Goal: Task Accomplishment & Management: Use online tool/utility

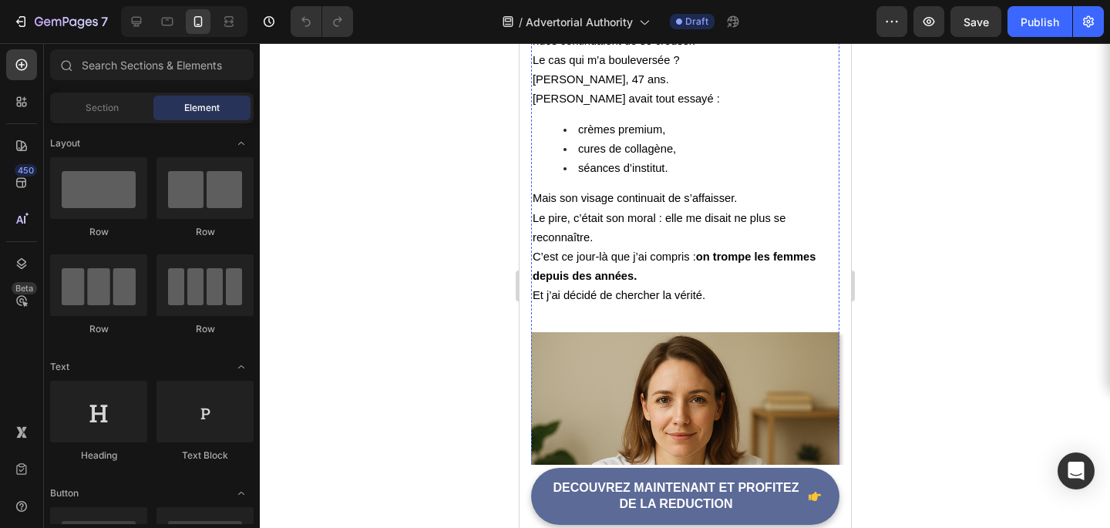
scroll to position [1491, 0]
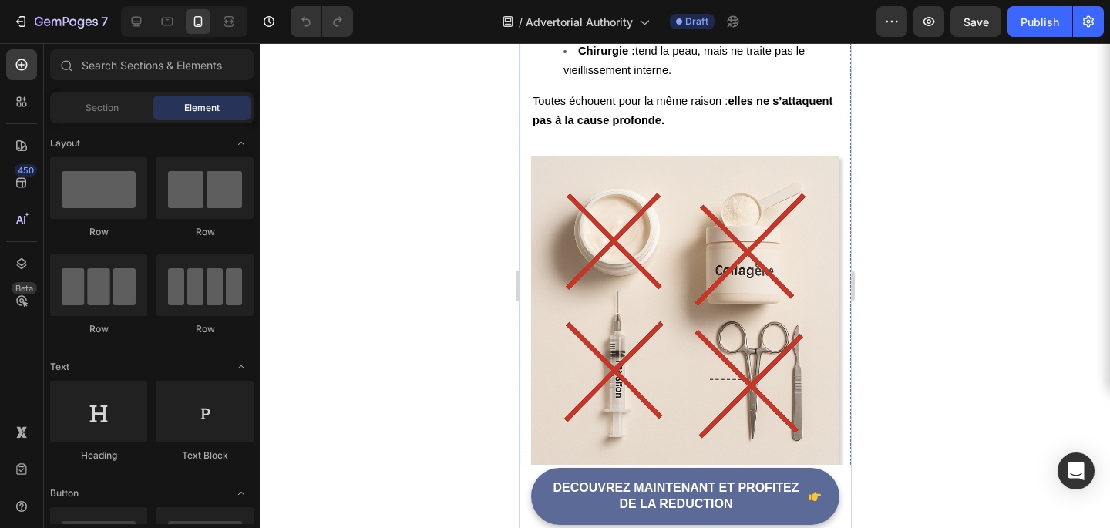
scroll to position [2769, 0]
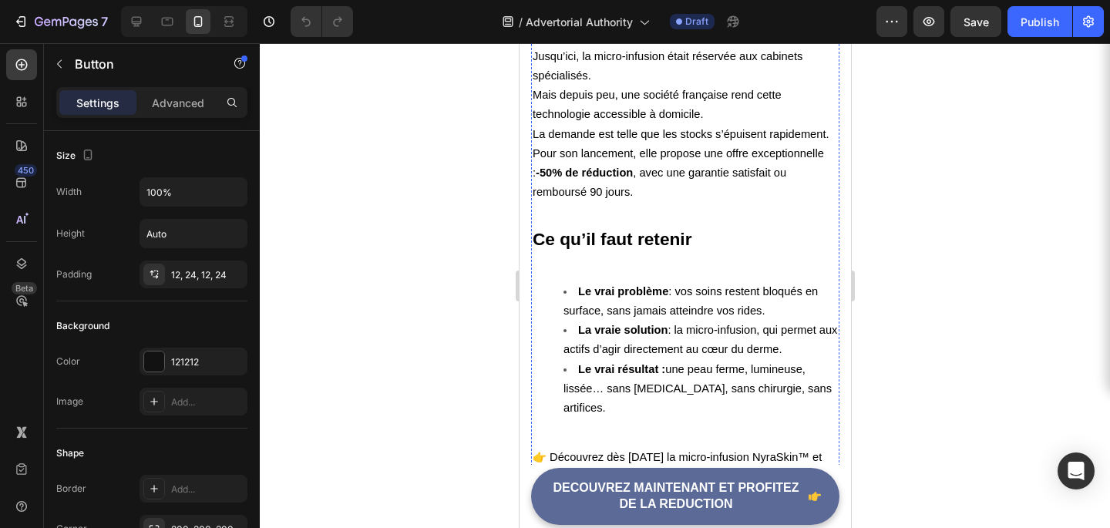
scroll to position [4428, 0]
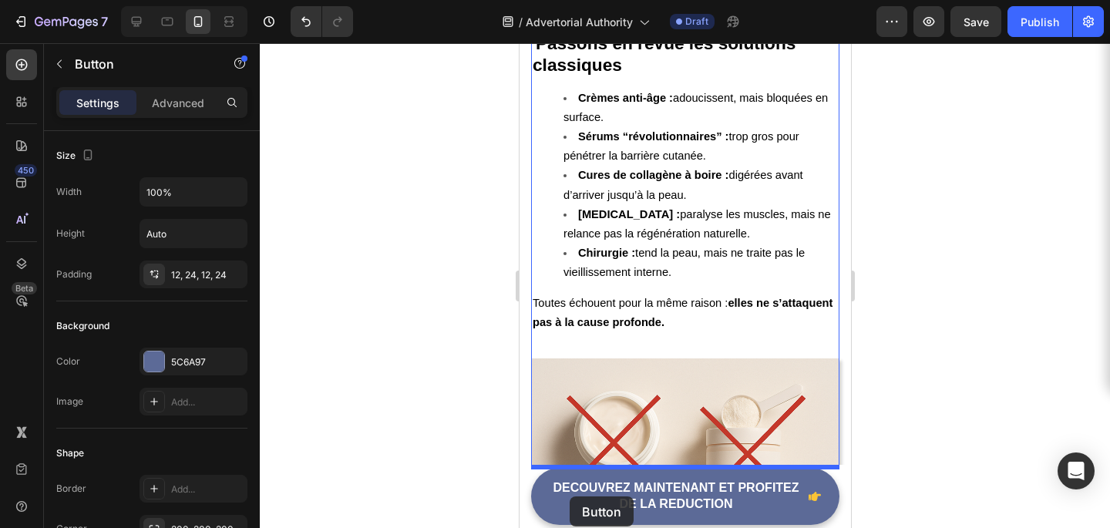
scroll to position [2654, 0]
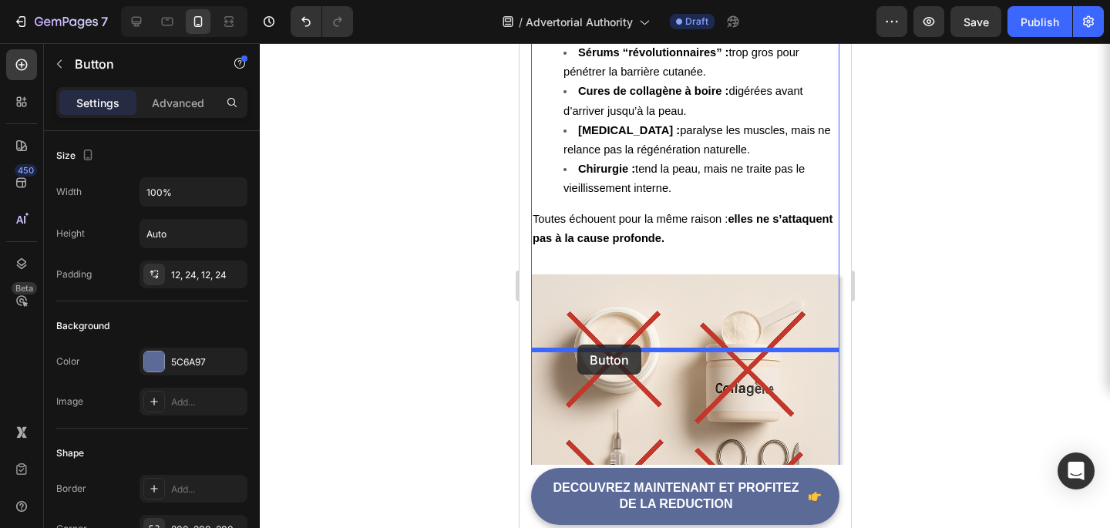
drag, startPoint x: 539, startPoint y: 377, endPoint x: 577, endPoint y: 345, distance: 49.7
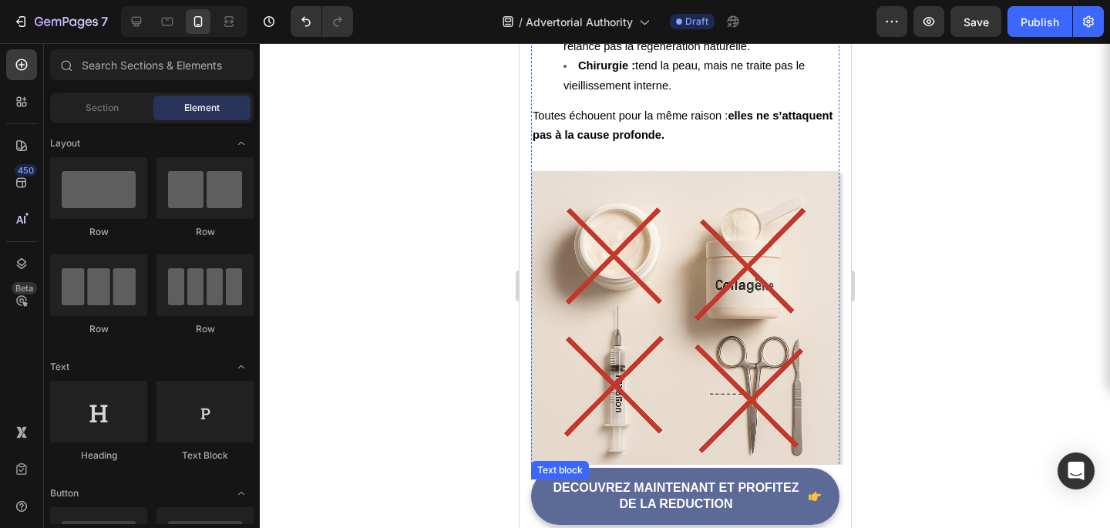
scroll to position [2790, 0]
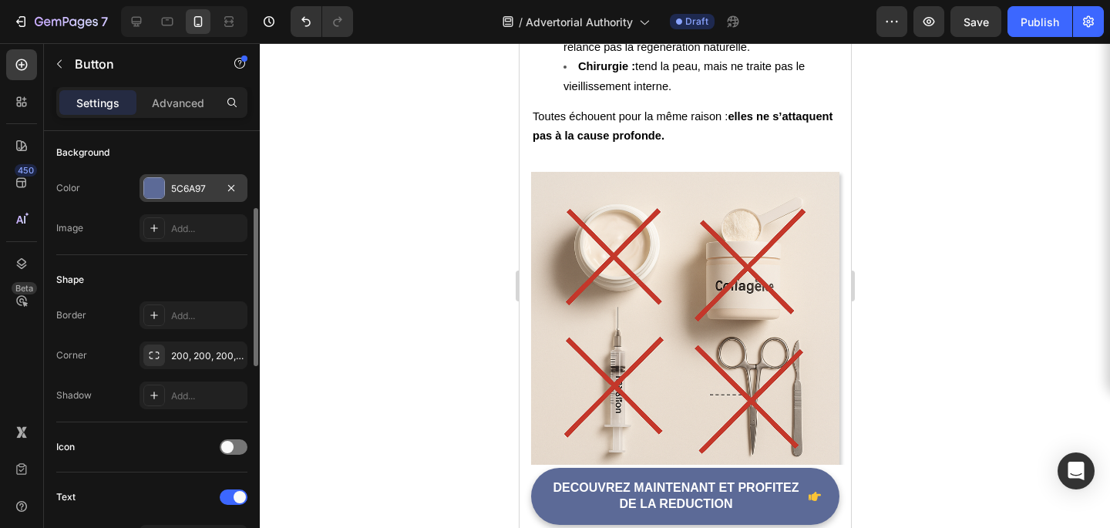
scroll to position [169, 0]
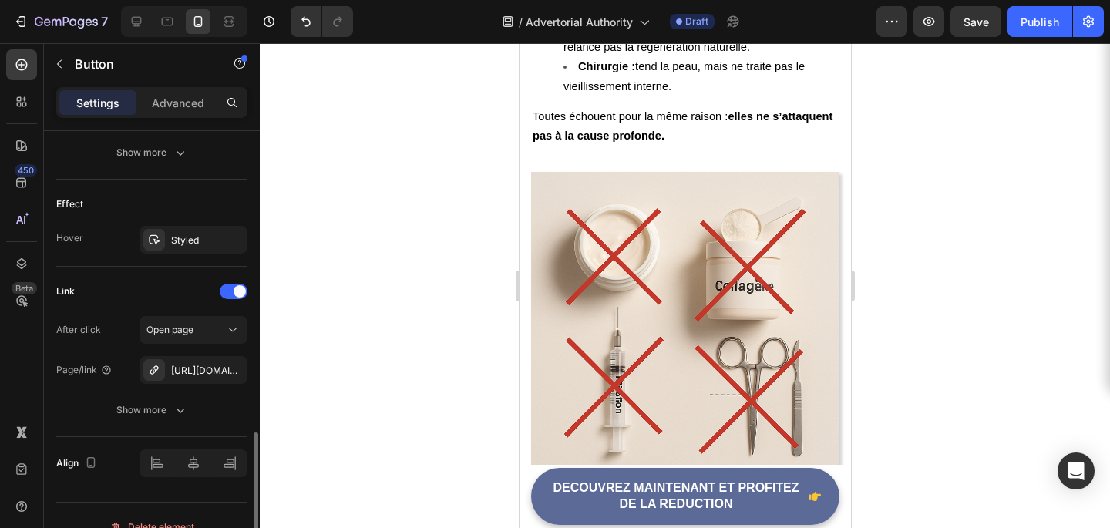
scroll to position [785, 0]
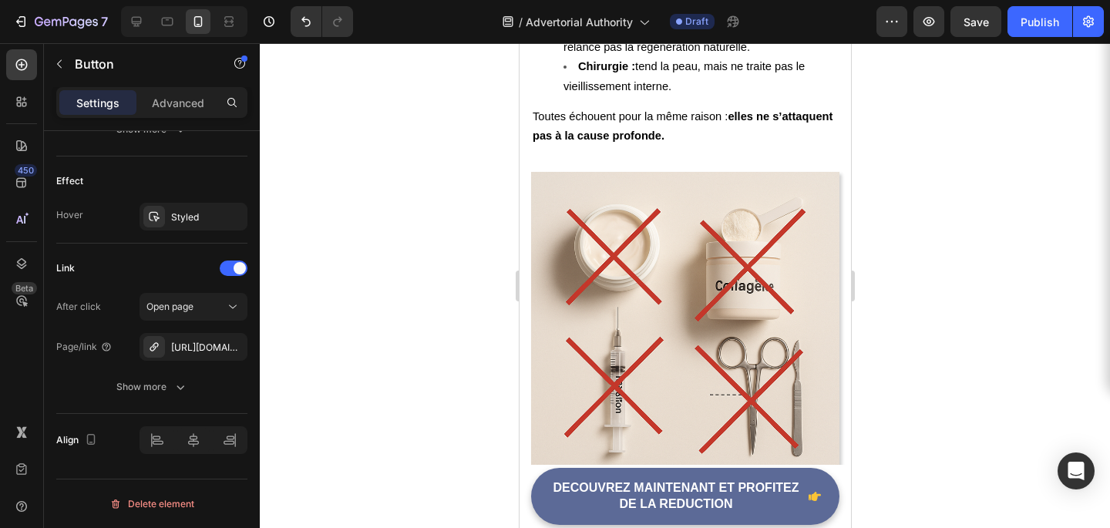
click at [985, 37] on div "7 / Advertorial Authority Draft Preview Save Publish" at bounding box center [555, 22] width 1110 height 44
click at [985, 34] on button "Save" at bounding box center [975, 21] width 51 height 31
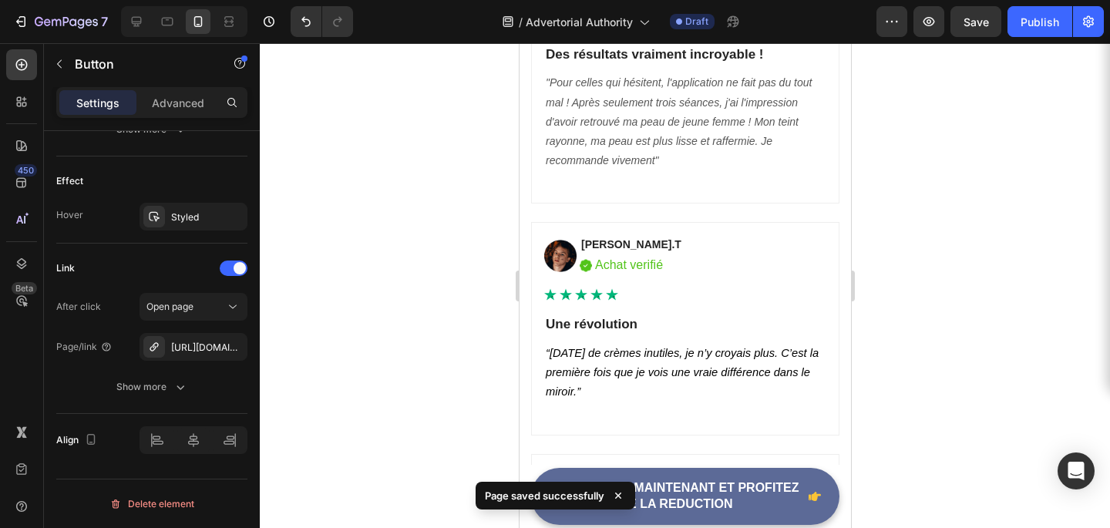
scroll to position [6151, 0]
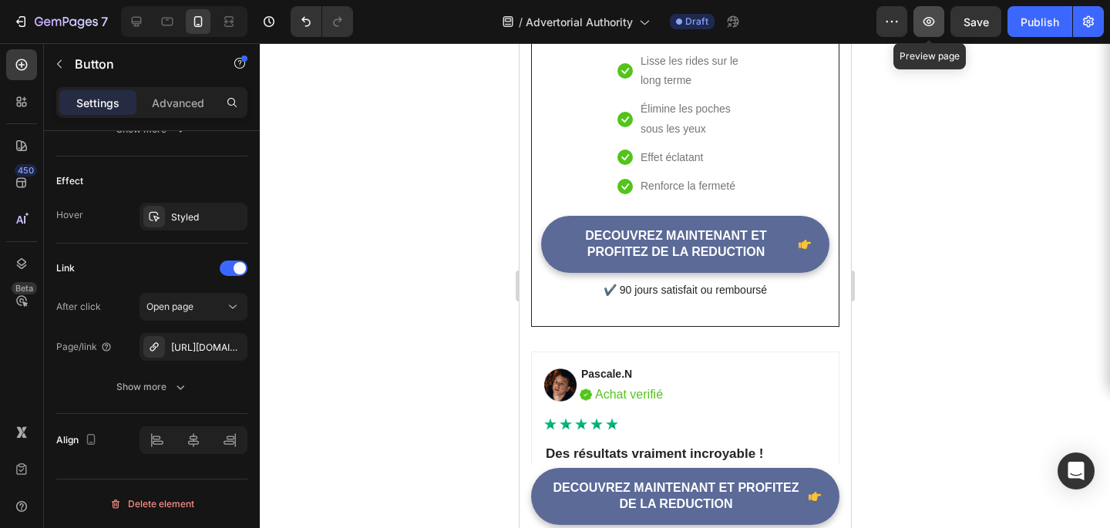
click at [933, 17] on icon "button" at bounding box center [928, 21] width 15 height 15
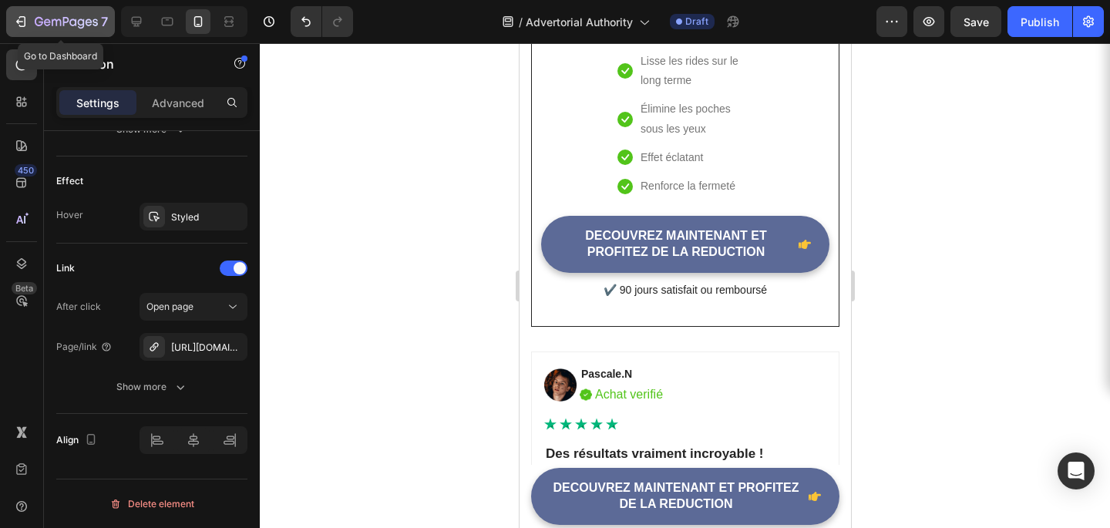
click at [14, 18] on icon "button" at bounding box center [20, 21] width 15 height 15
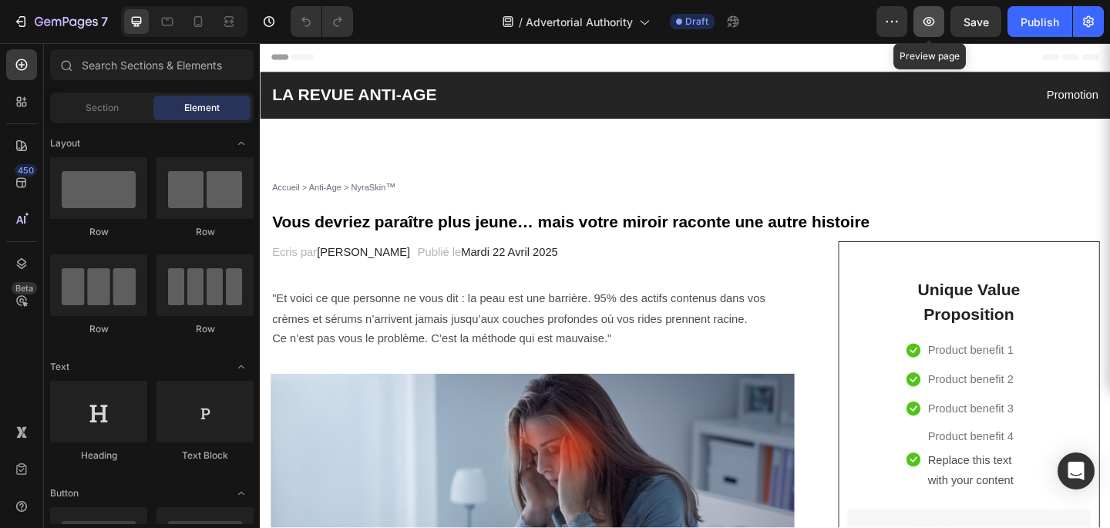
click at [923, 34] on button "button" at bounding box center [928, 21] width 31 height 31
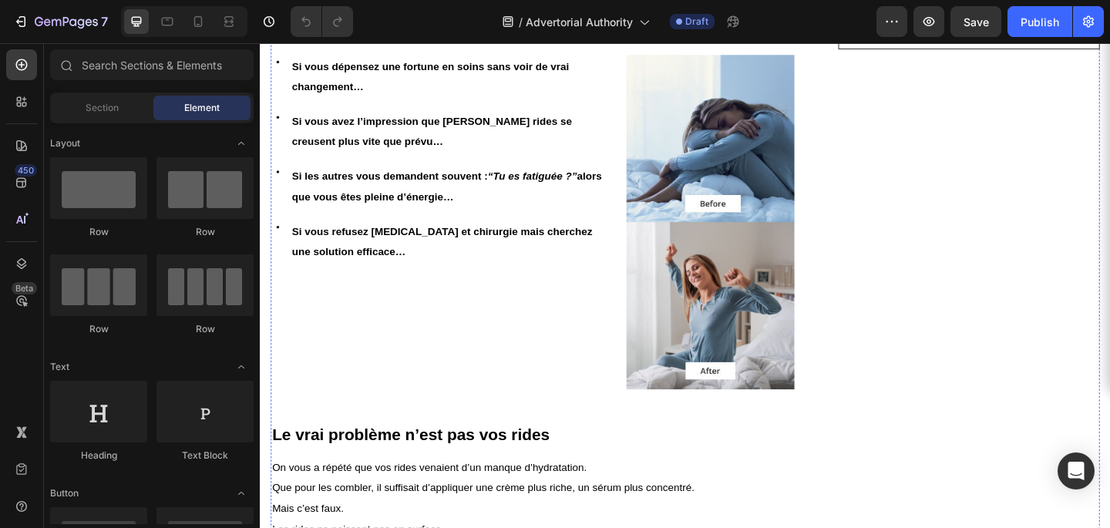
scroll to position [781, 0]
click at [189, 26] on div at bounding box center [198, 21] width 25 height 25
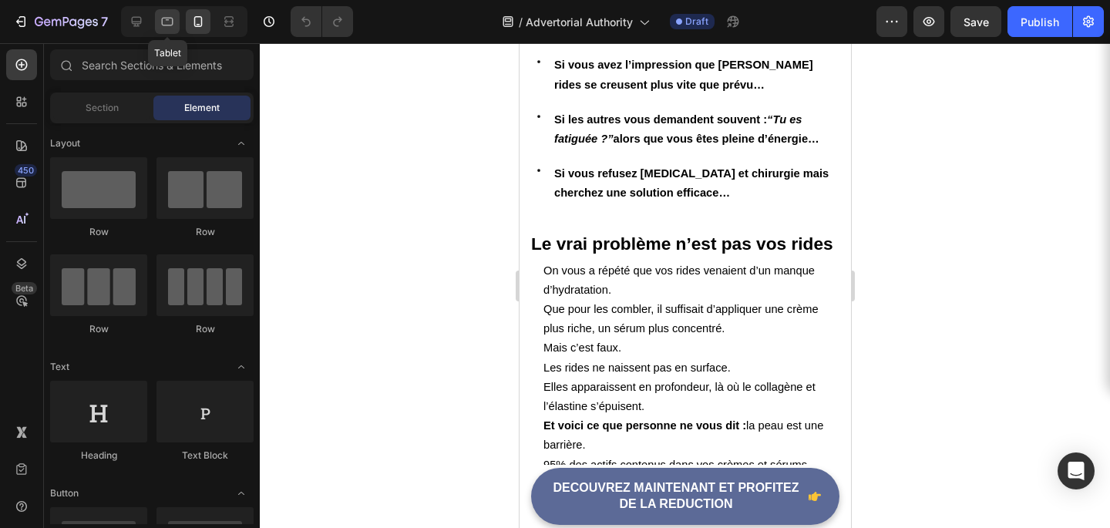
click at [170, 21] on icon at bounding box center [167, 21] width 15 height 15
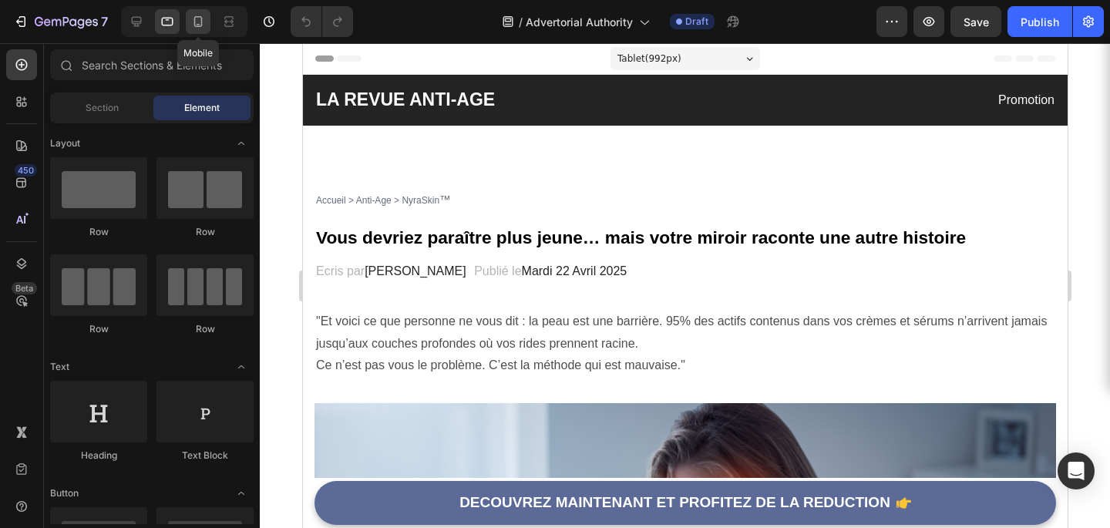
click at [195, 25] on icon at bounding box center [198, 21] width 8 height 11
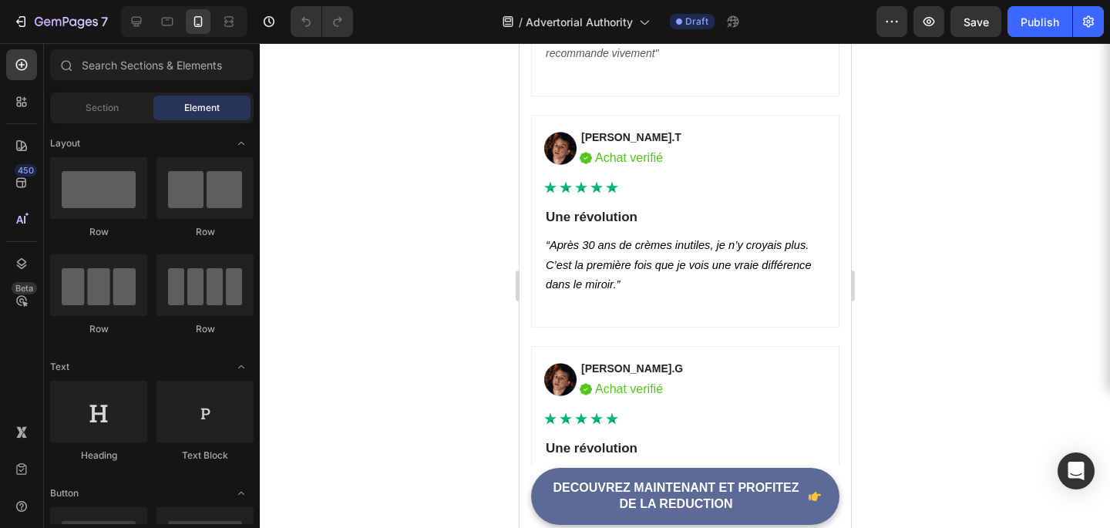
scroll to position [6615, 0]
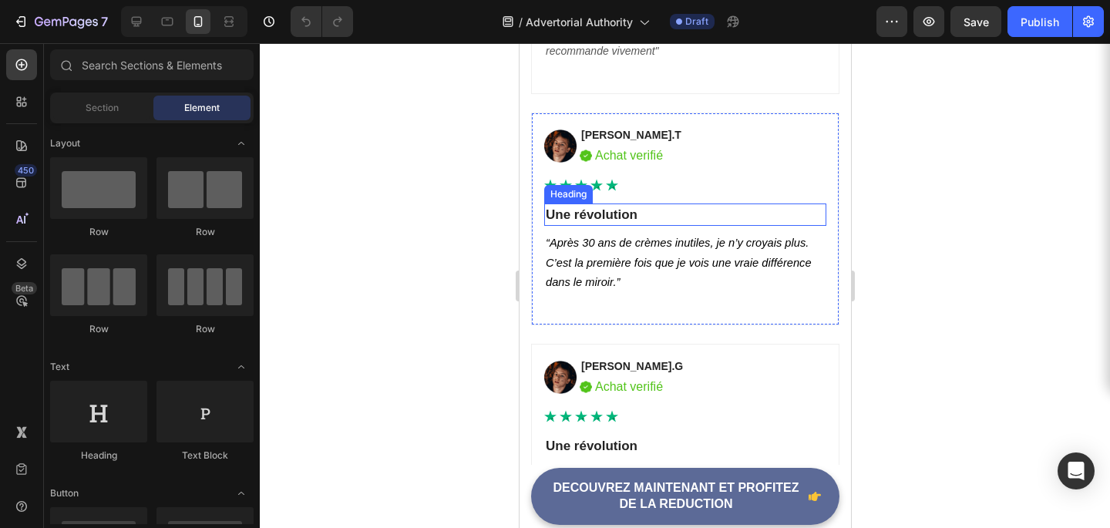
click at [644, 216] on h2 "Une révolution" at bounding box center [684, 214] width 282 height 23
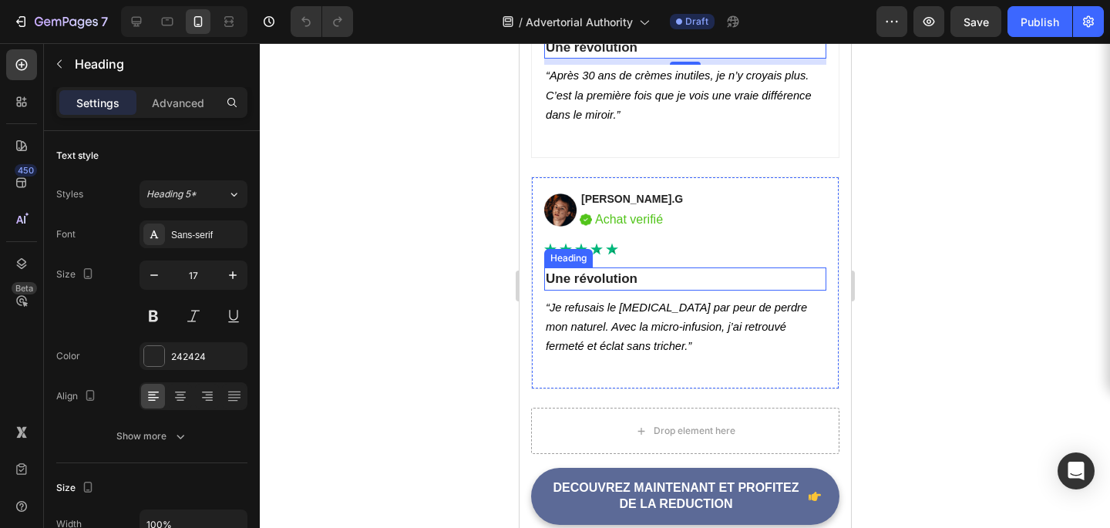
scroll to position [6737, 0]
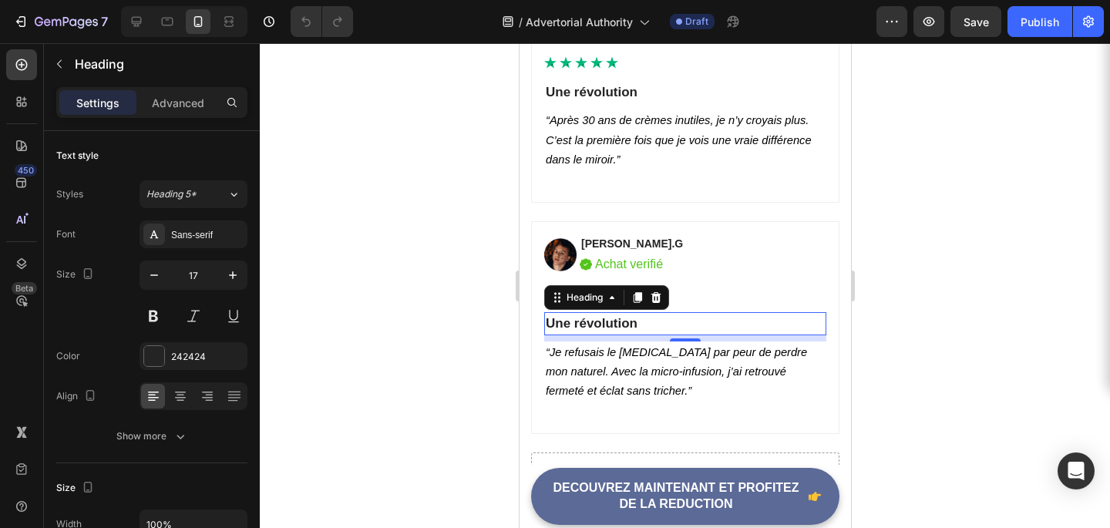
click at [634, 325] on h2 "Une révolution" at bounding box center [684, 323] width 282 height 23
click at [634, 325] on p "Une révolution" at bounding box center [684, 324] width 279 height 20
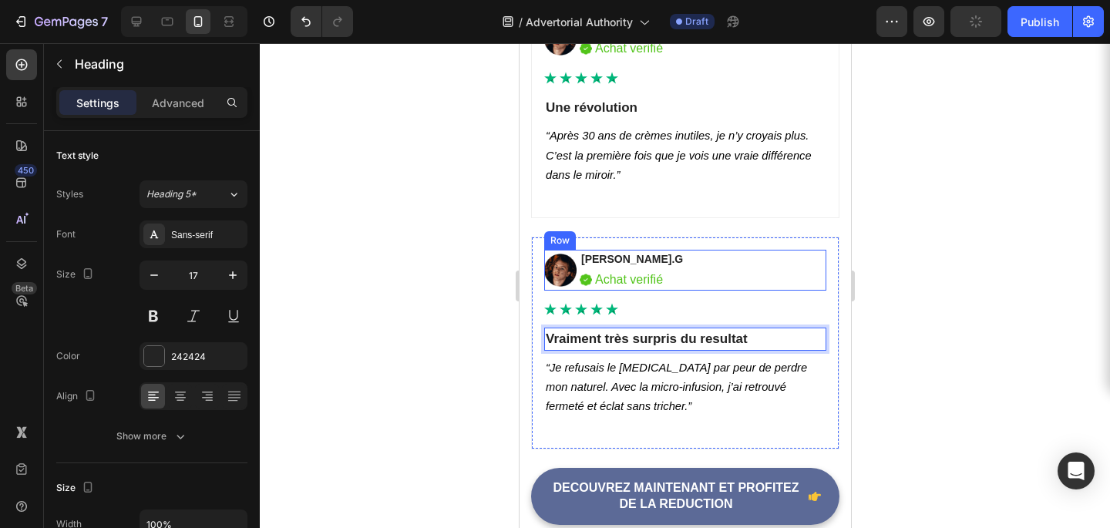
scroll to position [6730, 0]
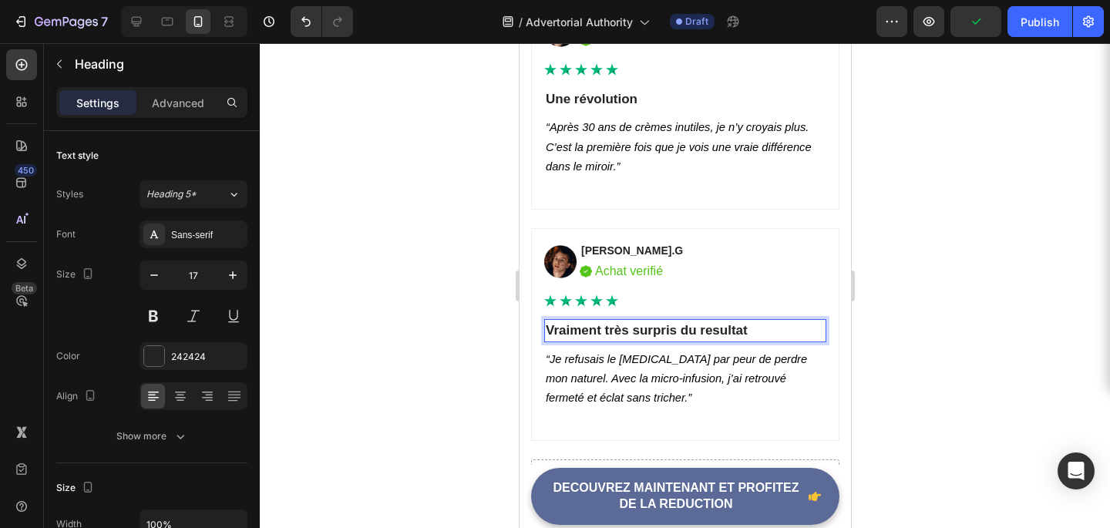
click at [1004, 206] on div at bounding box center [685, 285] width 850 height 485
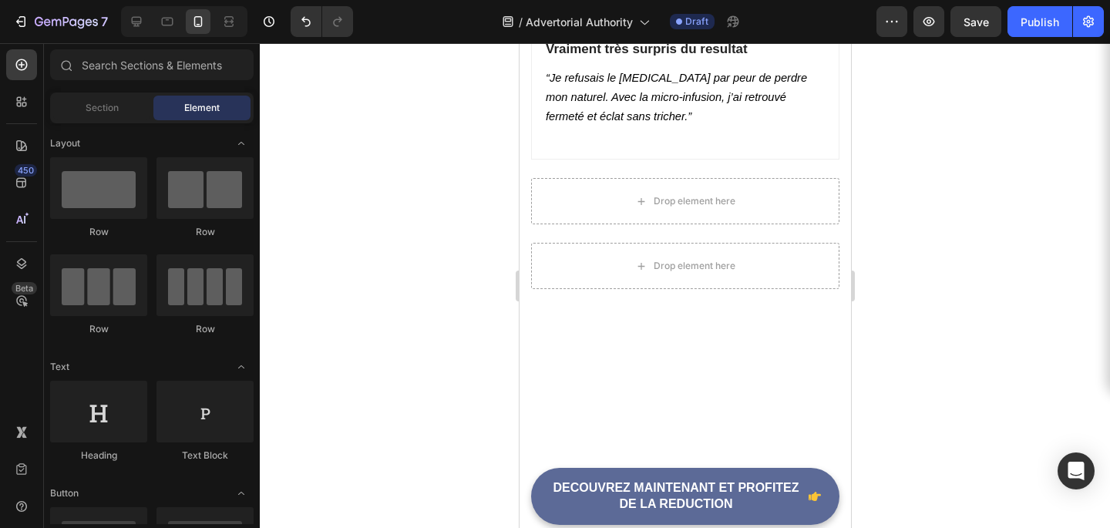
scroll to position [5307, 0]
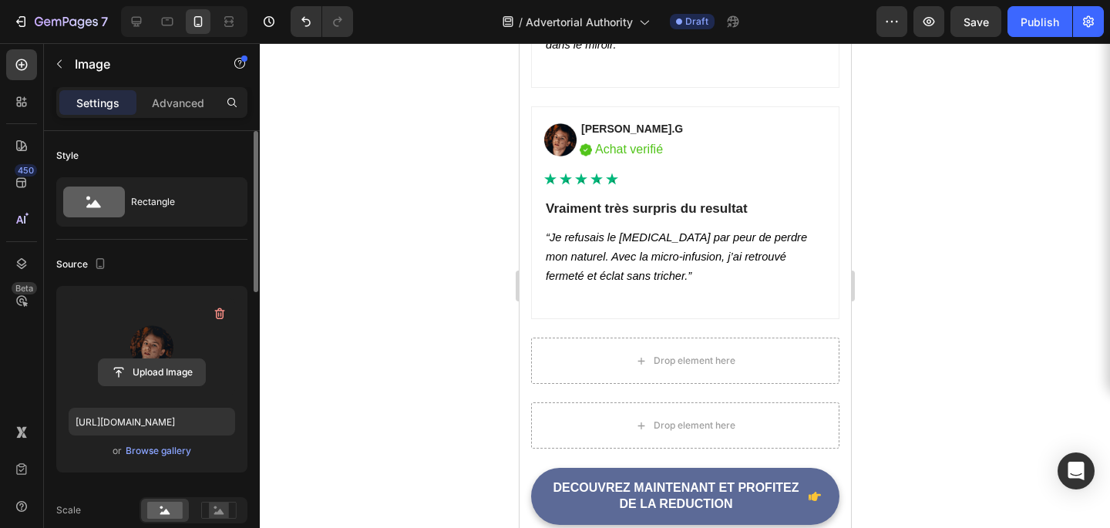
click at [169, 376] on input "file" at bounding box center [152, 372] width 106 height 26
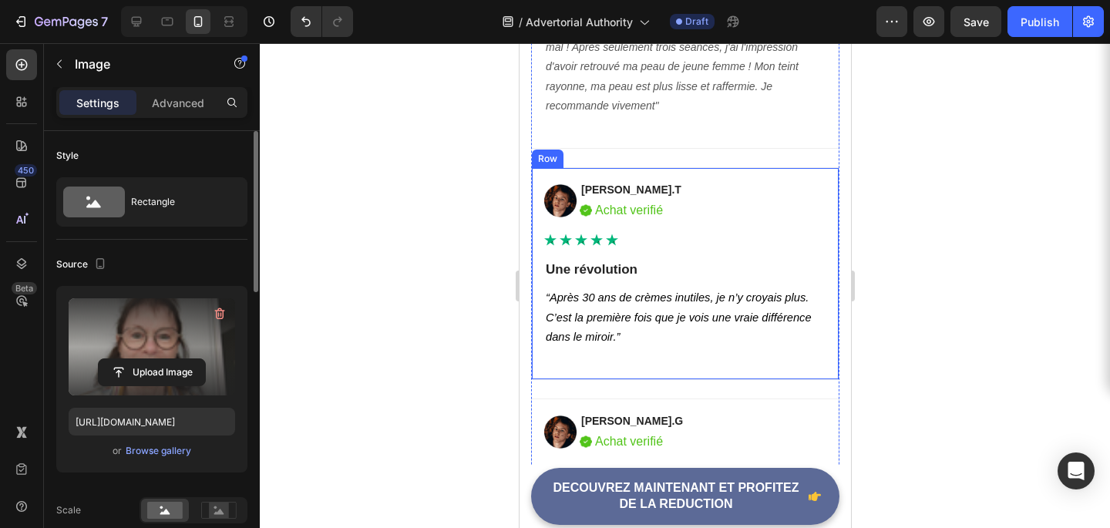
scroll to position [5744, 0]
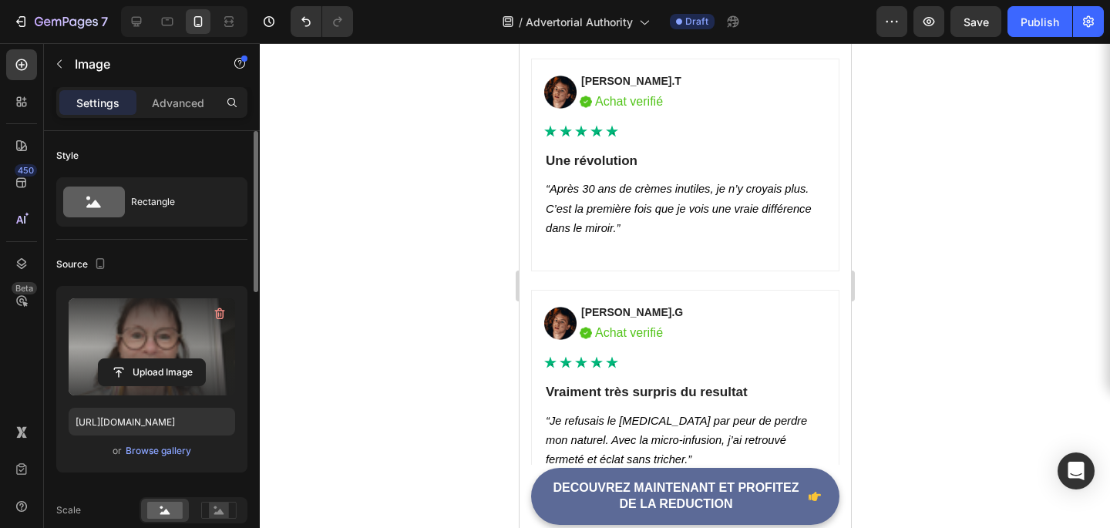
click at [140, 341] on label at bounding box center [152, 346] width 166 height 97
click at [140, 359] on input "file" at bounding box center [152, 372] width 106 height 26
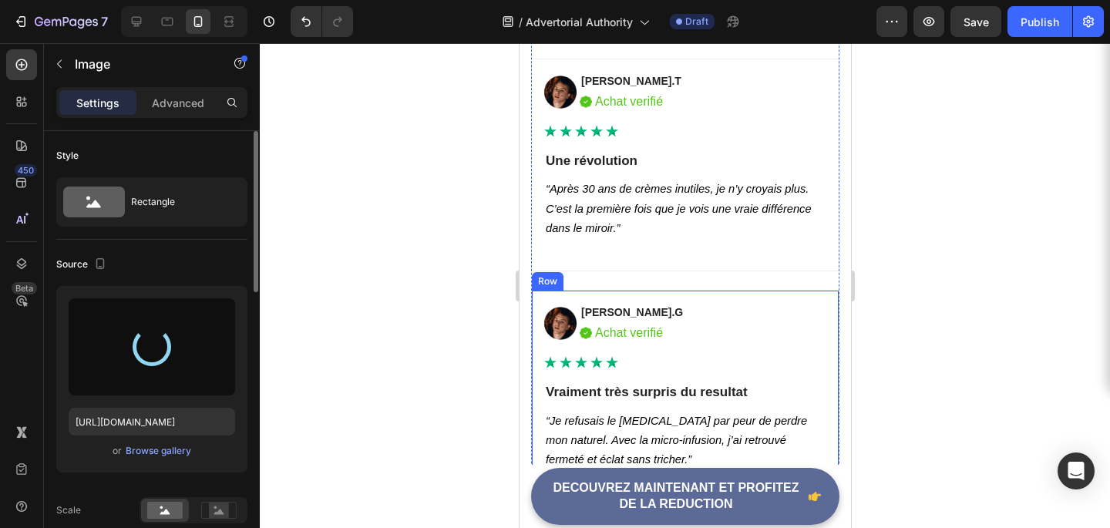
type input "https://cdn.shopify.com/s/files/1/0961/6733/0133/files/gempages_581118045288661…"
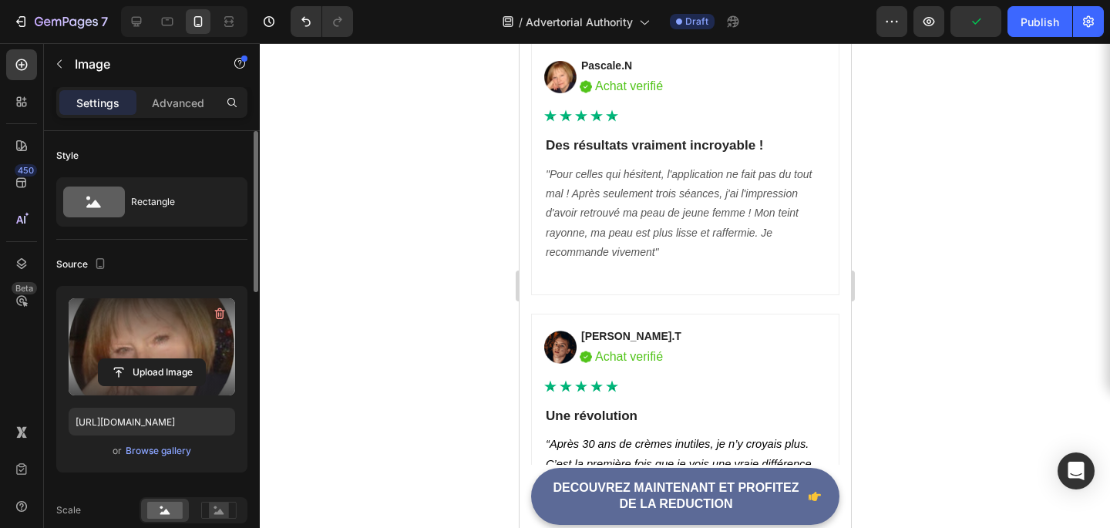
scroll to position [5509, 0]
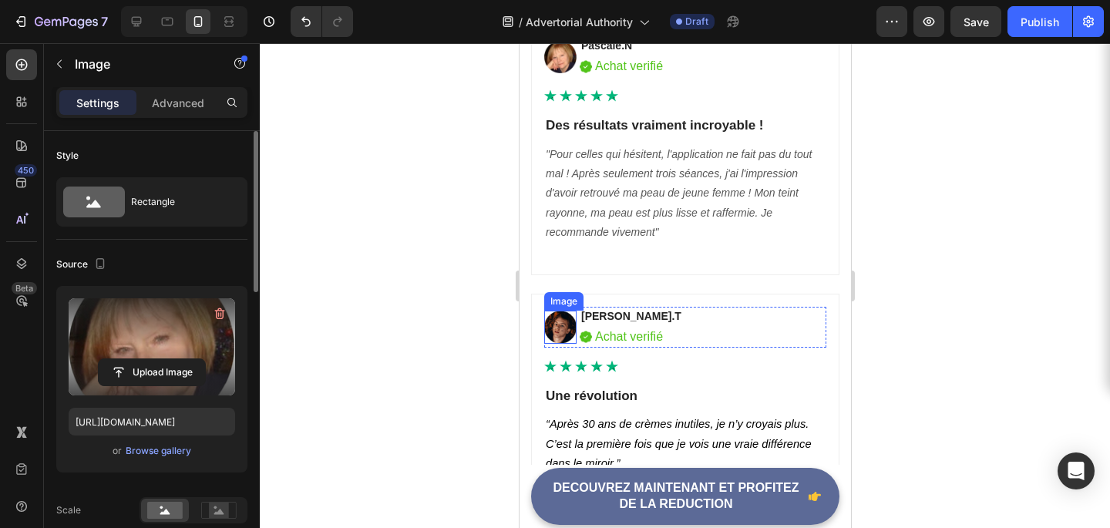
click at [565, 327] on img at bounding box center [559, 327] width 32 height 33
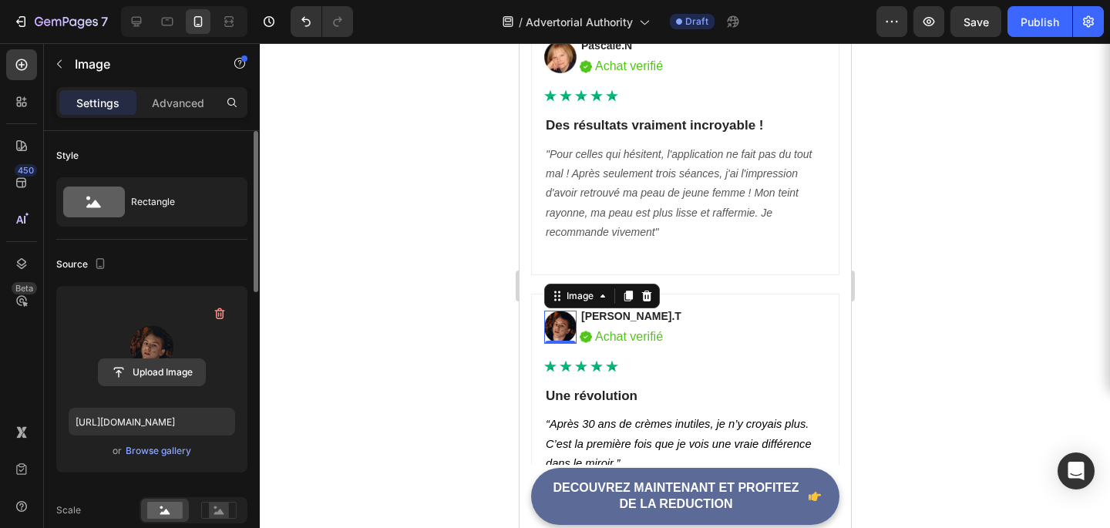
click at [164, 379] on input "file" at bounding box center [152, 372] width 106 height 26
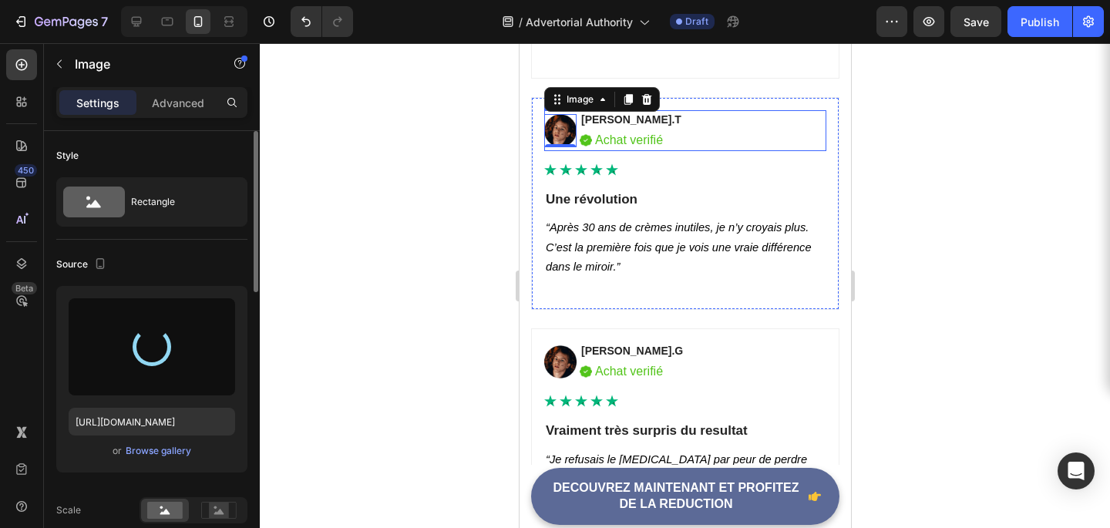
scroll to position [5706, 0]
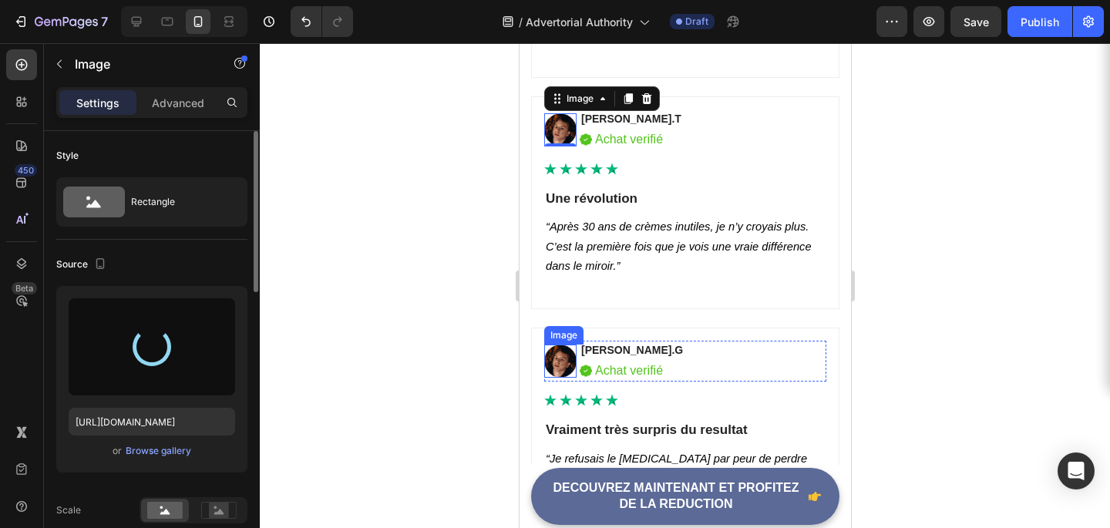
click at [556, 365] on img at bounding box center [559, 361] width 32 height 33
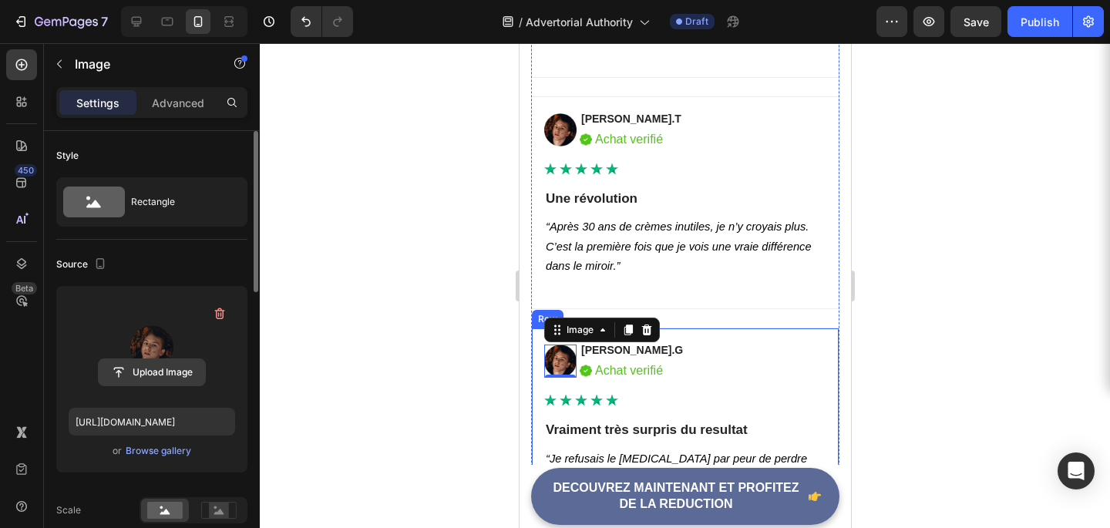
click at [180, 375] on input "file" at bounding box center [152, 372] width 106 height 26
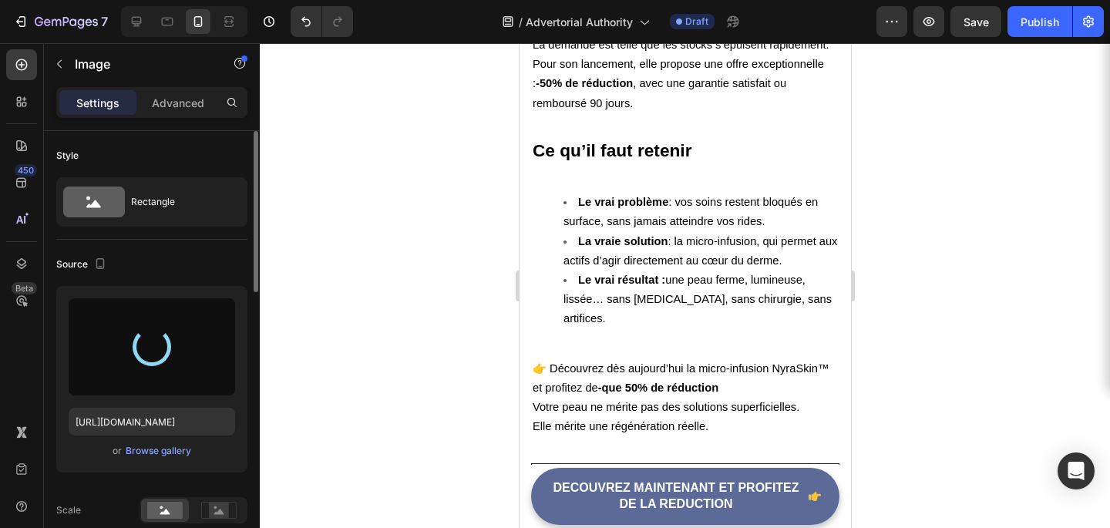
type input "https://cdn.shopify.com/s/files/1/0961/6733/0133/files/gempages_581118045288661…"
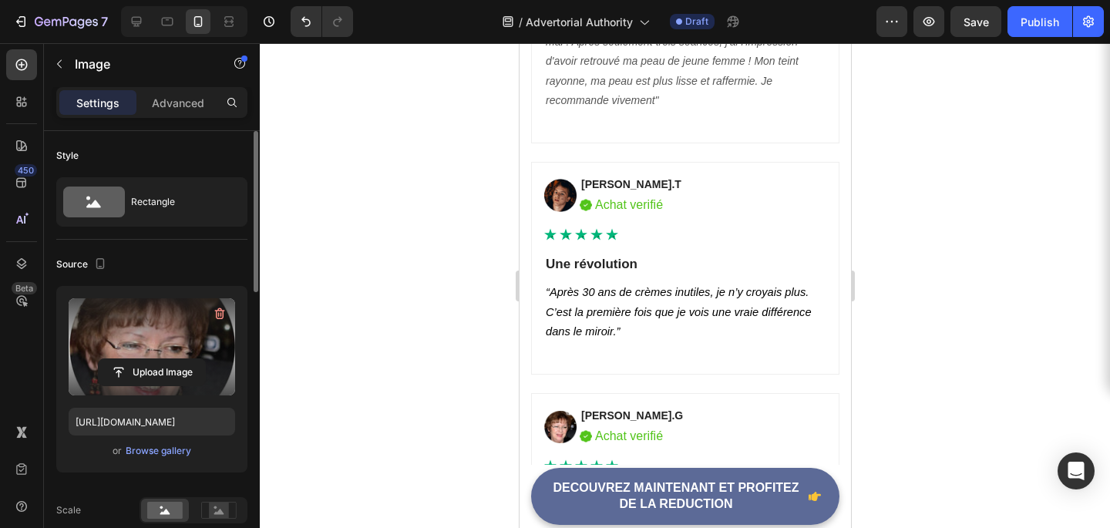
scroll to position [5640, 0]
click at [548, 200] on img at bounding box center [559, 196] width 32 height 33
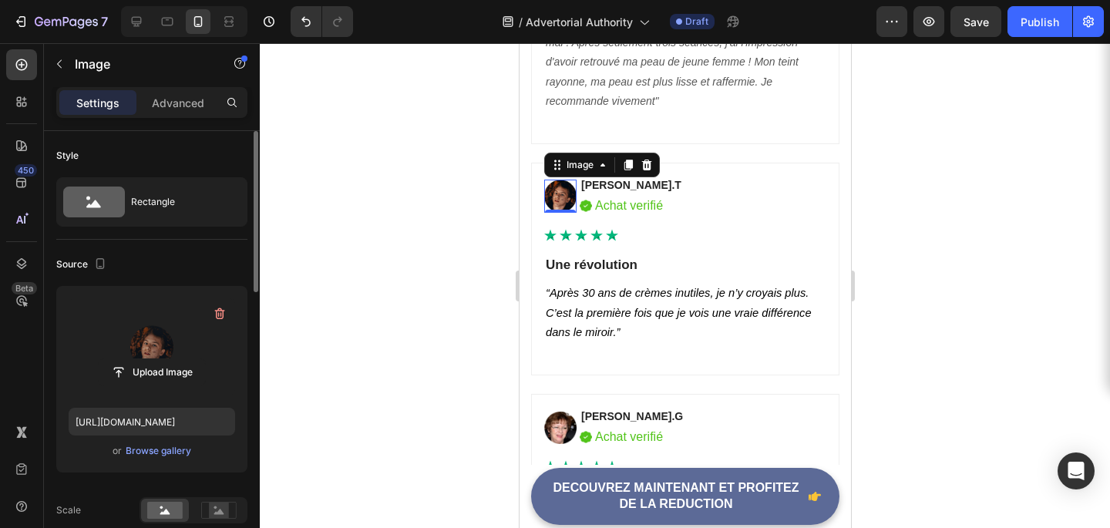
click at [156, 388] on label at bounding box center [152, 346] width 166 height 97
click at [156, 385] on input "file" at bounding box center [152, 372] width 106 height 26
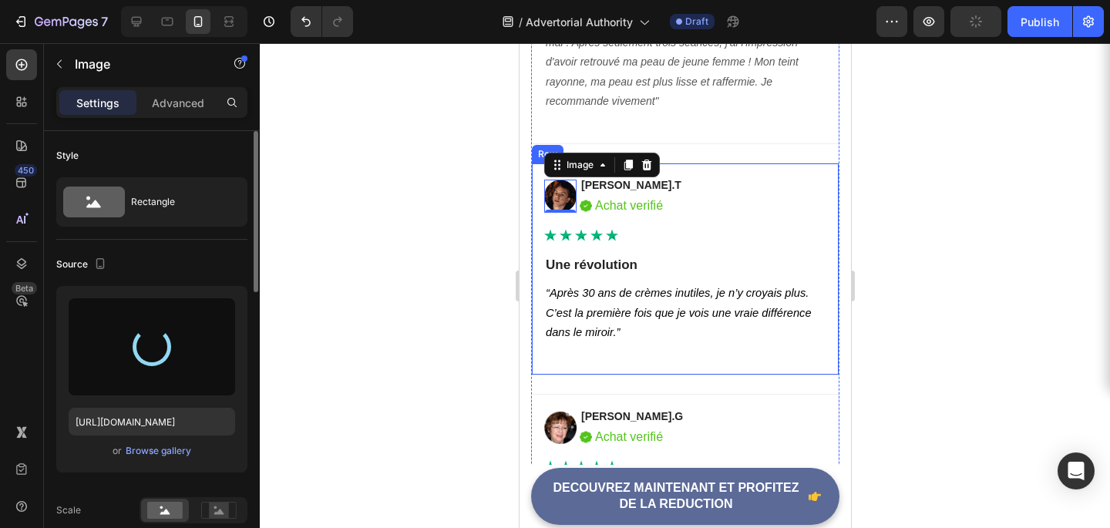
type input "https://cdn.shopify.com/s/files/1/0961/6733/0133/files/gempages_581118045288661…"
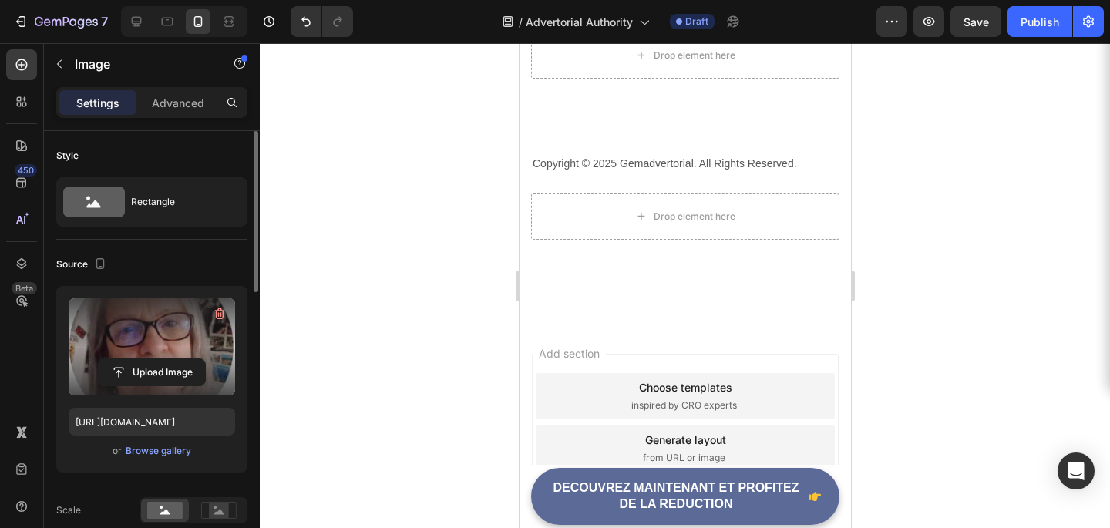
scroll to position [5611, 0]
click at [721, 170] on p "Copyright © 2025 Gemadvertorial. All Rights Reserved." at bounding box center [684, 165] width 305 height 19
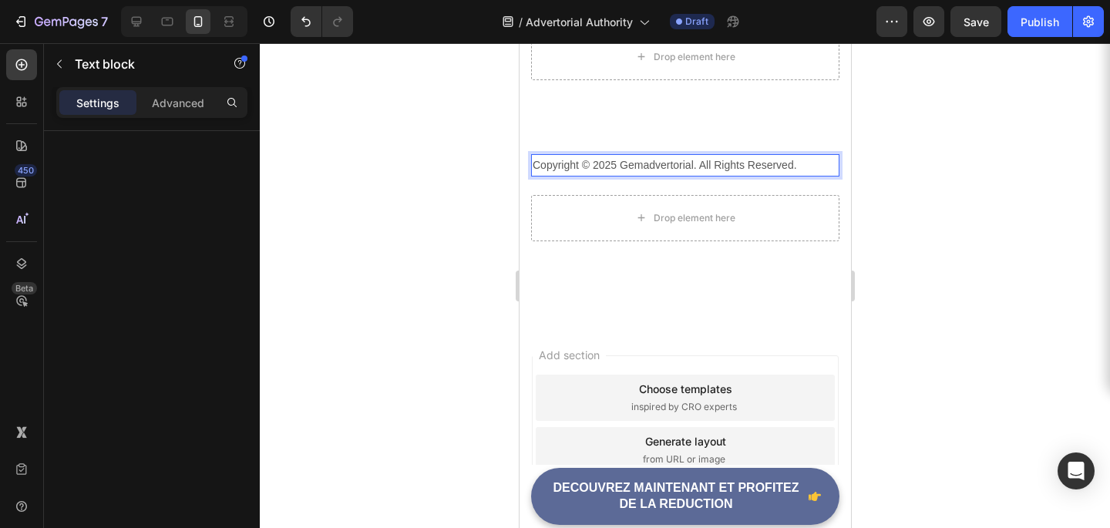
click at [682, 169] on p "Copyright © 2025 Gemadvertorial. All Rights Reserved." at bounding box center [684, 165] width 305 height 19
click at [702, 165] on p "Copyright © 2025 Gemadvertorial. All Rights Reserved." at bounding box center [684, 165] width 305 height 19
click at [695, 164] on p "Copyright © 2025 Gemadvertorial. All Rights Reserved." at bounding box center [684, 165] width 305 height 19
click at [692, 166] on p "Copyright © 2025 Gemadvertorial. All Rights Reserved." at bounding box center [684, 165] width 305 height 19
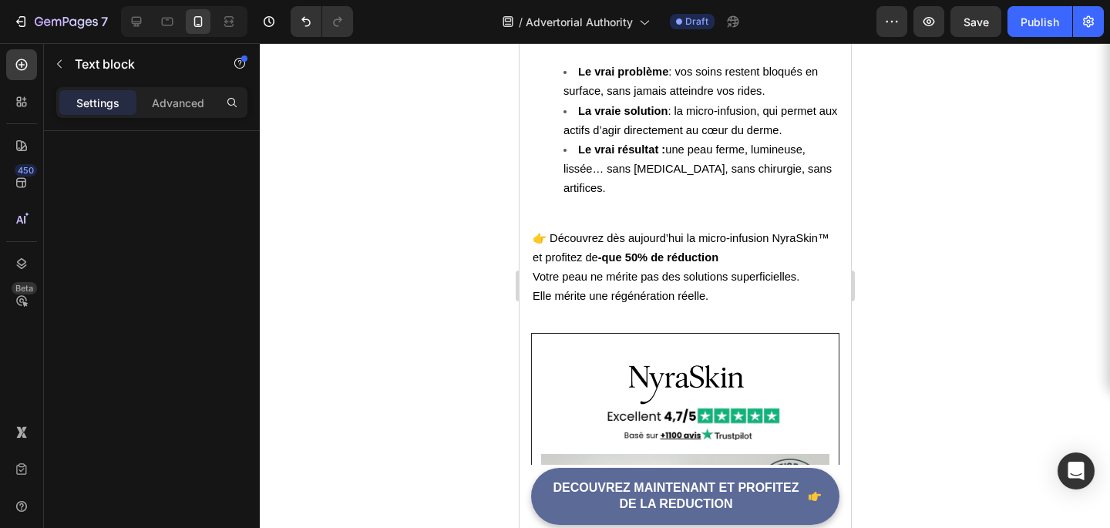
scroll to position [5221, 0]
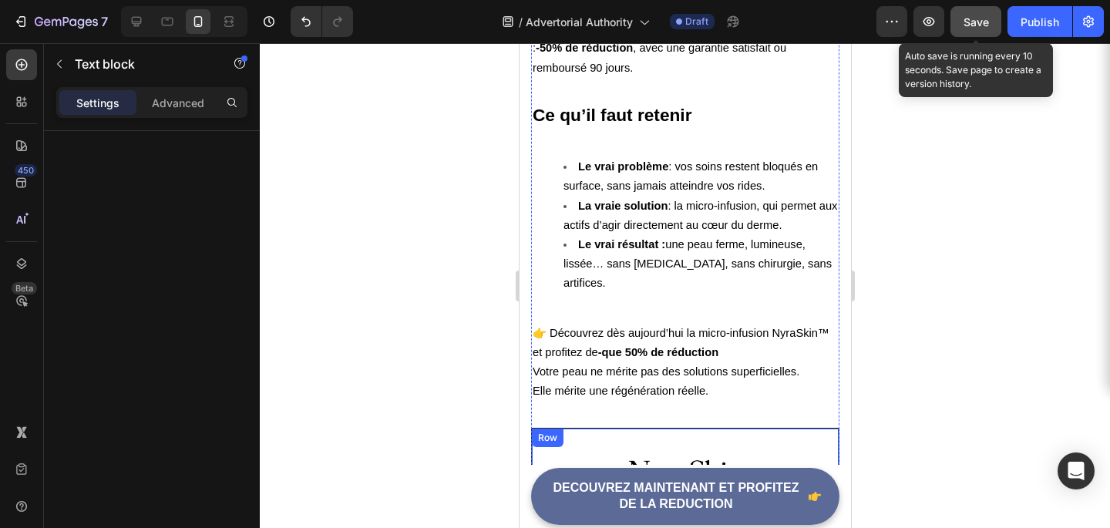
click at [974, 23] on span "Save" at bounding box center [975, 21] width 25 height 13
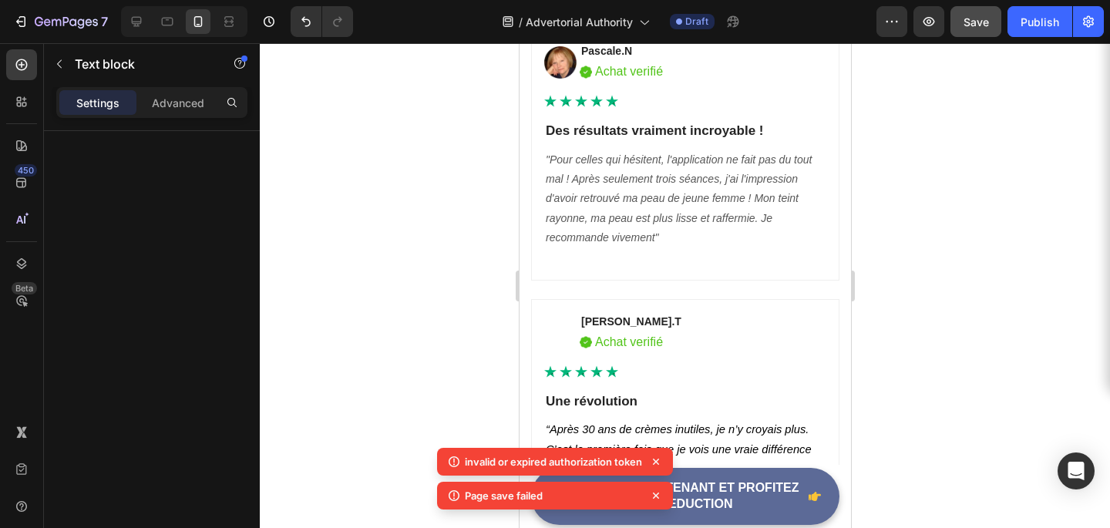
scroll to position [5747, 0]
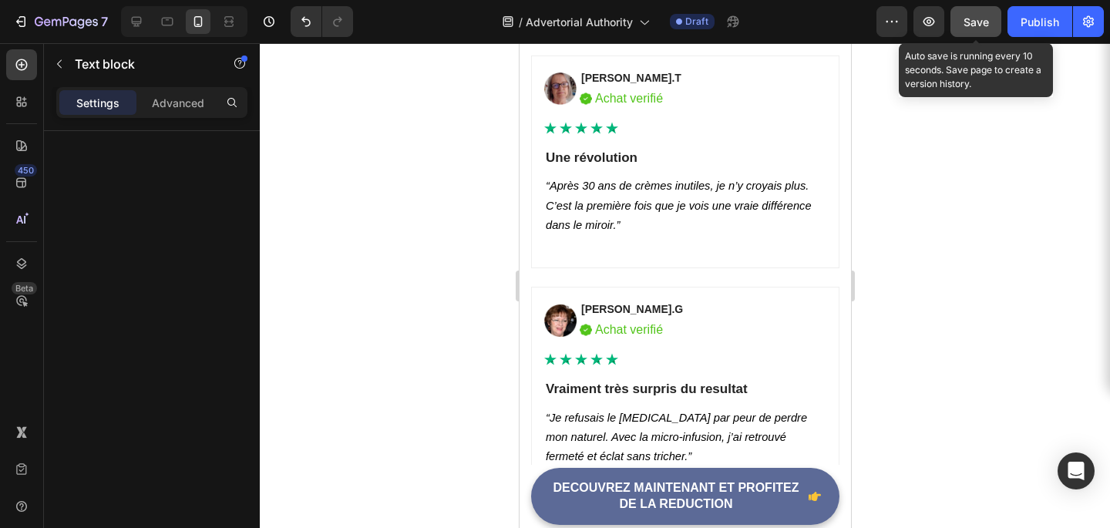
click at [965, 18] on span "Save" at bounding box center [975, 21] width 25 height 13
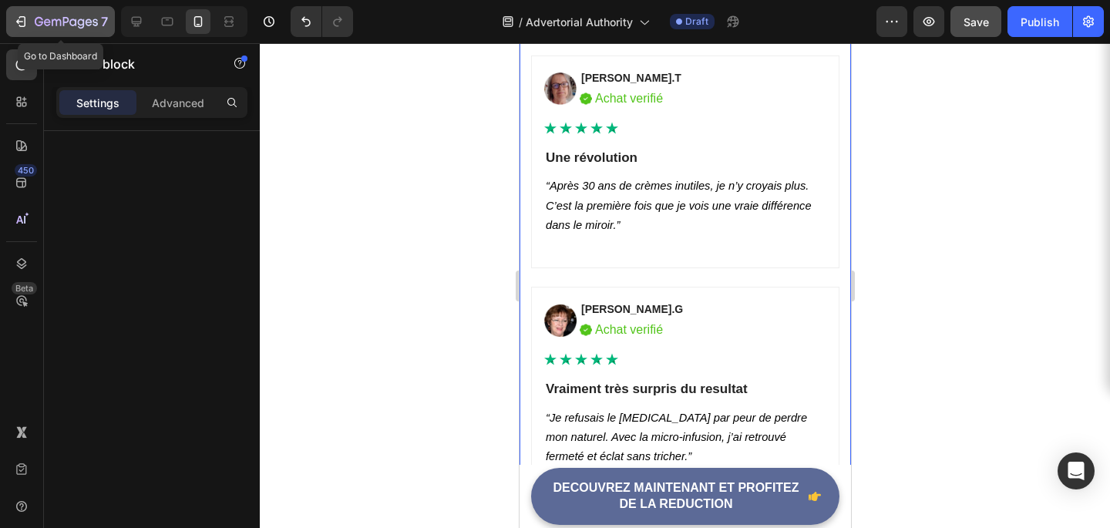
click at [27, 16] on icon "button" at bounding box center [20, 21] width 15 height 15
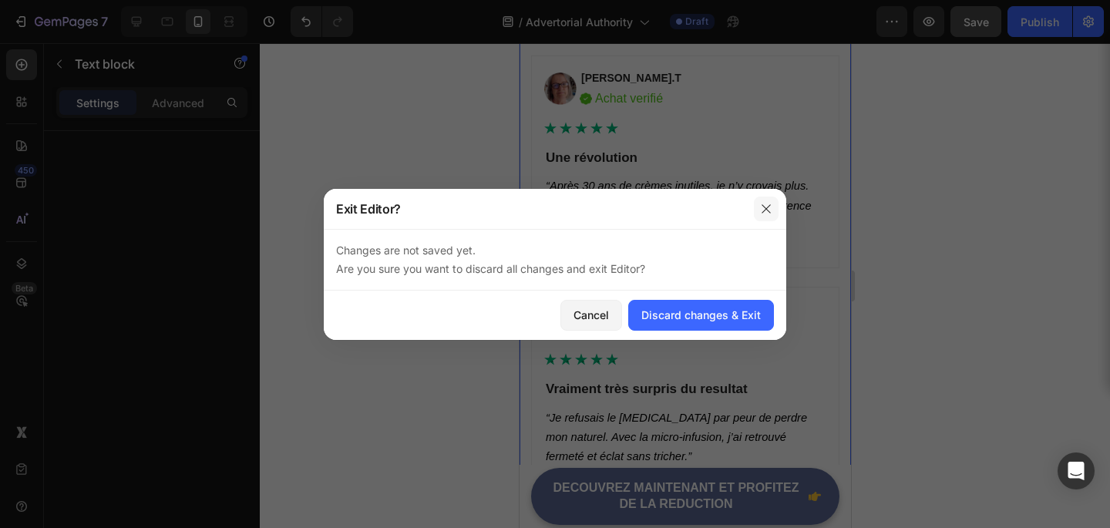
click at [766, 211] on icon "button" at bounding box center [766, 209] width 12 height 12
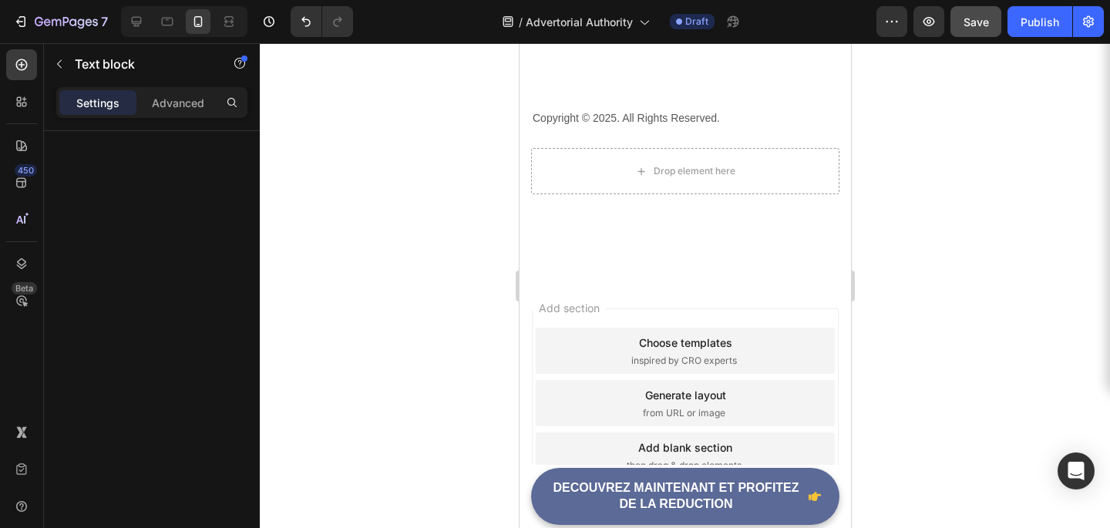
scroll to position [7307, 0]
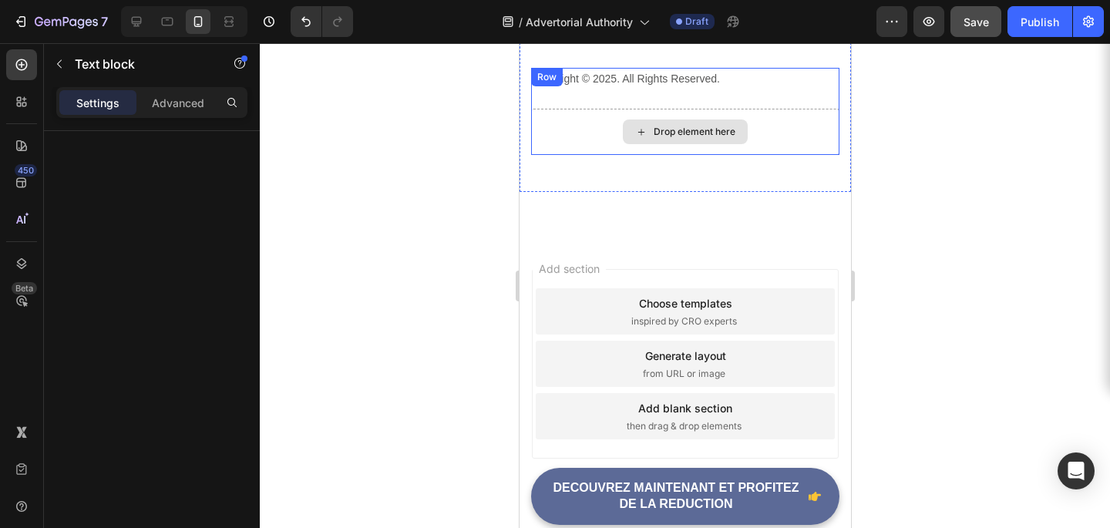
click at [711, 135] on div "Drop element here" at bounding box center [694, 132] width 82 height 12
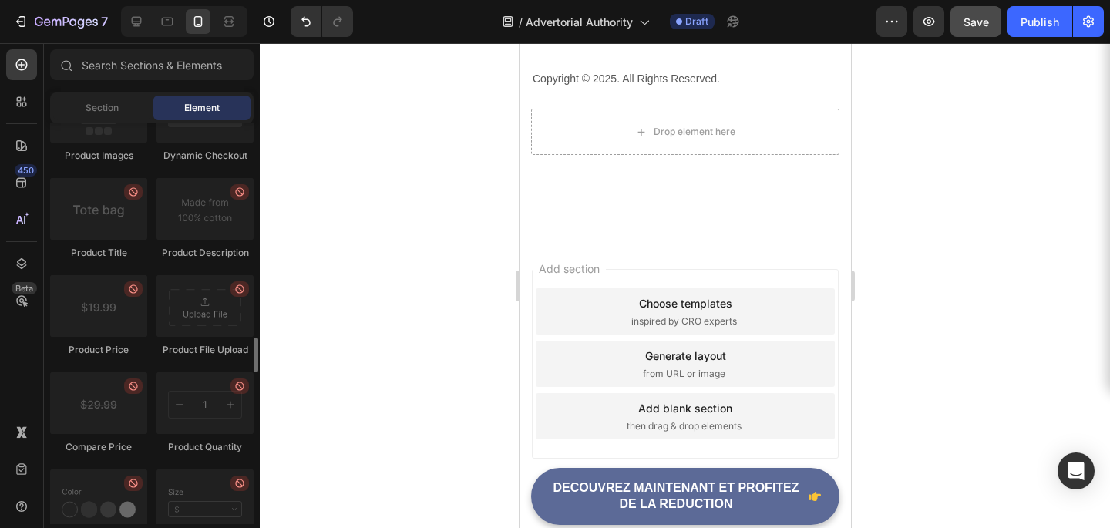
scroll to position [2436, 0]
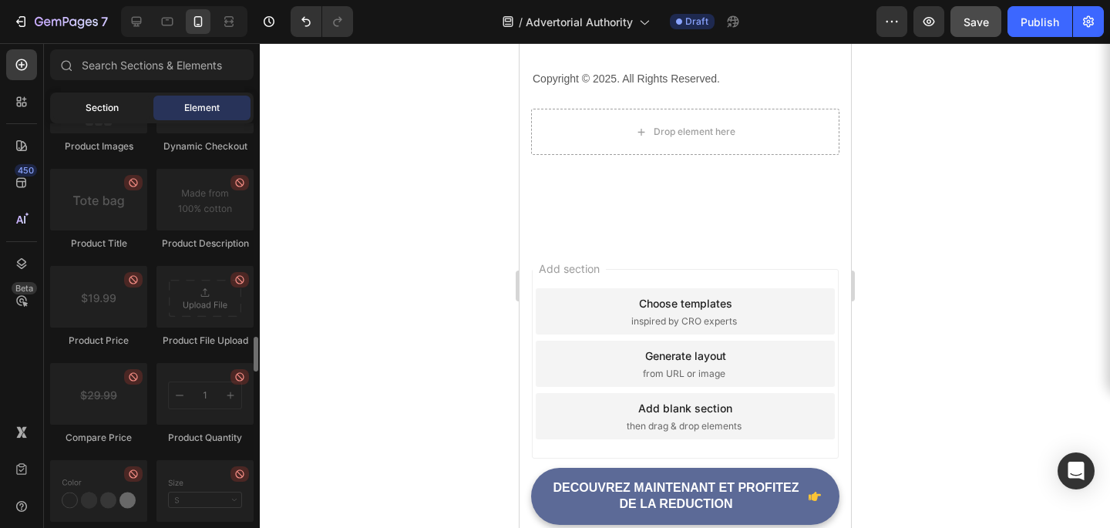
click at [110, 102] on span "Section" at bounding box center [102, 108] width 33 height 14
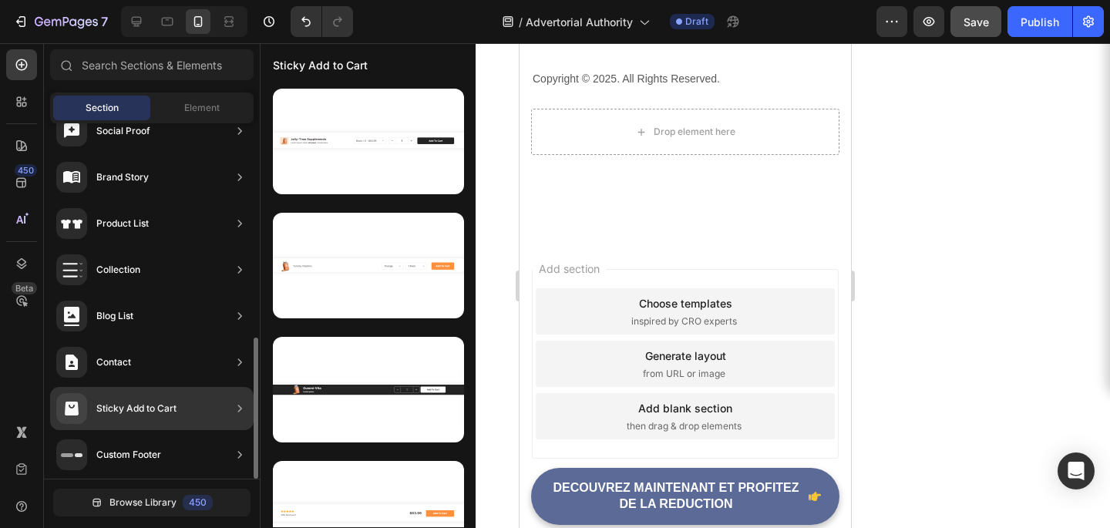
scroll to position [539, 0]
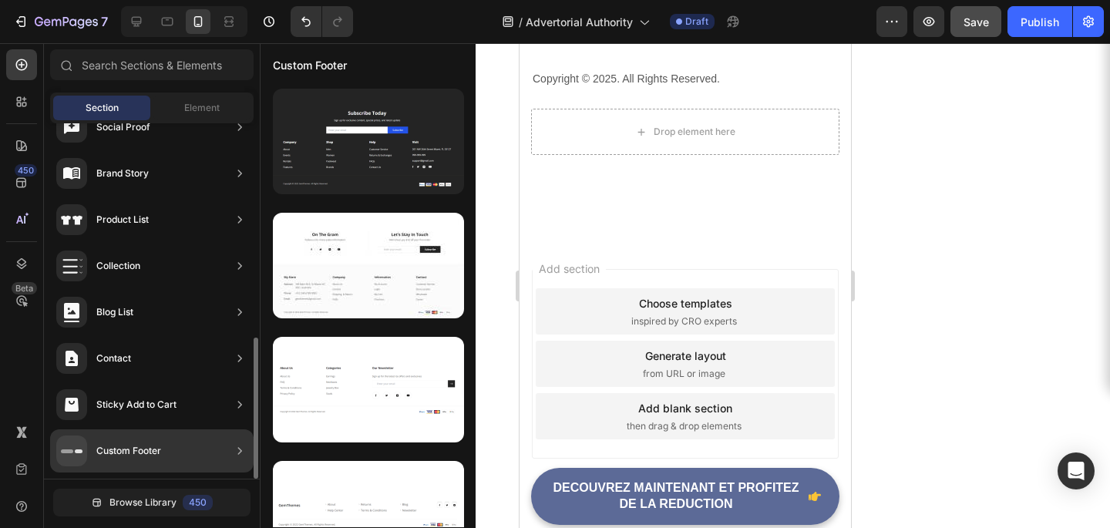
click at [173, 462] on div "Custom Footer" at bounding box center [151, 450] width 203 height 43
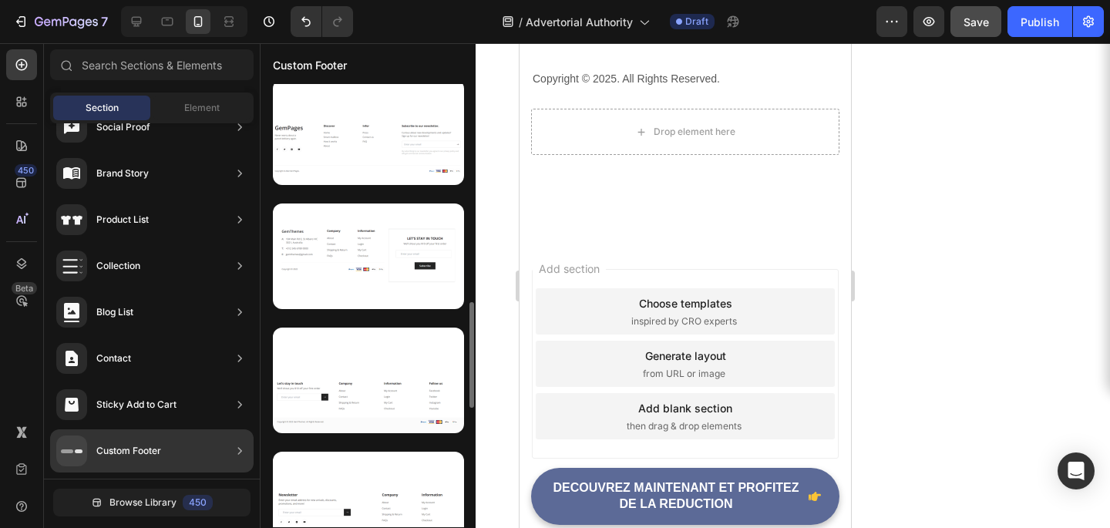
scroll to position [527, 0]
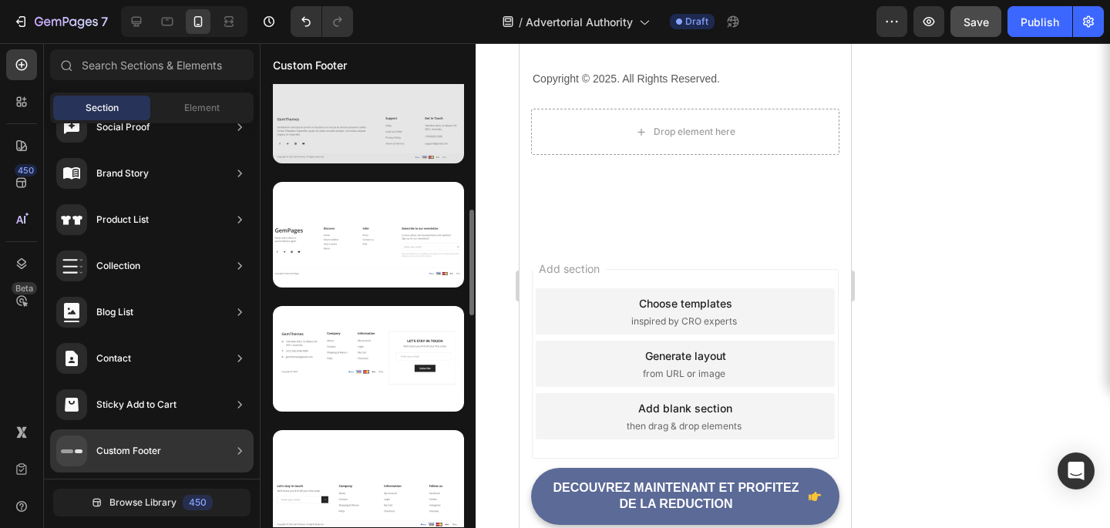
click at [384, 144] on div at bounding box center [368, 111] width 191 height 106
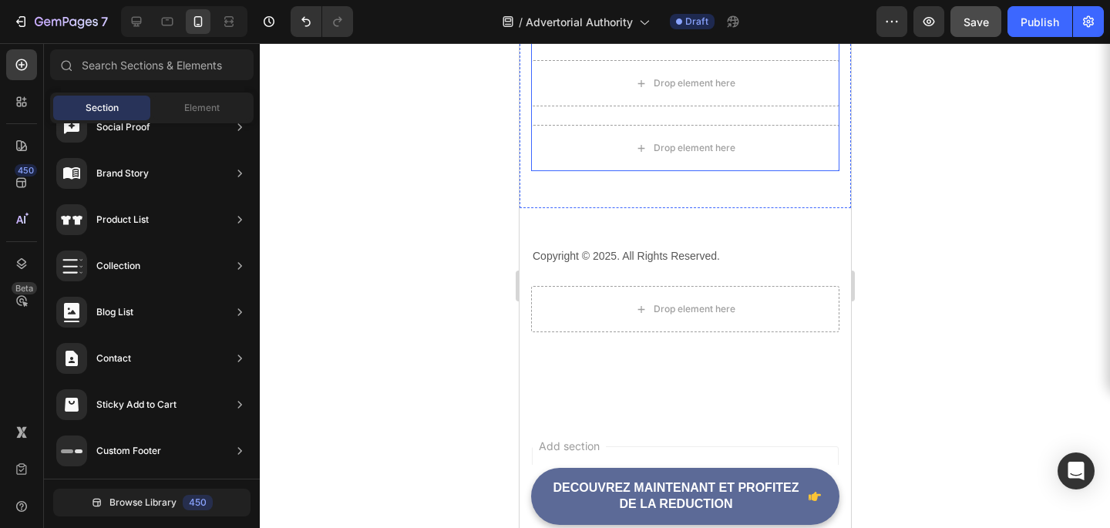
scroll to position [7230, 0]
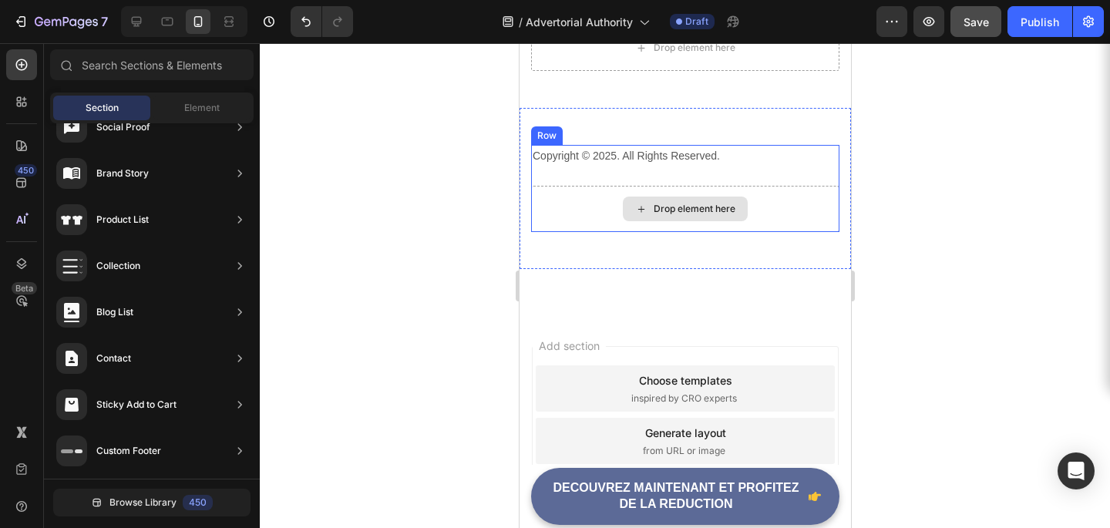
click at [687, 210] on div "Drop element here" at bounding box center [694, 209] width 82 height 12
click at [654, 208] on div "Drop element here" at bounding box center [694, 209] width 82 height 12
click at [651, 206] on div "Drop element here" at bounding box center [684, 209] width 125 height 25
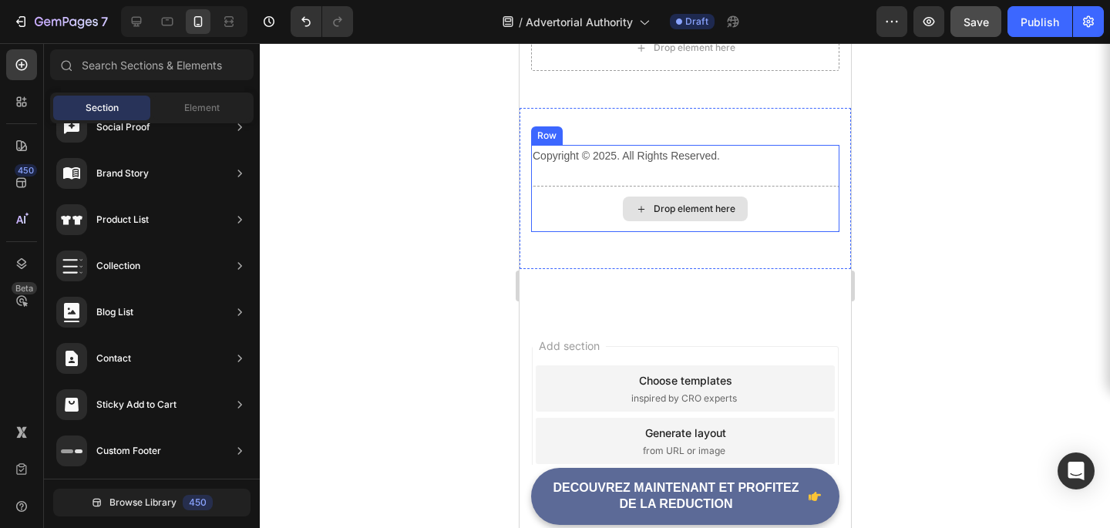
click at [651, 206] on div "Drop element here" at bounding box center [684, 209] width 125 height 25
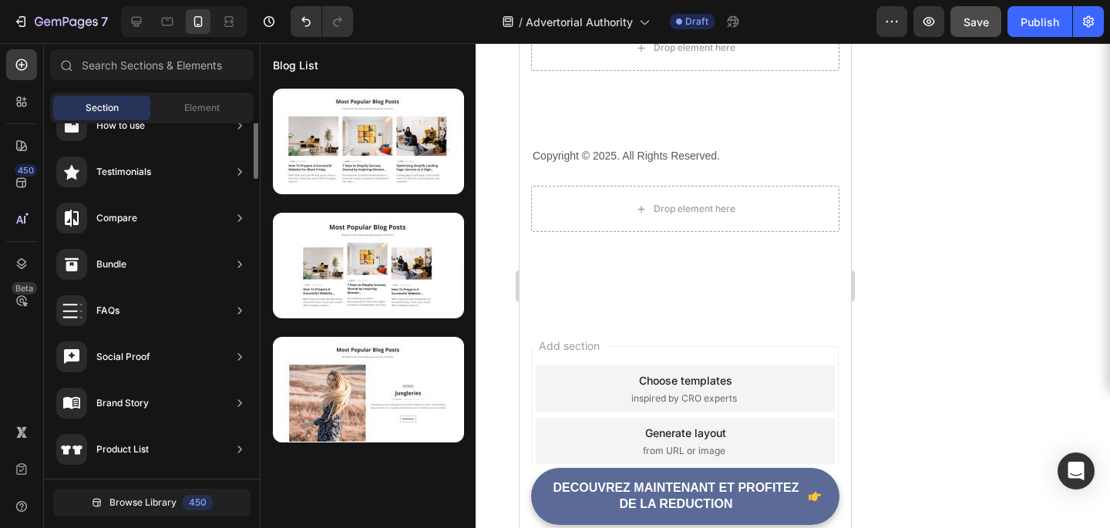
scroll to position [539, 0]
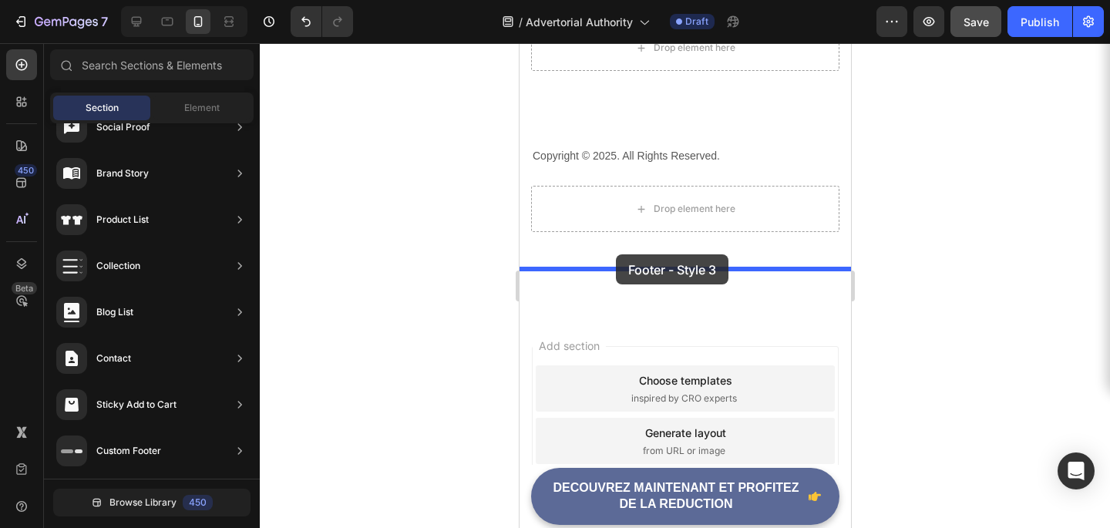
drag, startPoint x: 859, startPoint y: 414, endPoint x: 615, endPoint y: 254, distance: 291.2
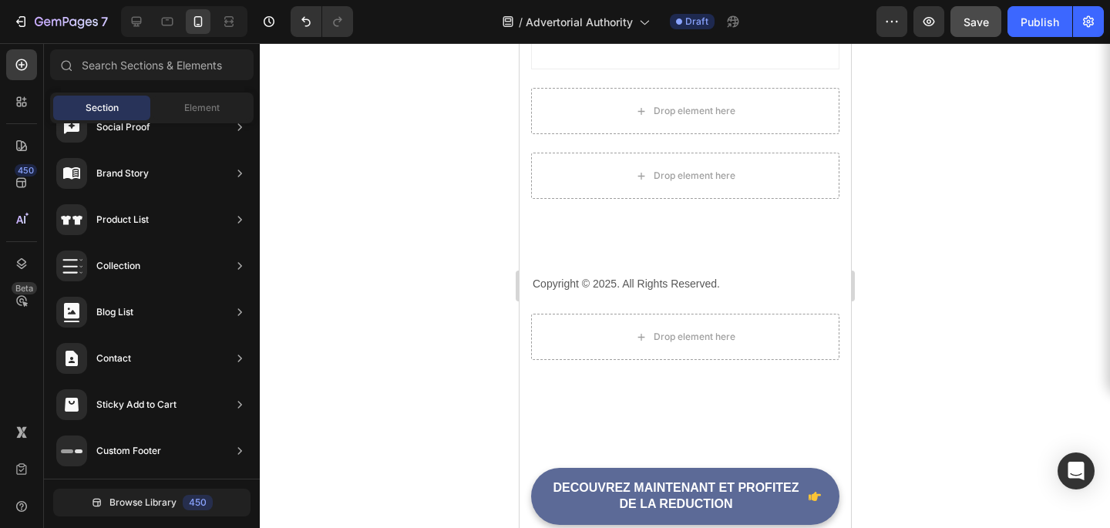
scroll to position [7307, 0]
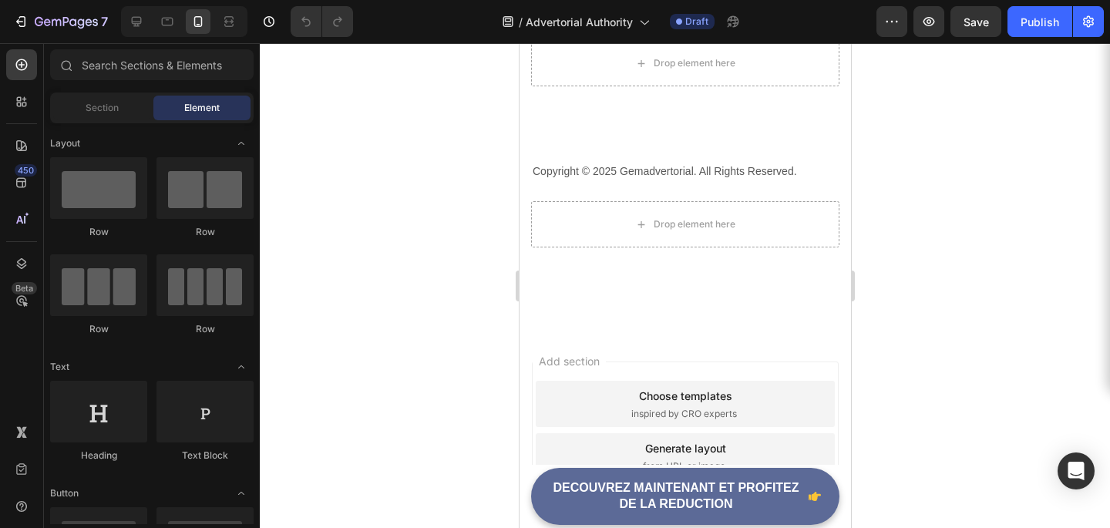
scroll to position [7307, 0]
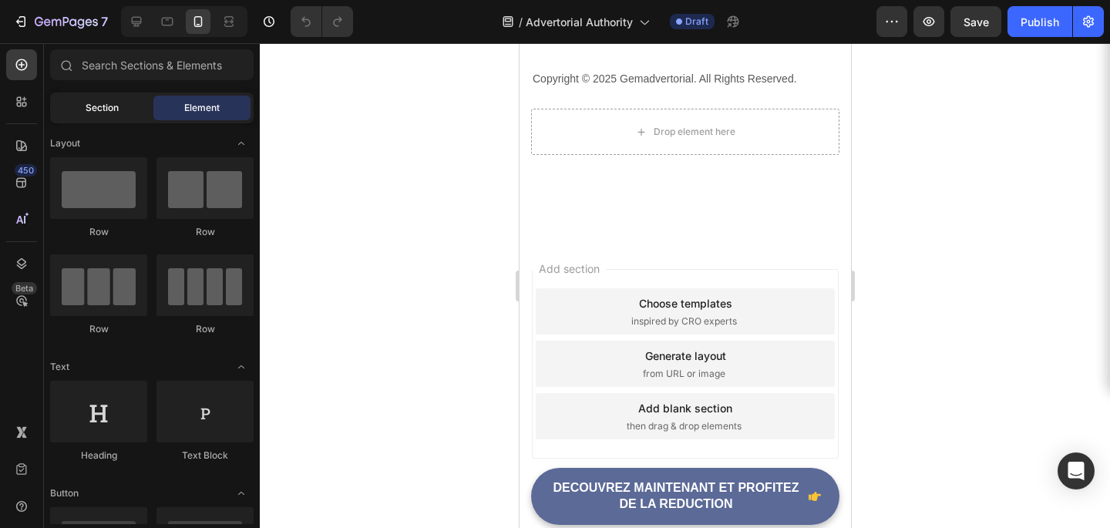
click at [100, 112] on span "Section" at bounding box center [102, 108] width 33 height 14
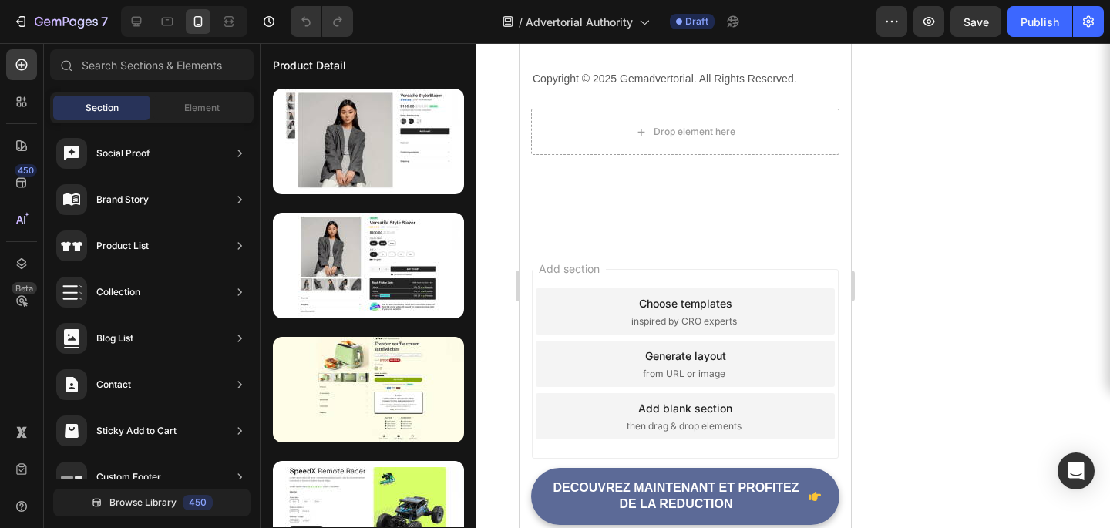
scroll to position [539, 0]
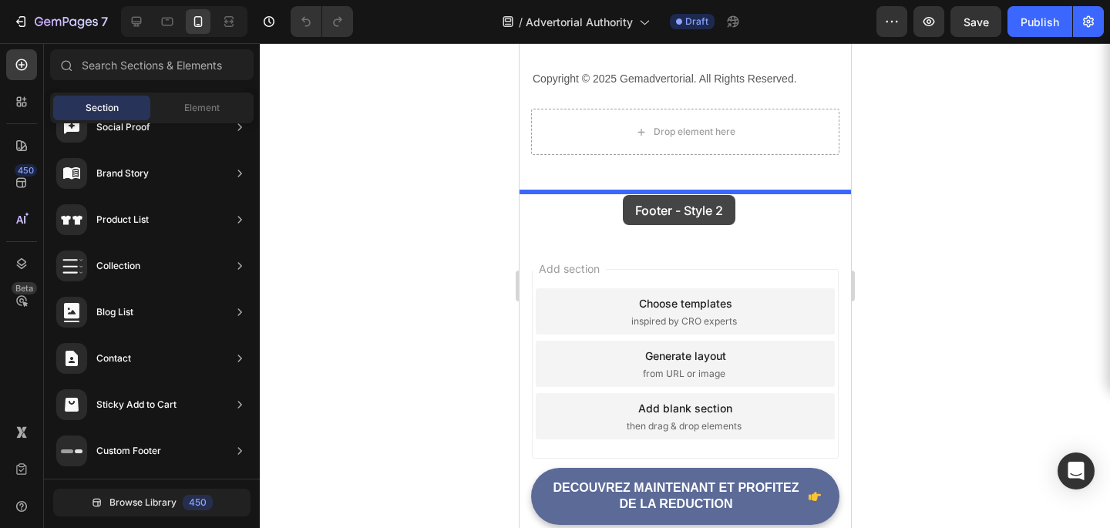
drag, startPoint x: 866, startPoint y: 340, endPoint x: 622, endPoint y: 195, distance: 284.1
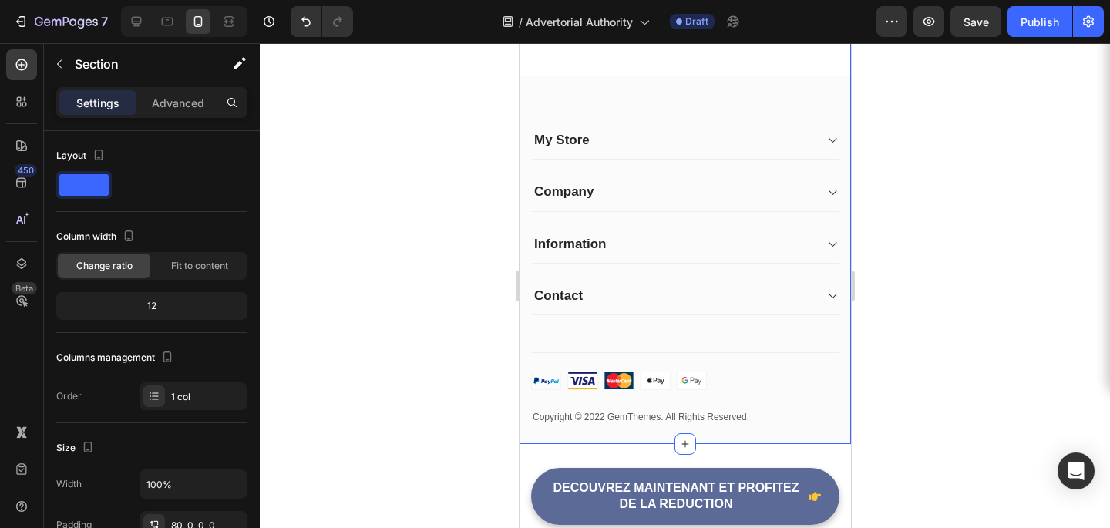
scroll to position [7839, 0]
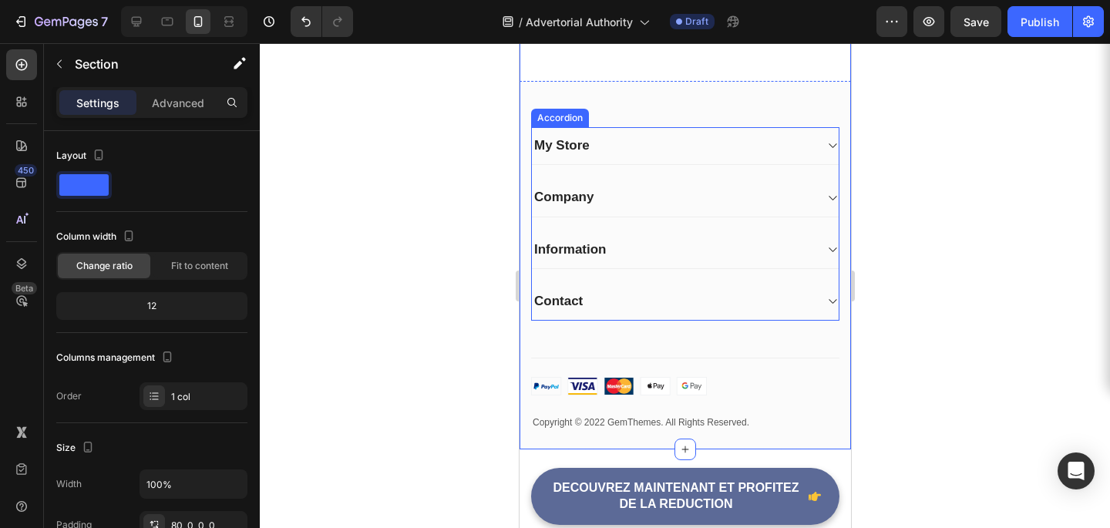
click at [822, 165] on div "My Store" at bounding box center [684, 146] width 307 height 38
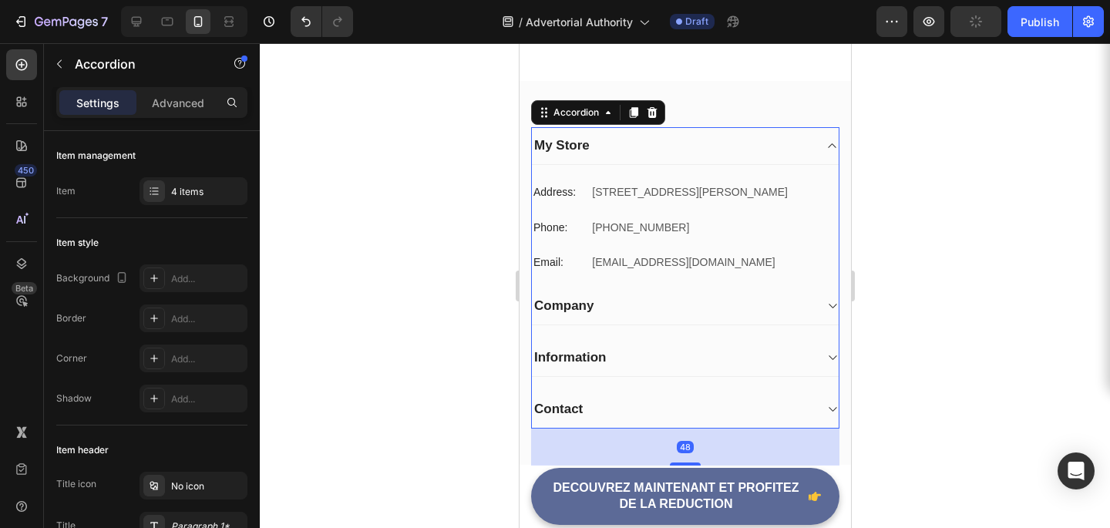
click at [824, 165] on div "My Store" at bounding box center [684, 146] width 307 height 38
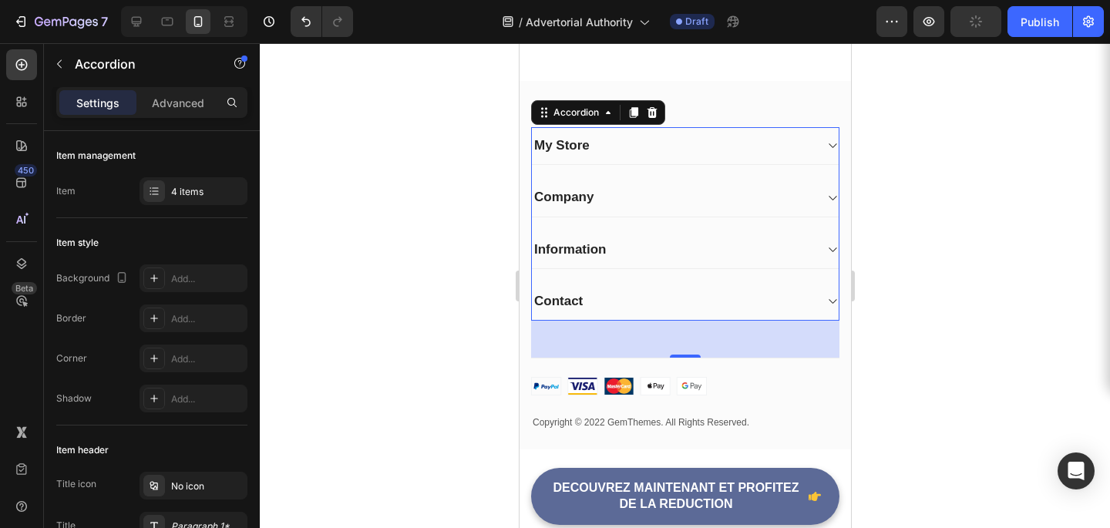
click at [826, 214] on div "Company" at bounding box center [684, 198] width 307 height 38
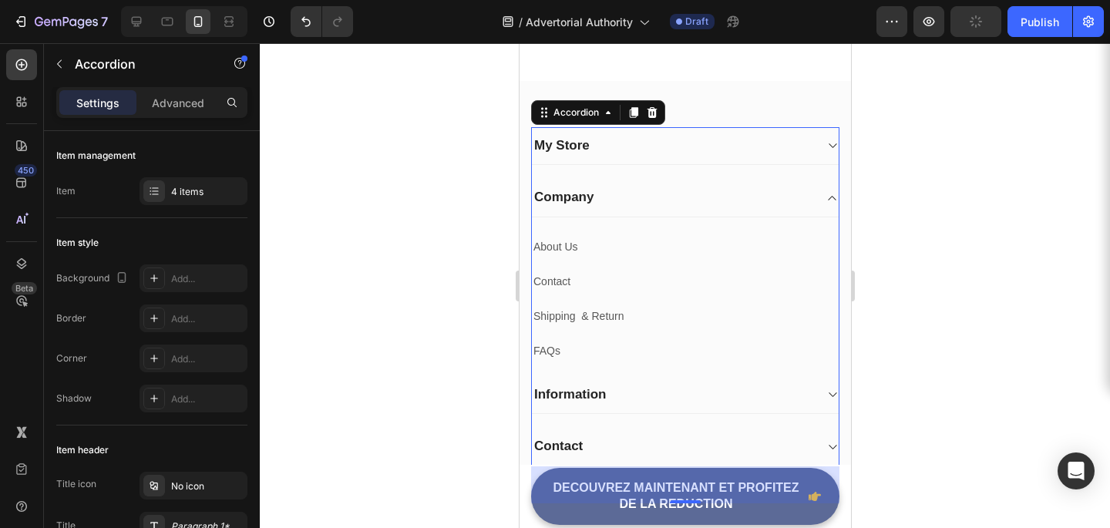
click at [826, 214] on div "Company" at bounding box center [684, 198] width 307 height 38
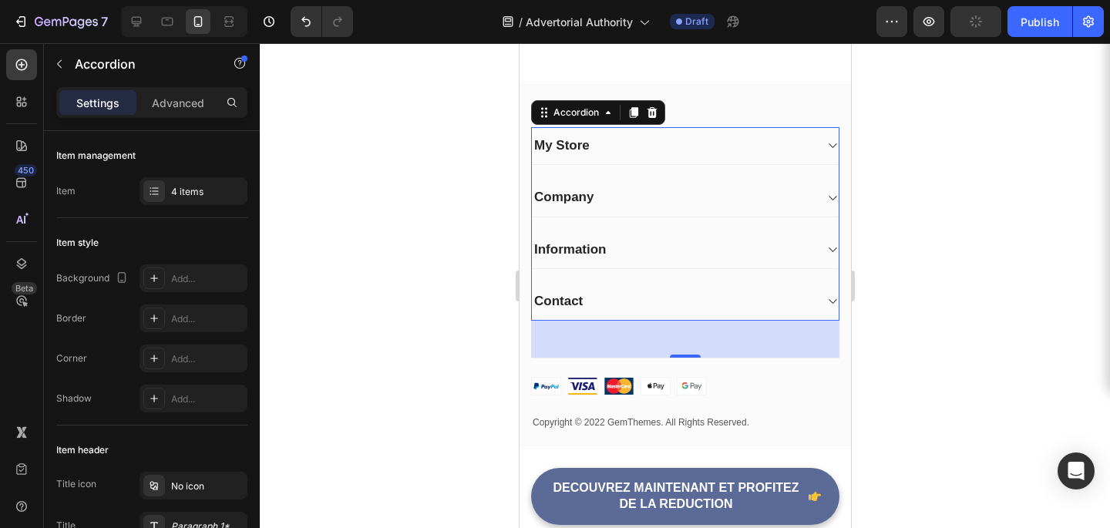
click at [826, 214] on div "Company" at bounding box center [684, 198] width 307 height 38
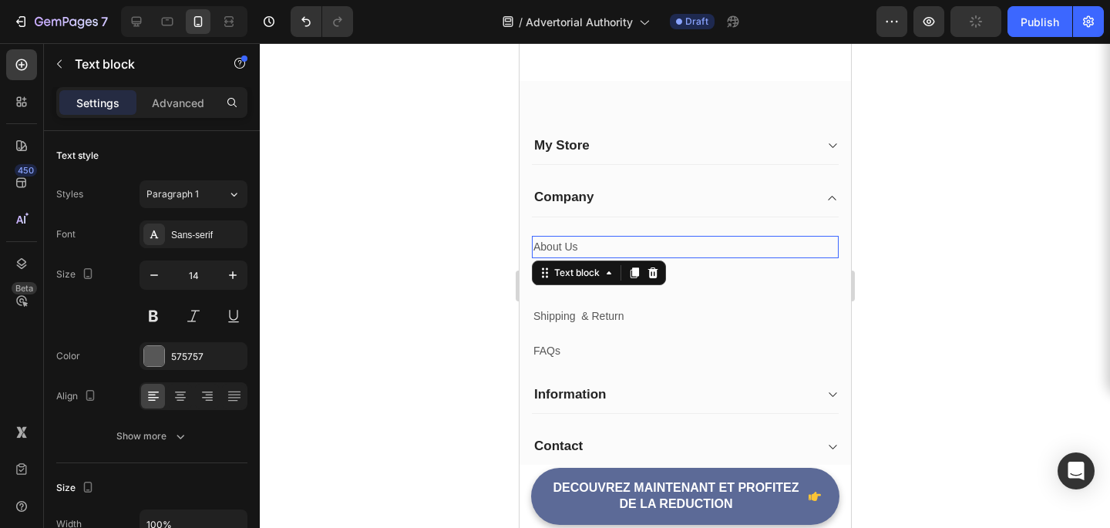
click at [568, 257] on p "About Us" at bounding box center [685, 246] width 304 height 19
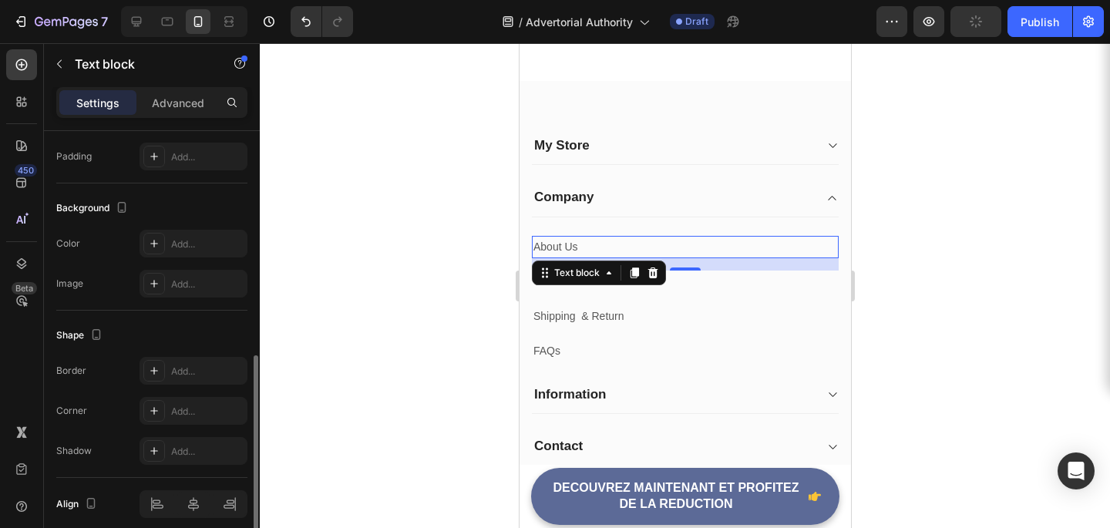
scroll to position [472, 0]
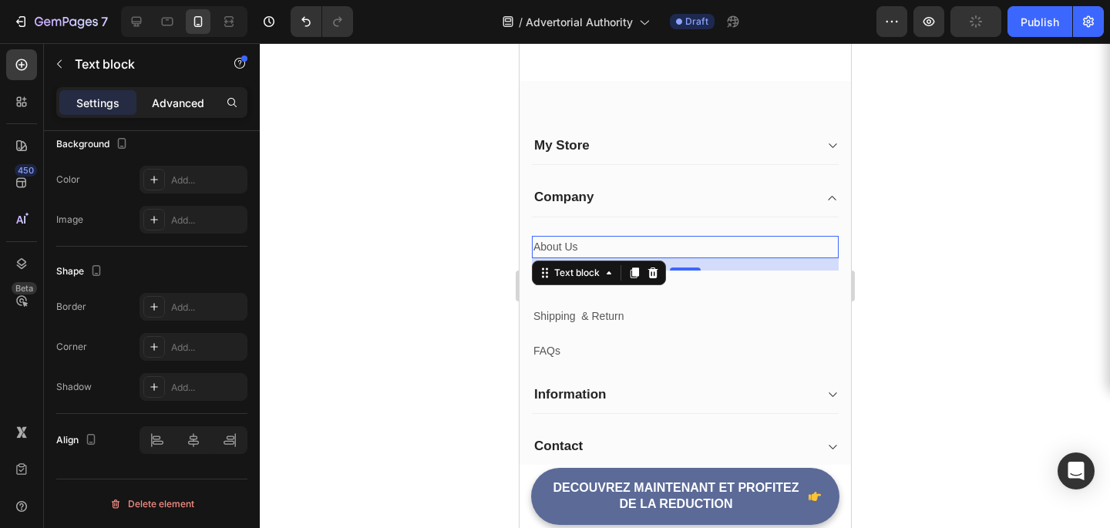
click at [188, 95] on p "Advanced" at bounding box center [178, 103] width 52 height 16
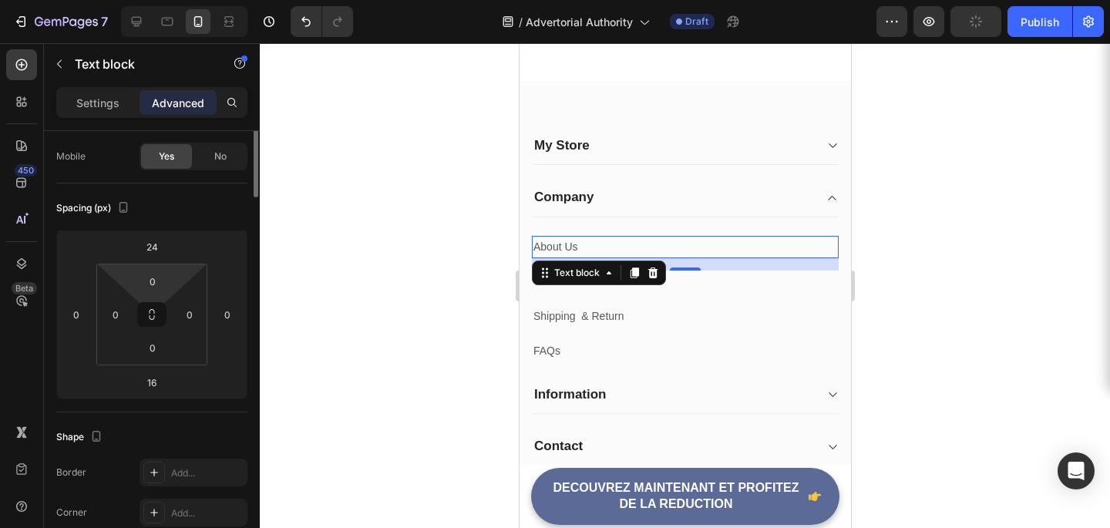
scroll to position [0, 0]
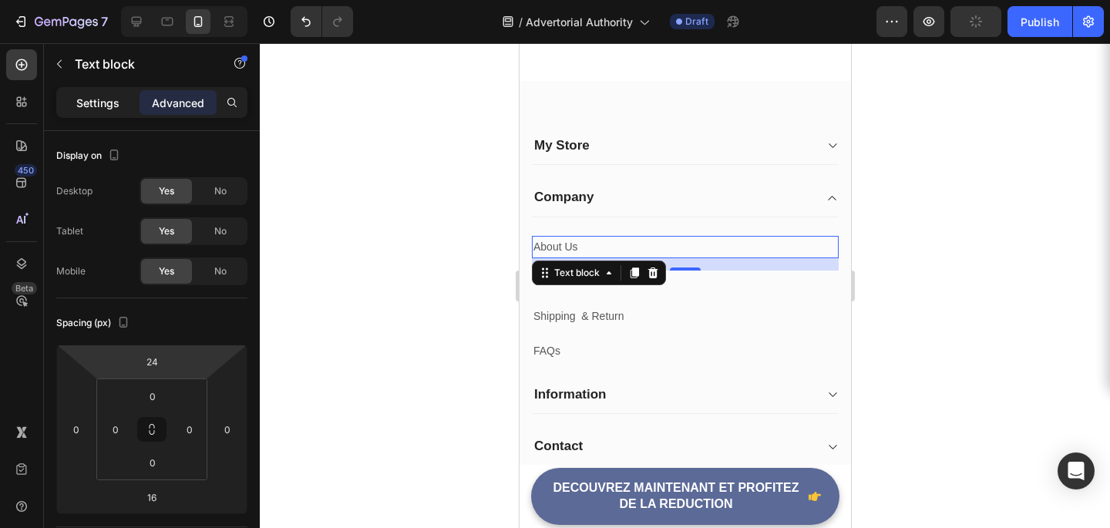
click at [105, 97] on p "Settings" at bounding box center [97, 103] width 43 height 16
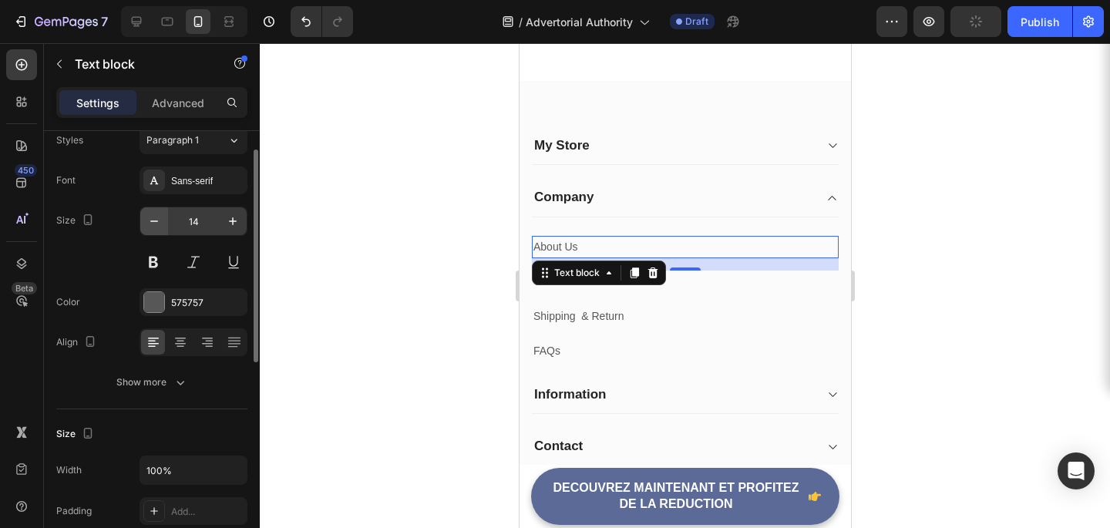
scroll to position [47, 0]
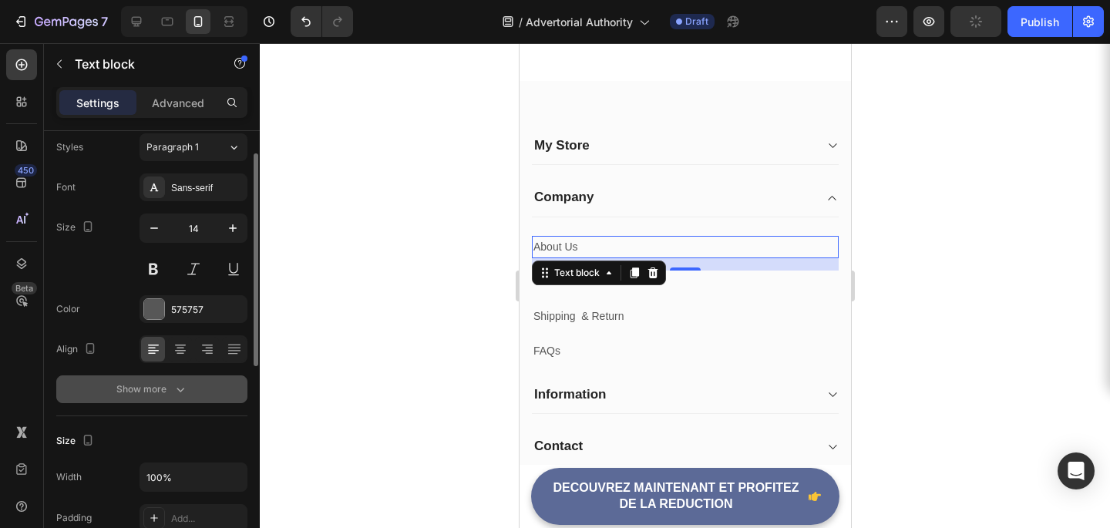
click at [163, 396] on div "Show more" at bounding box center [152, 389] width 72 height 15
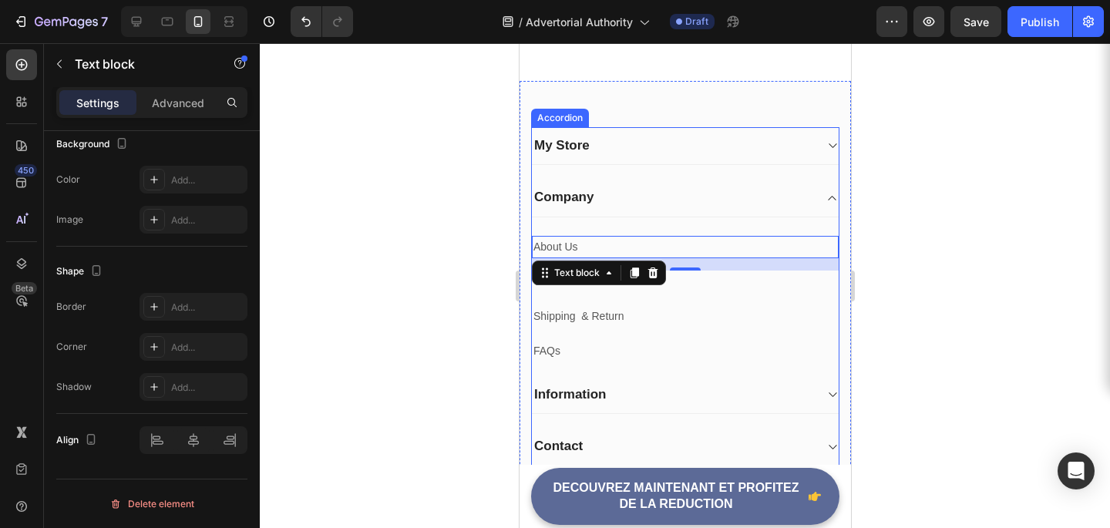
scroll to position [7782, 0]
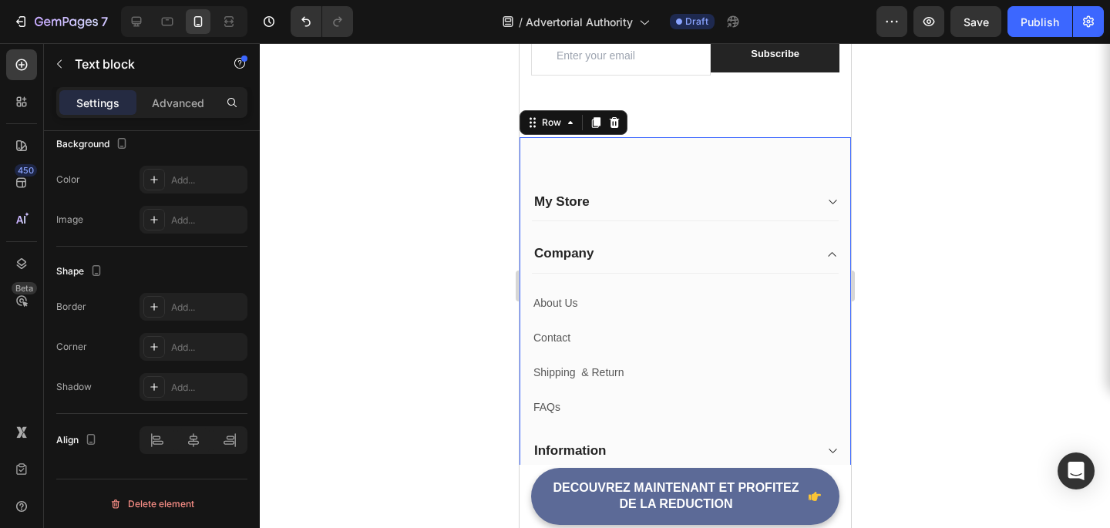
click at [548, 166] on div "My Store Heading Address: Text block 184 Main Rd E, St Albans VIC 3021, Austral…" at bounding box center [684, 393] width 331 height 513
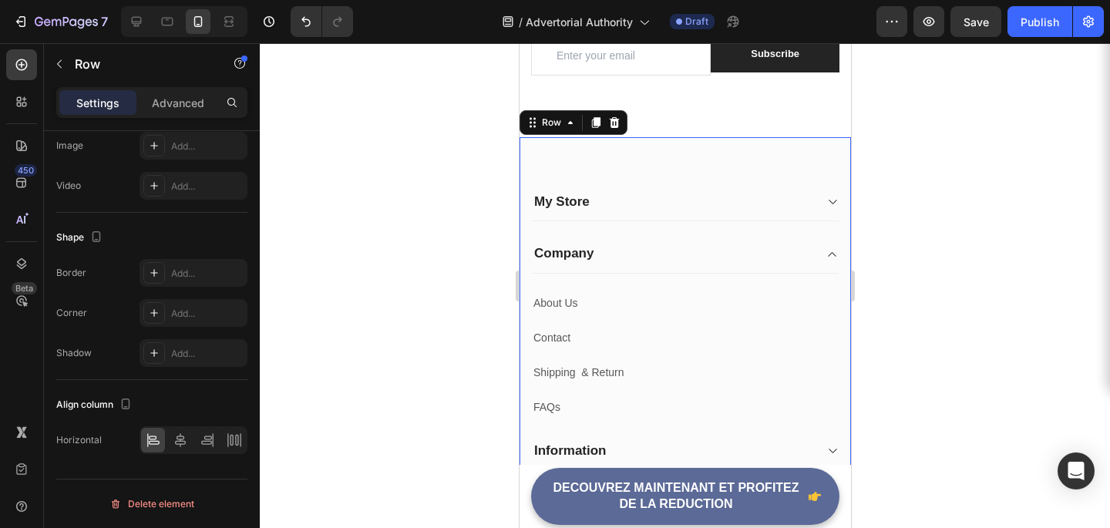
scroll to position [0, 0]
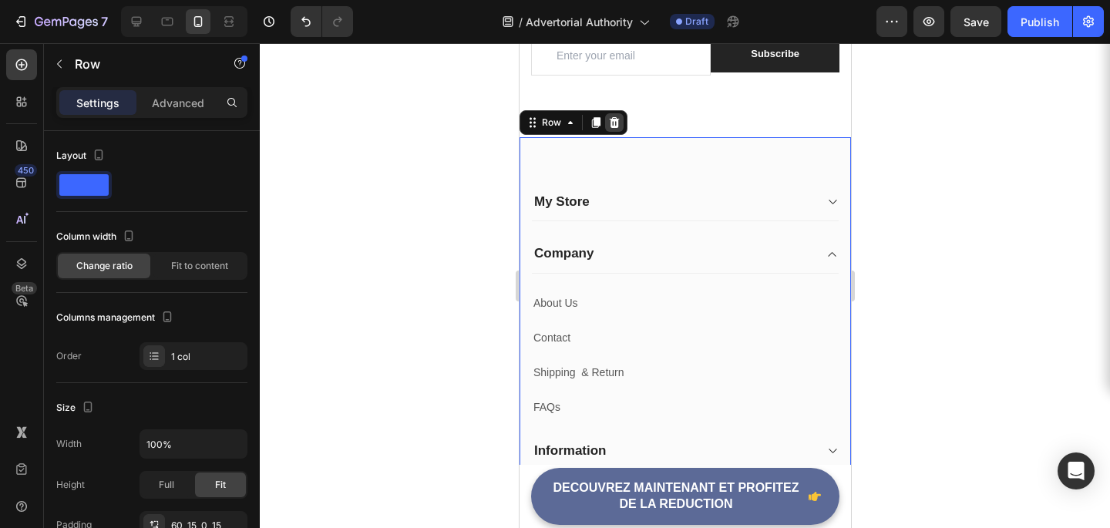
click at [605, 132] on div at bounding box center [613, 122] width 18 height 18
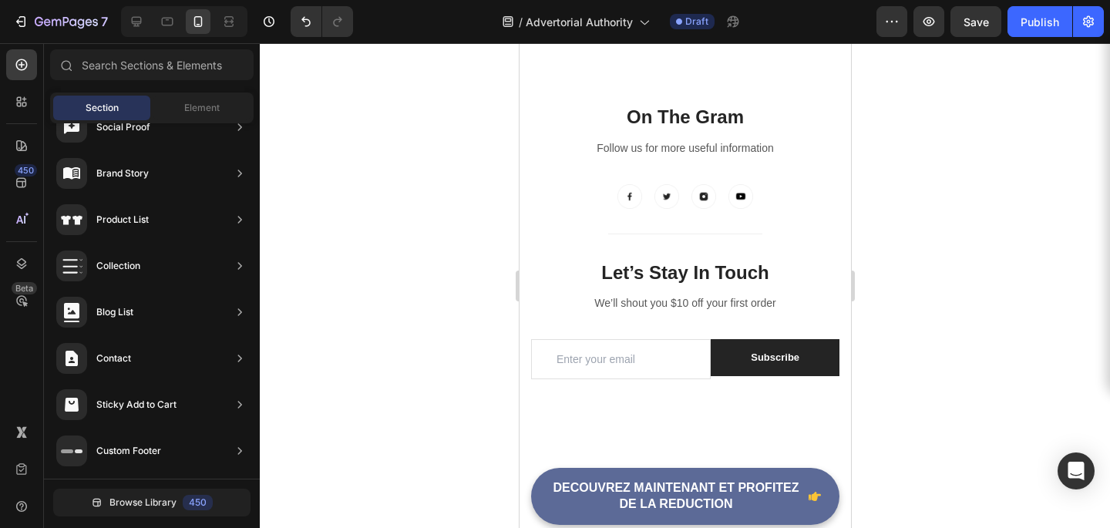
scroll to position [7418, 0]
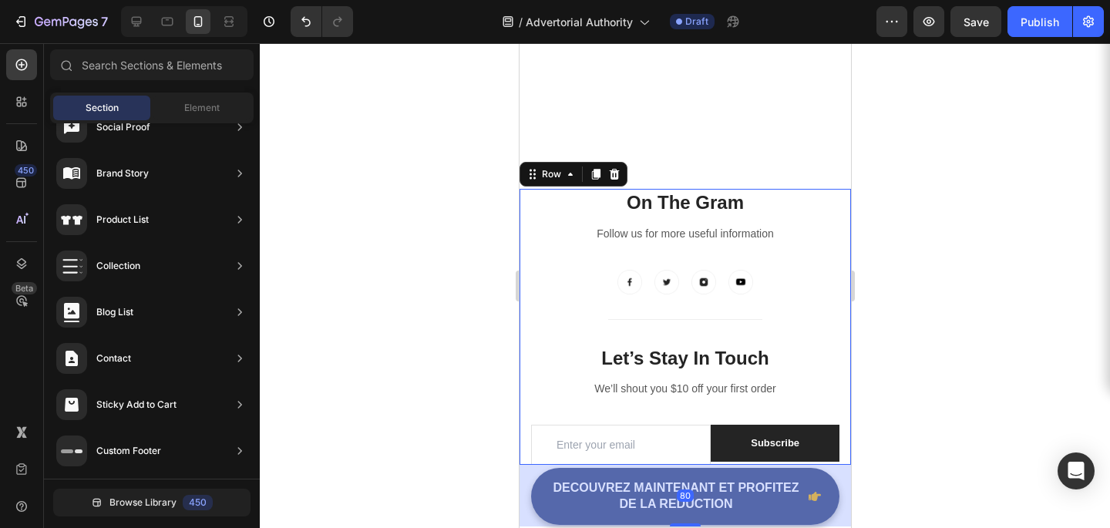
click at [530, 263] on div "On The Gram Heading Follow us for more useful information Text block Image Imag…" at bounding box center [684, 253] width 308 height 129
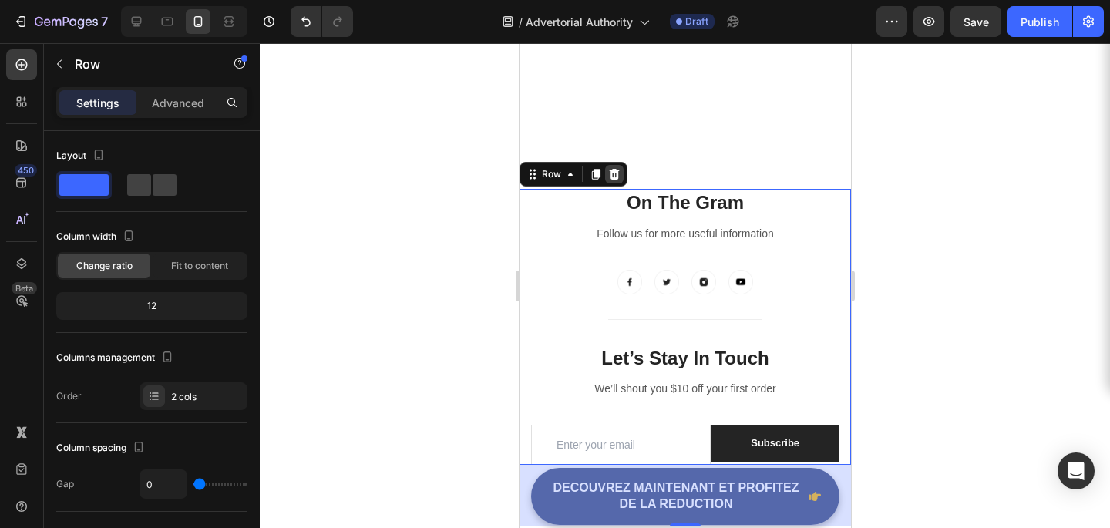
click at [617, 173] on icon at bounding box center [614, 174] width 10 height 11
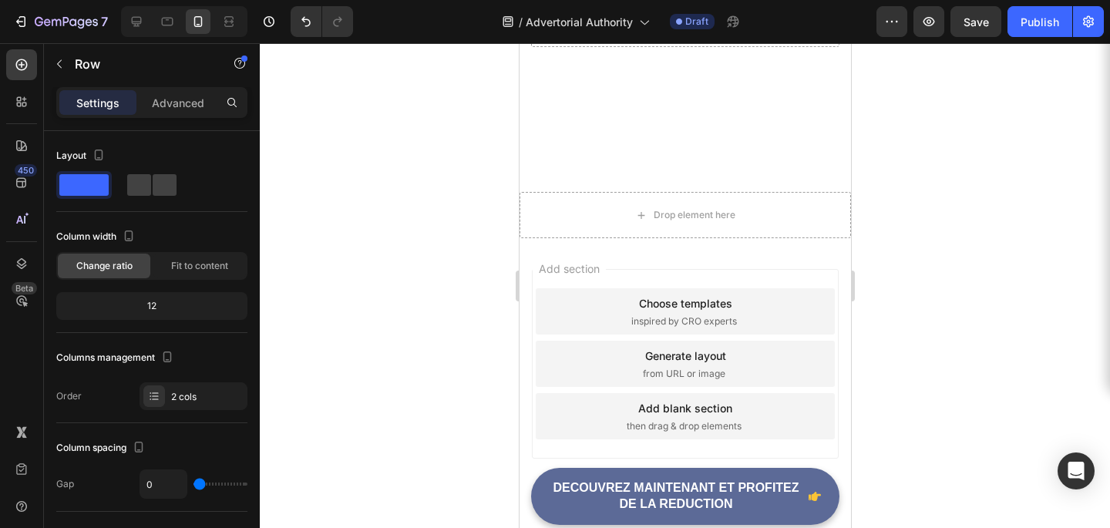
scroll to position [7415, 0]
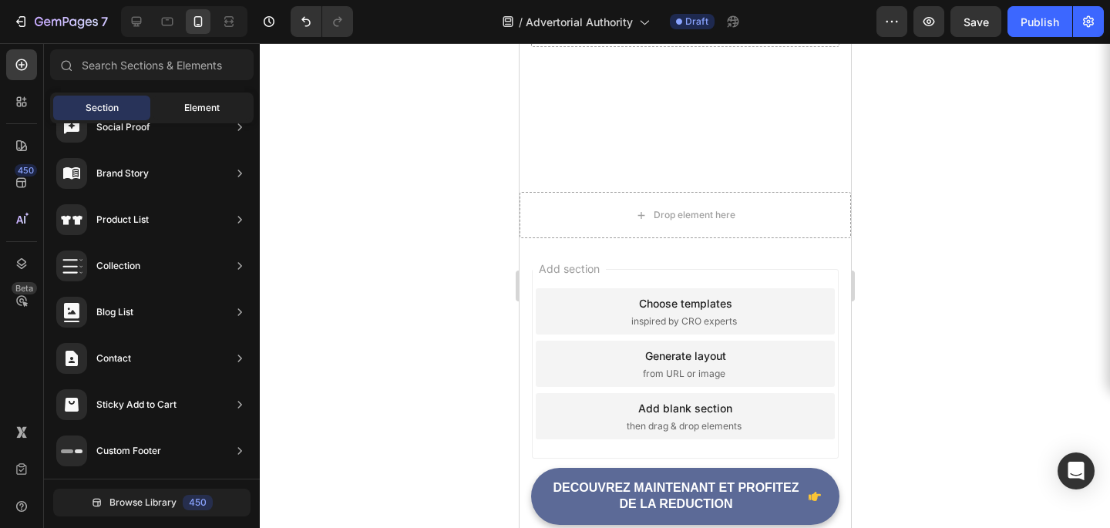
click at [219, 109] on span "Element" at bounding box center [201, 108] width 35 height 14
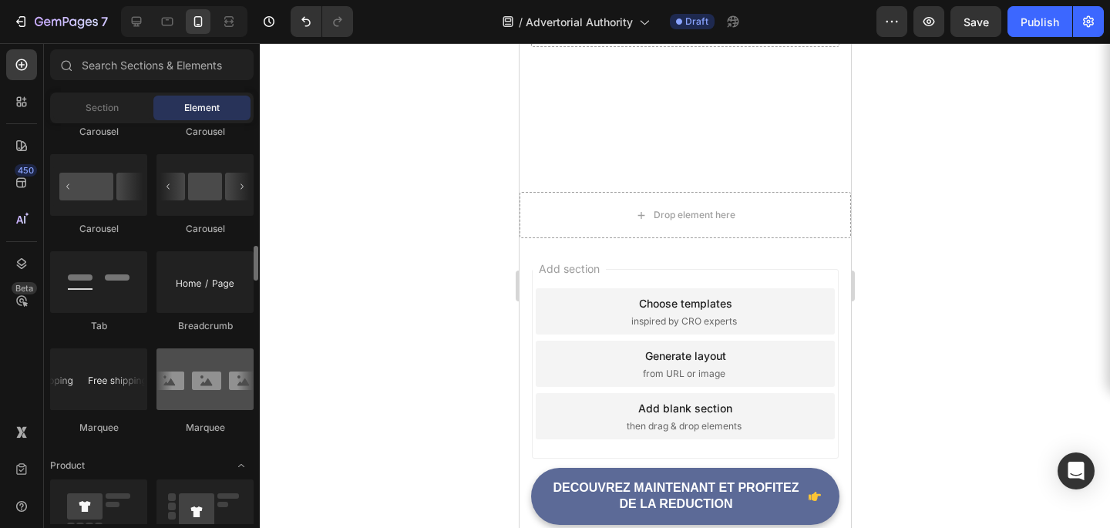
scroll to position [1621, 0]
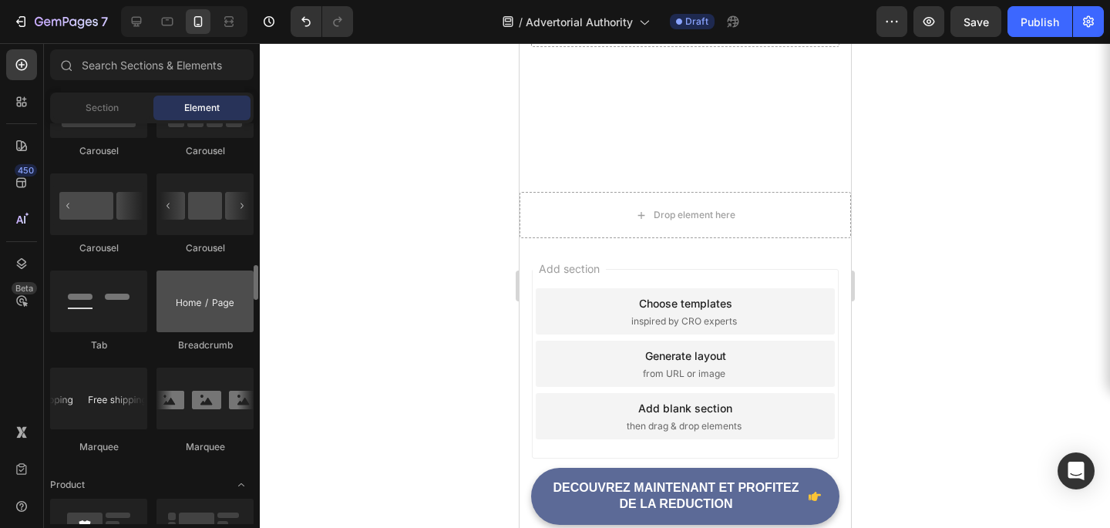
click at [217, 324] on div at bounding box center [204, 302] width 97 height 62
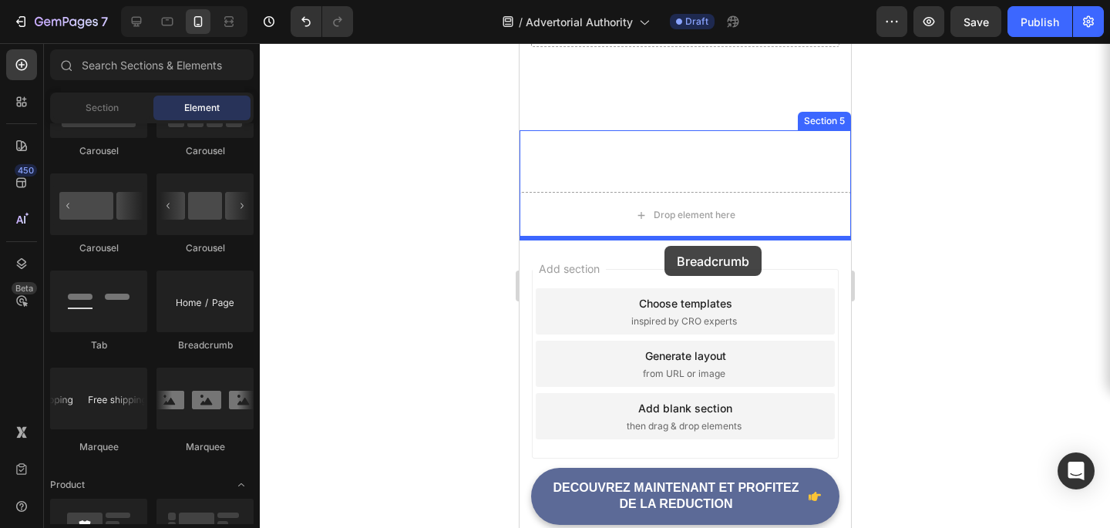
drag, startPoint x: 735, startPoint y: 367, endPoint x: 664, endPoint y: 246, distance: 140.6
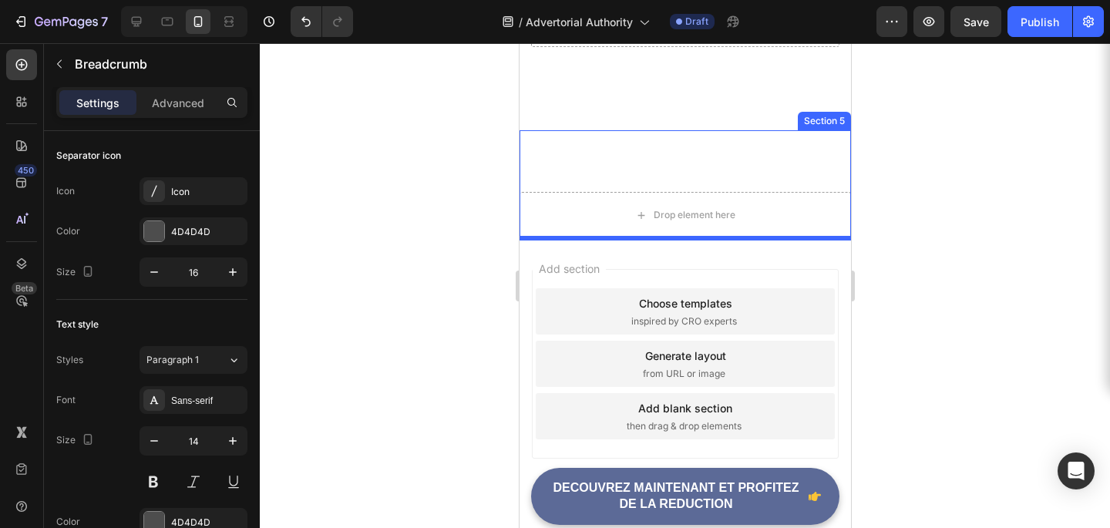
scroll to position [7418, 0]
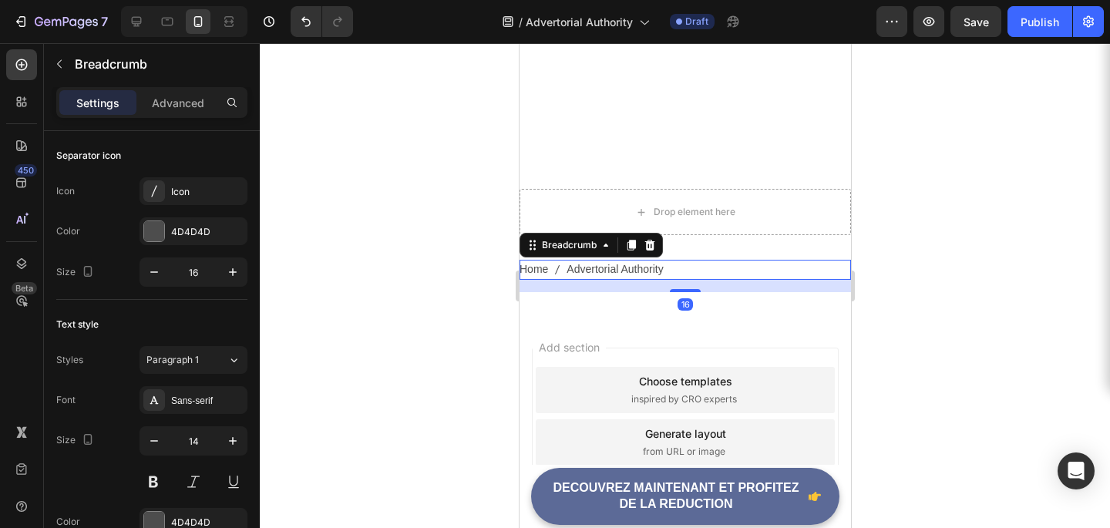
click at [610, 267] on span "Advertorial Authority" at bounding box center [614, 269] width 96 height 19
click at [546, 269] on span "Home" at bounding box center [533, 269] width 29 height 19
click at [671, 275] on nav "Home Advertorial Authority" at bounding box center [684, 269] width 331 height 19
click at [666, 275] on nav "Home Advertorial Authority" at bounding box center [684, 269] width 331 height 19
click at [665, 275] on nav "Home Advertorial Authority" at bounding box center [684, 269] width 331 height 19
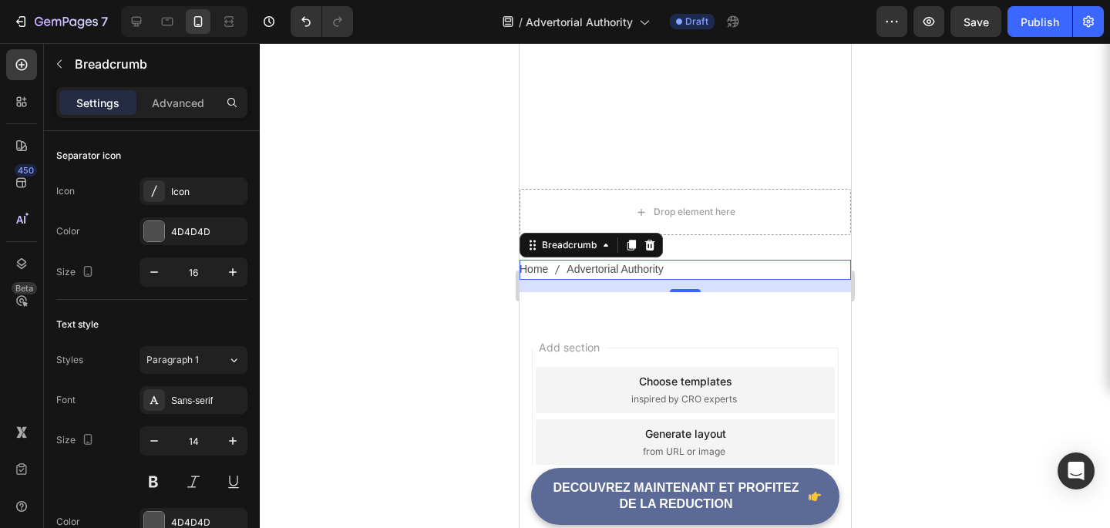
click at [664, 271] on nav "Home Advertorial Authority" at bounding box center [684, 269] width 331 height 19
click at [659, 271] on span "Advertorial Authority" at bounding box center [614, 269] width 96 height 19
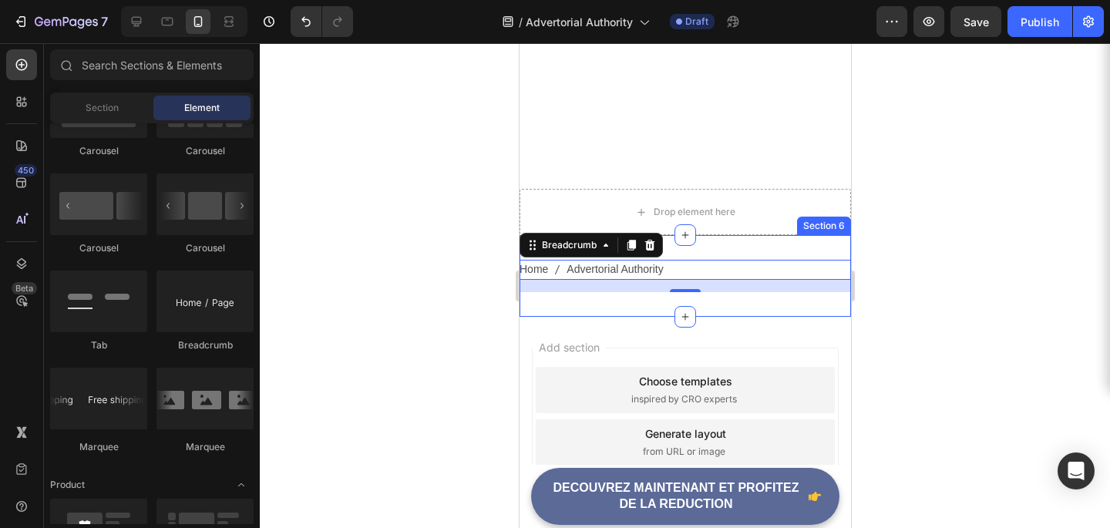
click at [712, 223] on div "Drop element here" at bounding box center [684, 212] width 125 height 25
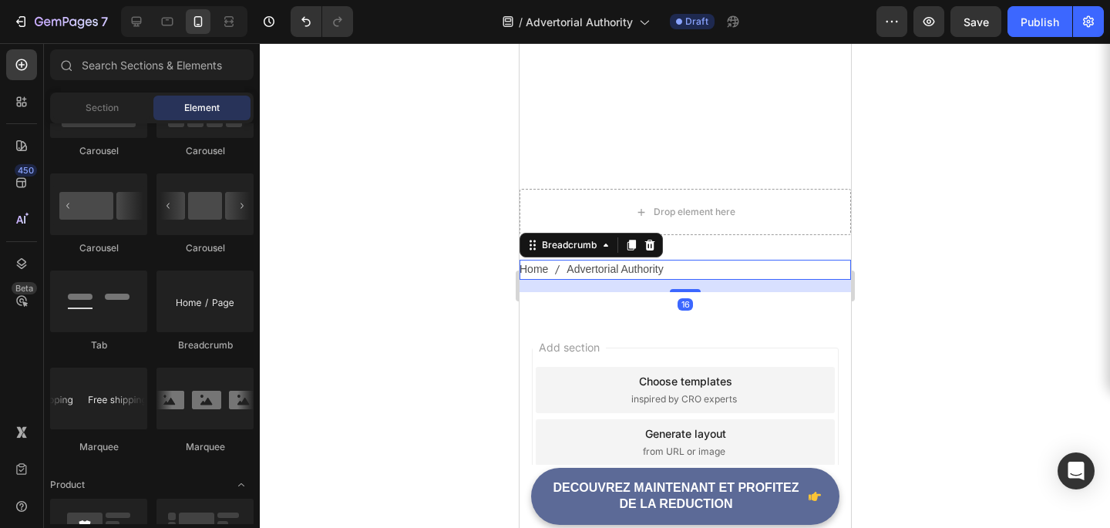
click at [680, 261] on nav "Home Advertorial Authority" at bounding box center [684, 269] width 331 height 19
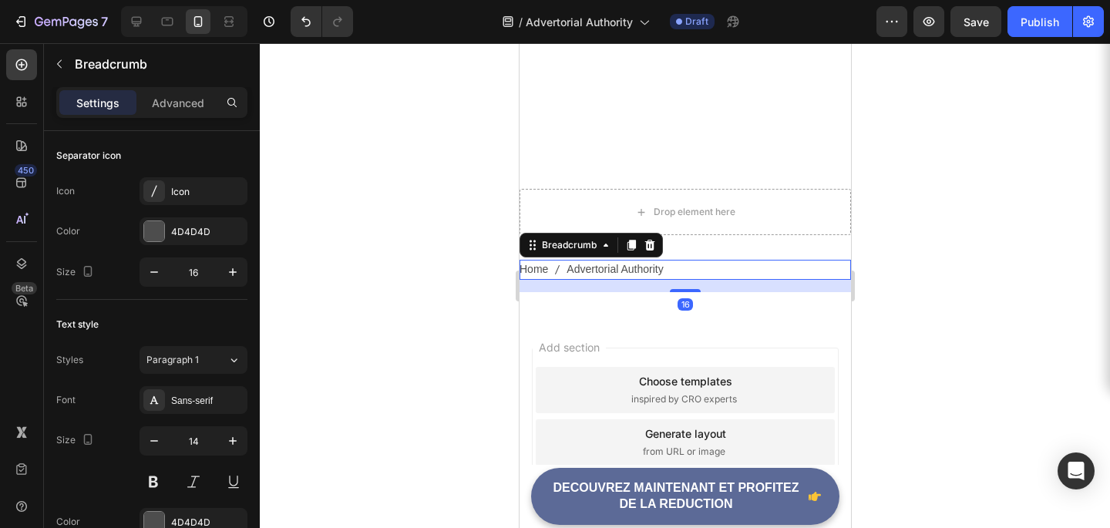
click at [661, 263] on span "Advertorial Authority" at bounding box center [614, 269] width 96 height 19
click at [647, 250] on icon at bounding box center [649, 245] width 10 height 11
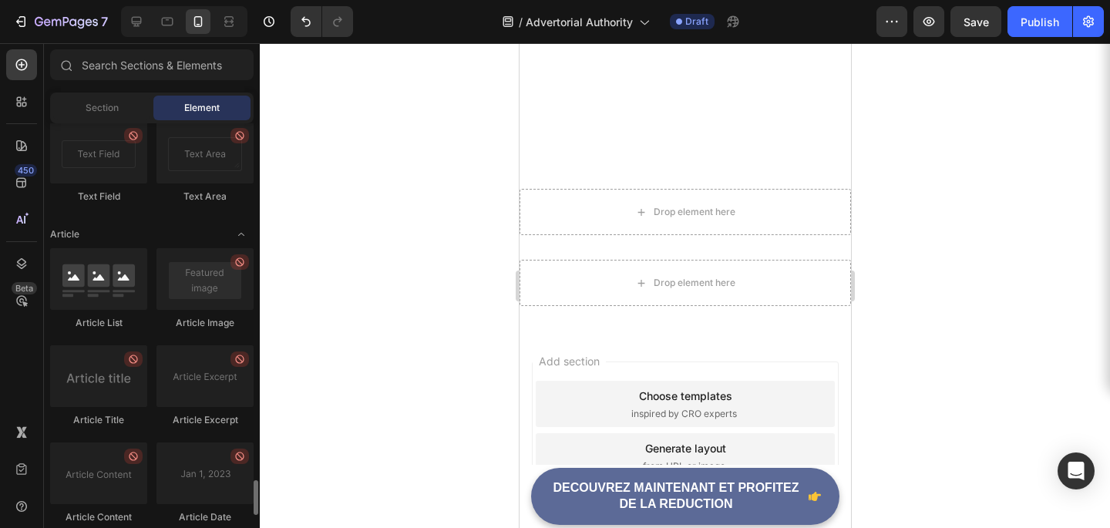
scroll to position [3919, 0]
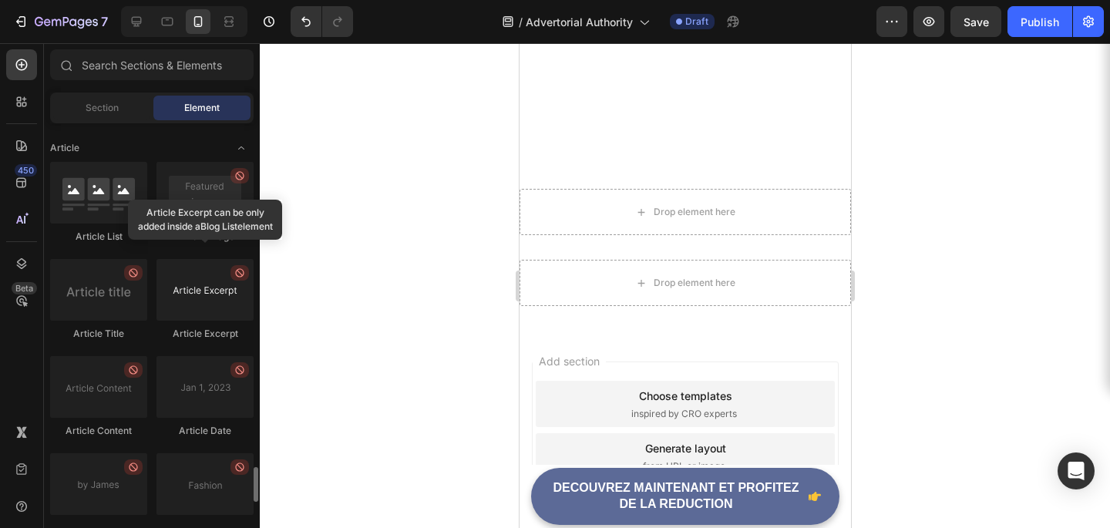
click at [239, 274] on icon at bounding box center [240, 273] width 12 height 12
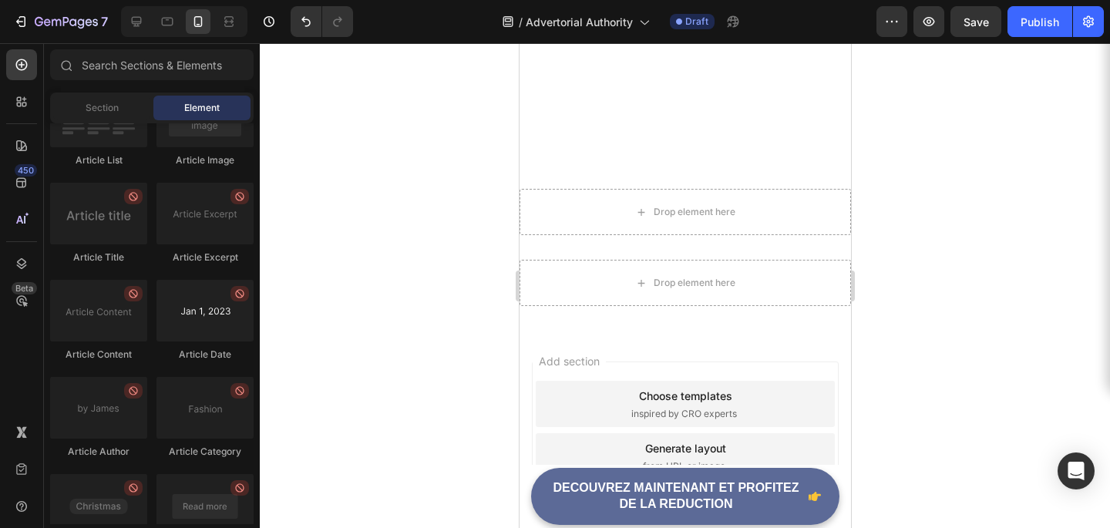
scroll to position [4168, 0]
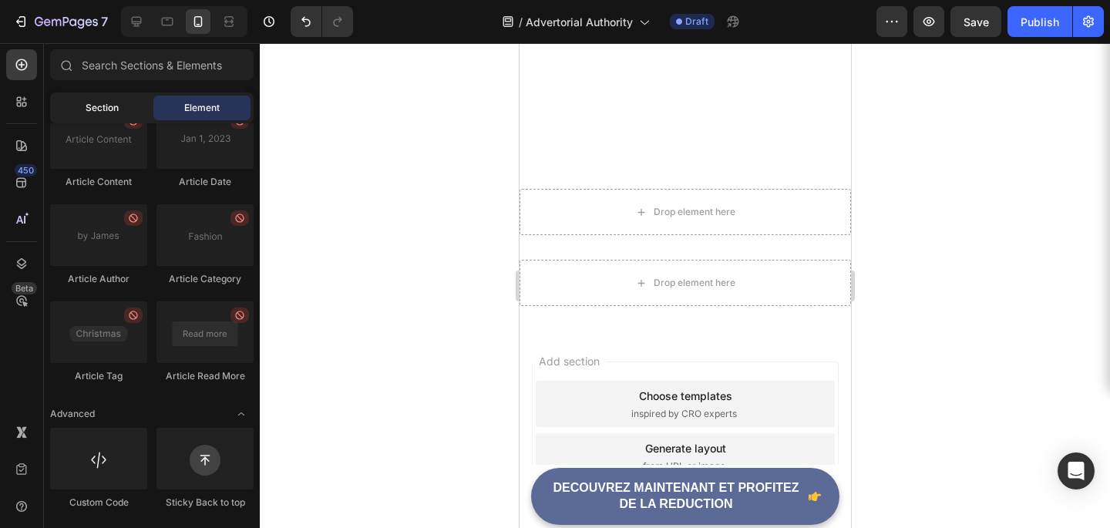
click at [122, 109] on div "Section" at bounding box center [101, 108] width 97 height 25
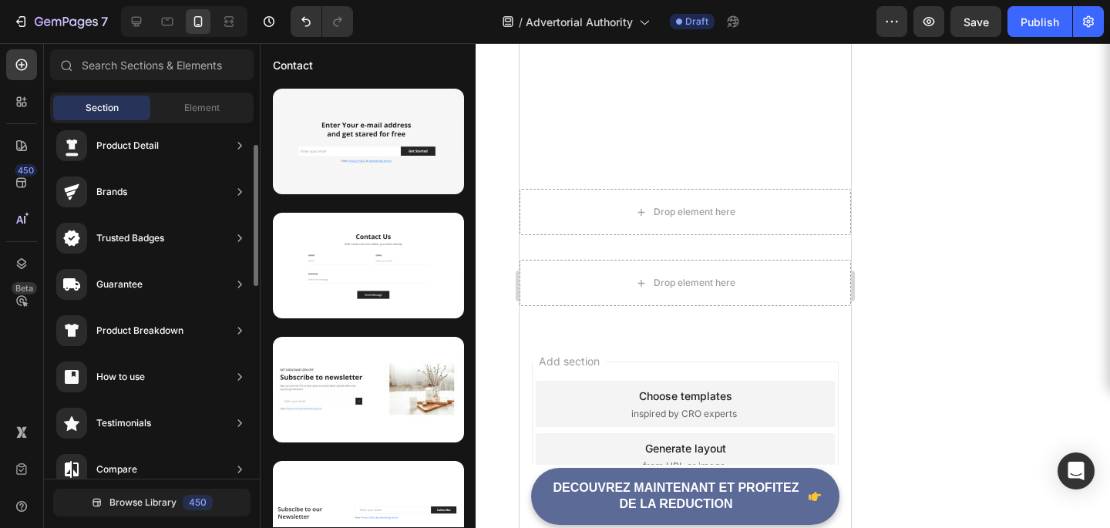
scroll to position [0, 0]
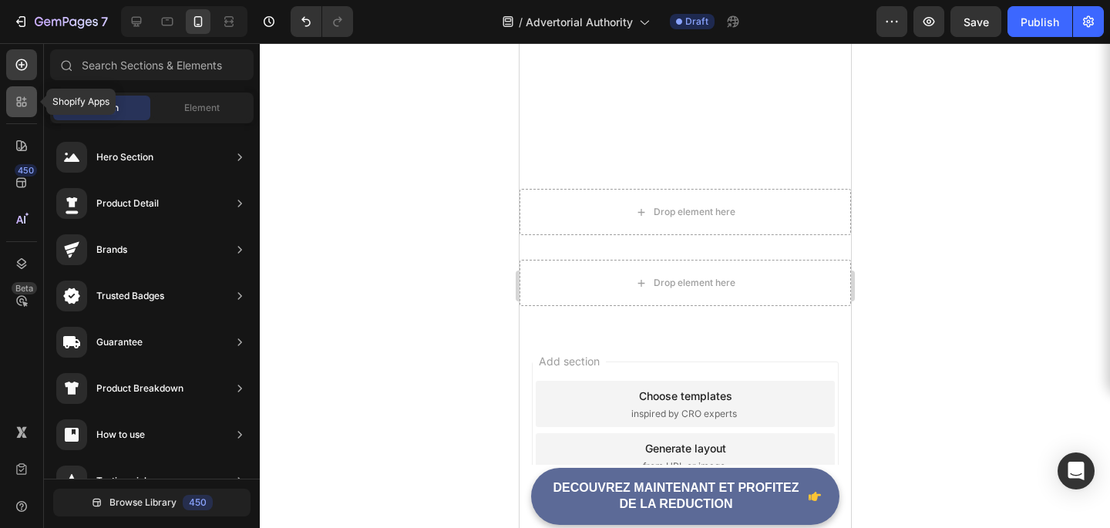
click at [24, 109] on div at bounding box center [21, 101] width 31 height 31
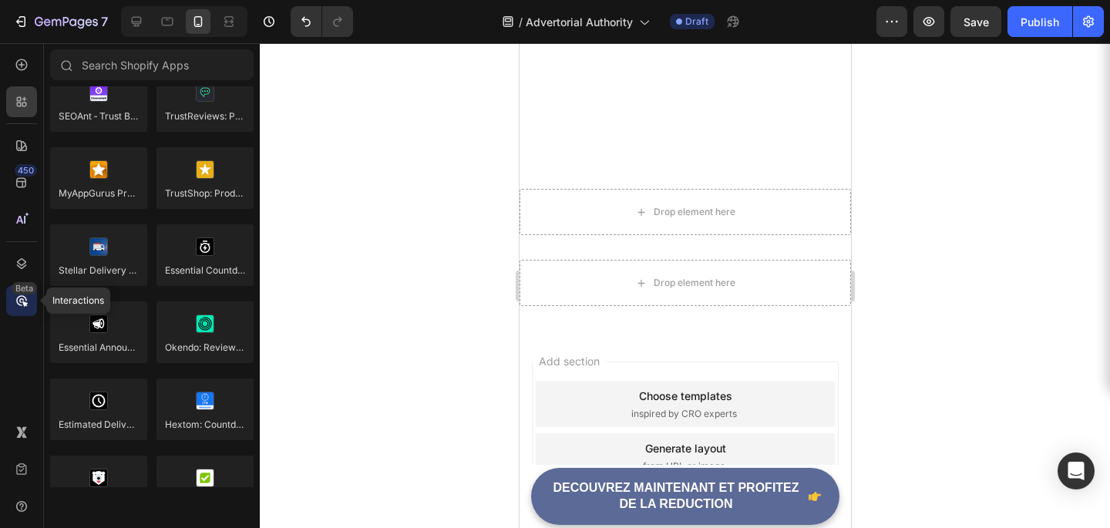
click at [33, 306] on div "Beta" at bounding box center [21, 300] width 31 height 31
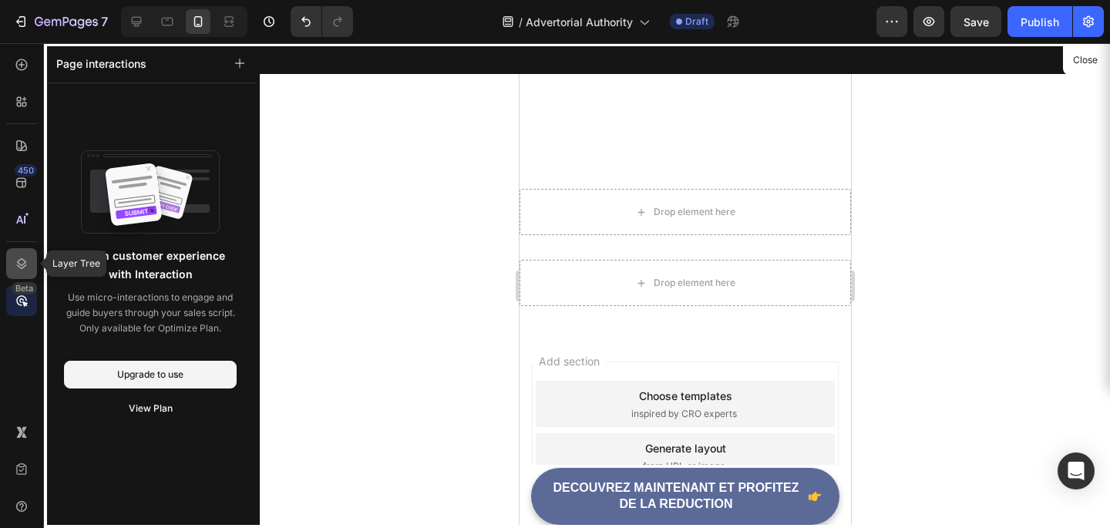
click at [24, 250] on div at bounding box center [21, 263] width 31 height 31
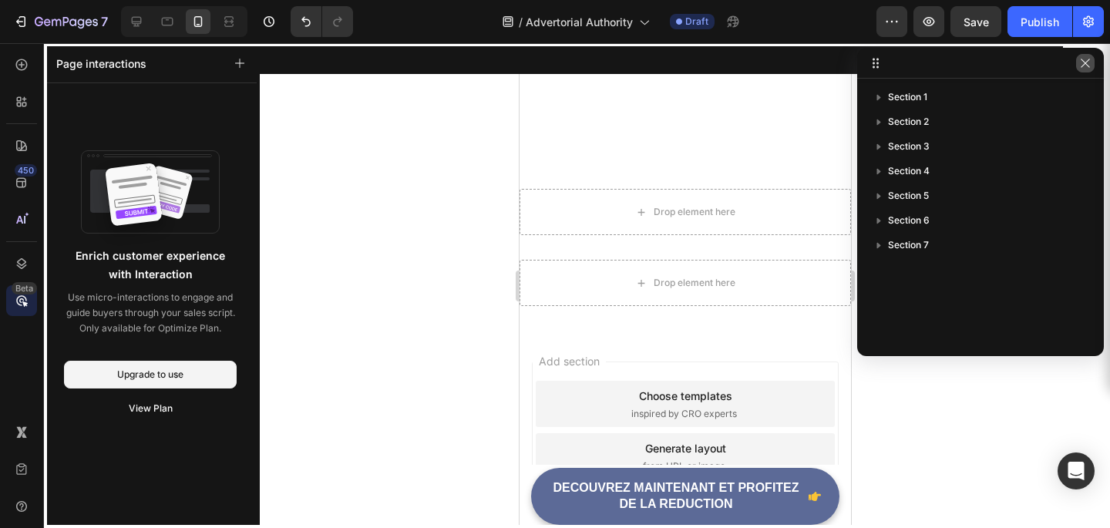
click at [1086, 68] on icon "button" at bounding box center [1085, 63] width 12 height 12
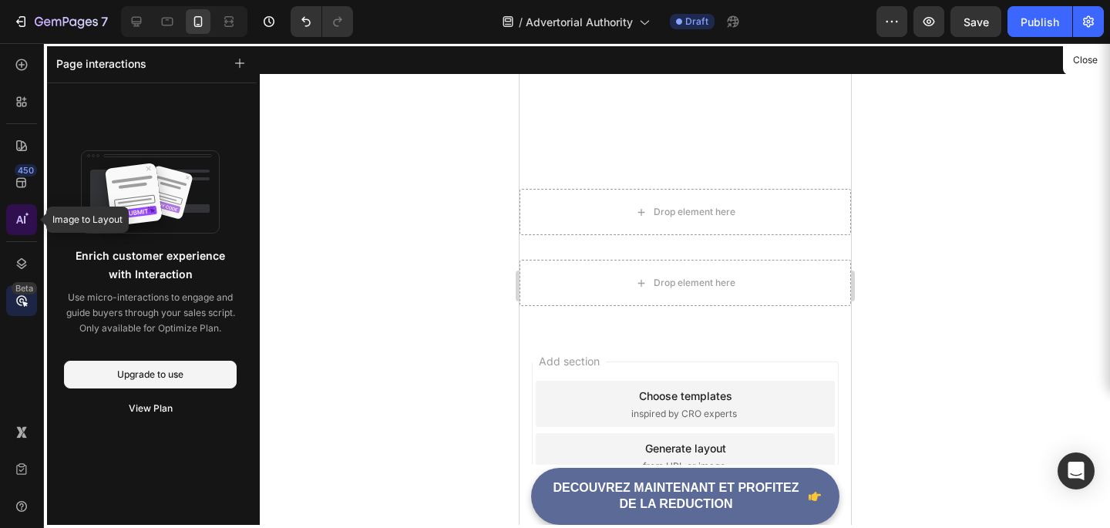
click at [12, 229] on div at bounding box center [21, 219] width 31 height 31
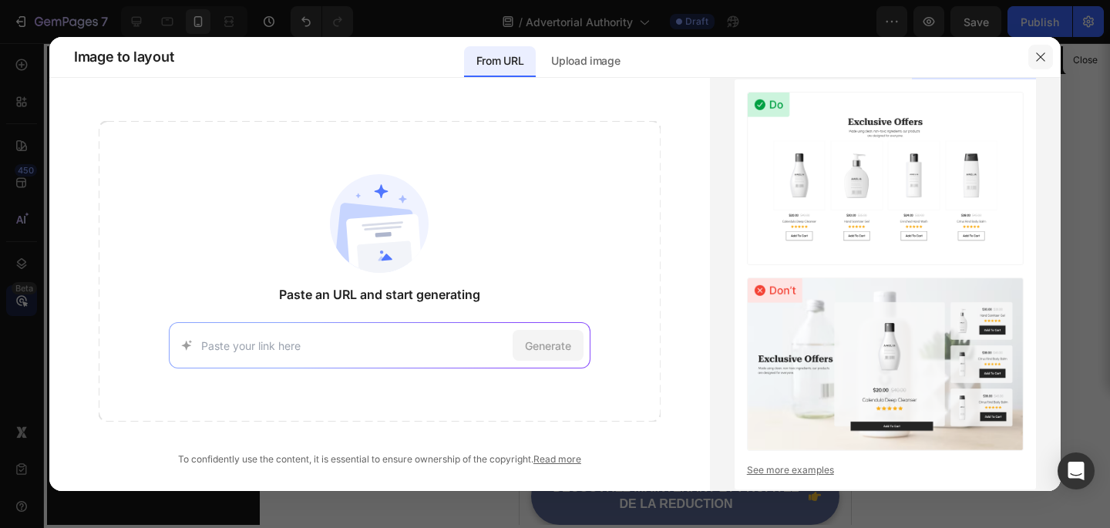
click at [1042, 58] on icon "button" at bounding box center [1040, 57] width 12 height 12
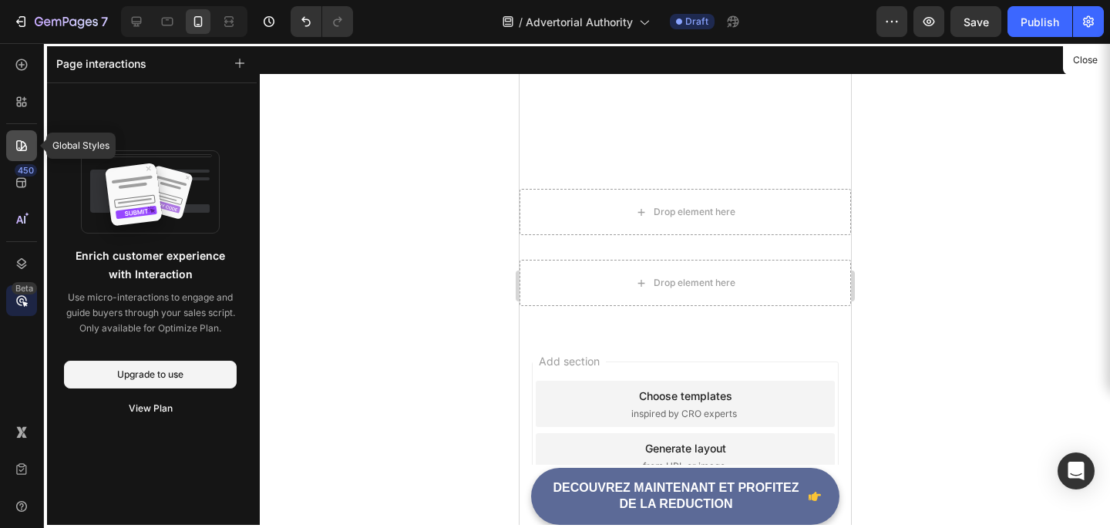
click at [27, 152] on icon at bounding box center [21, 145] width 15 height 15
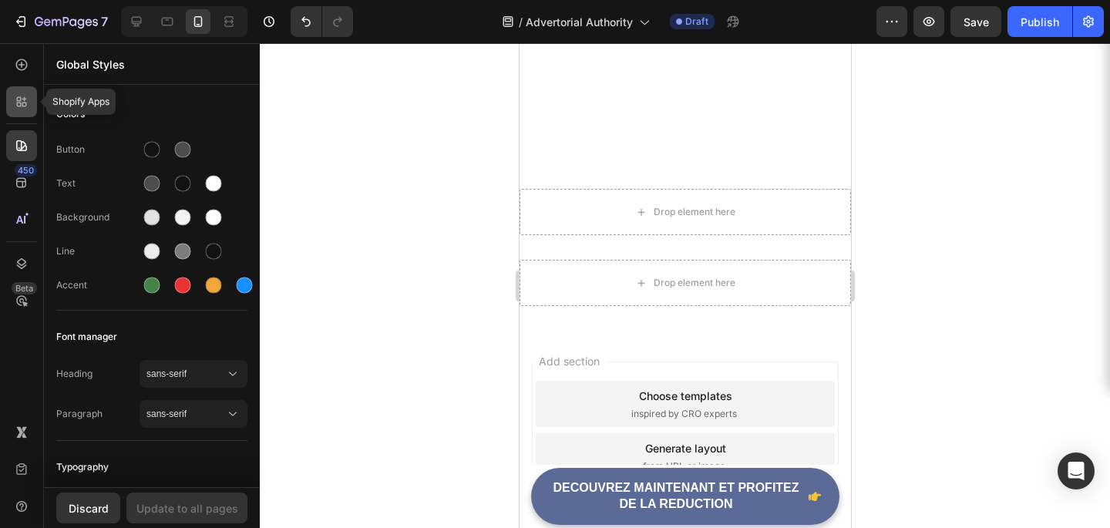
click at [15, 106] on icon at bounding box center [21, 101] width 15 height 15
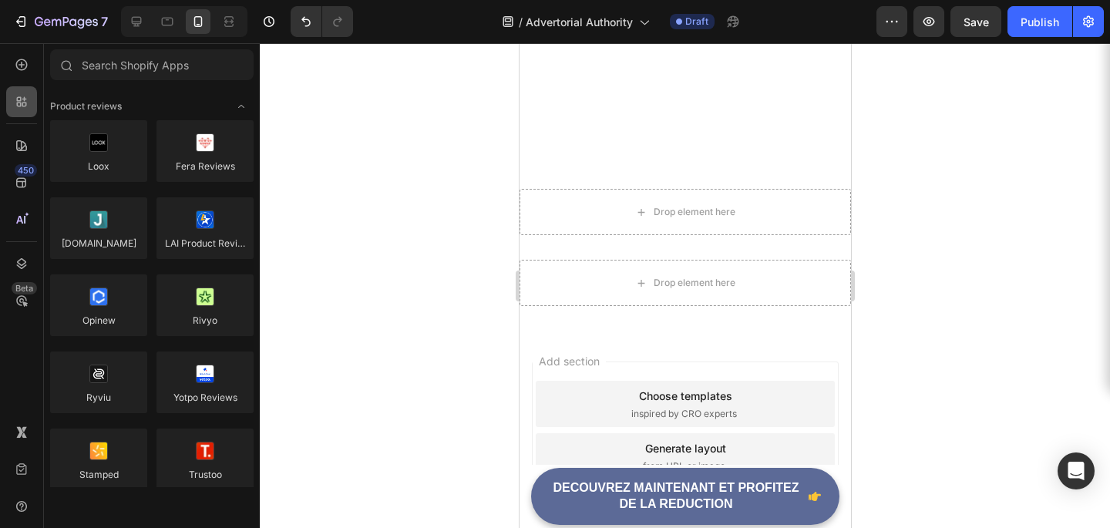
scroll to position [4168, 0]
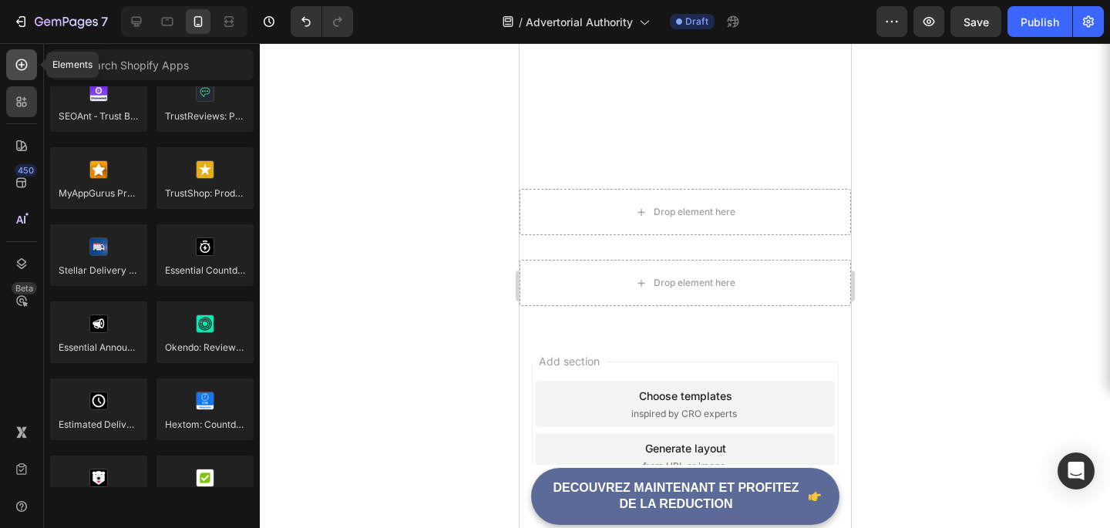
click at [15, 76] on div at bounding box center [21, 64] width 31 height 31
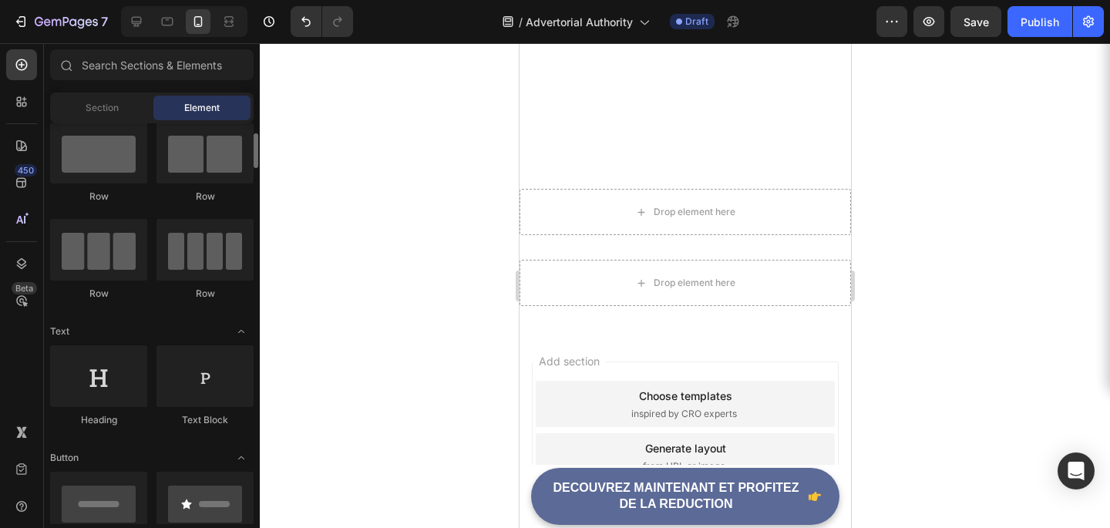
scroll to position [0, 0]
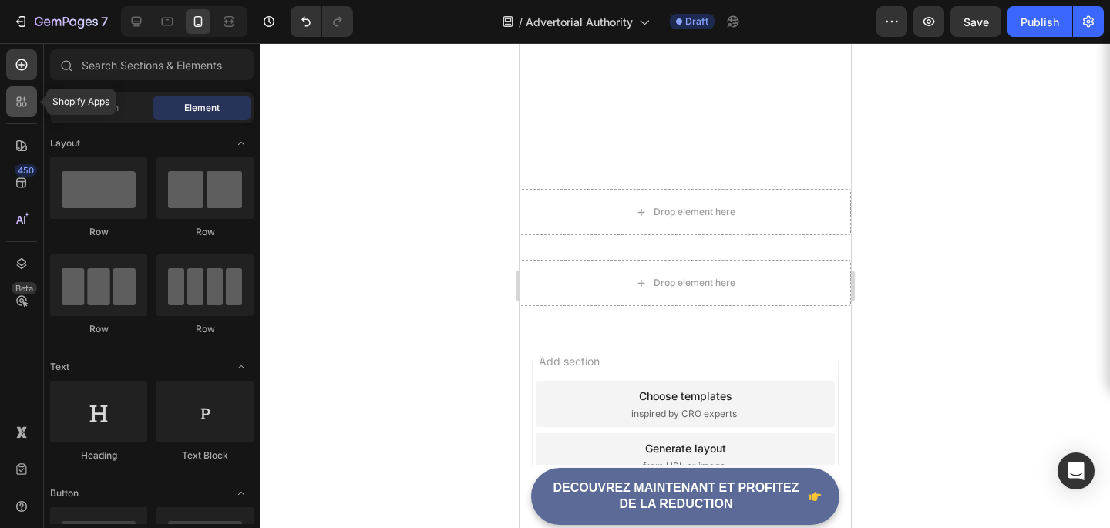
click at [29, 112] on div at bounding box center [21, 101] width 31 height 31
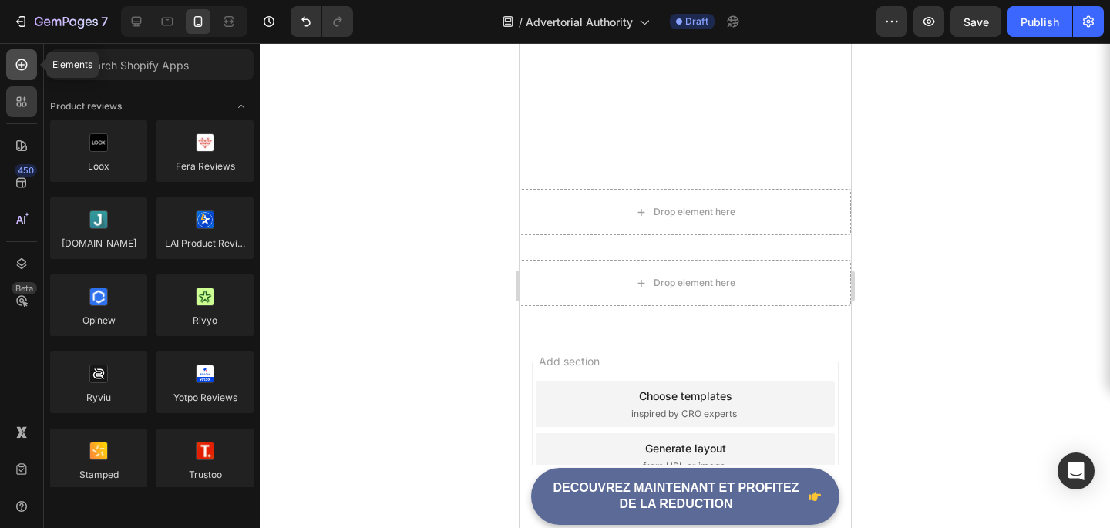
click at [16, 55] on div at bounding box center [21, 64] width 31 height 31
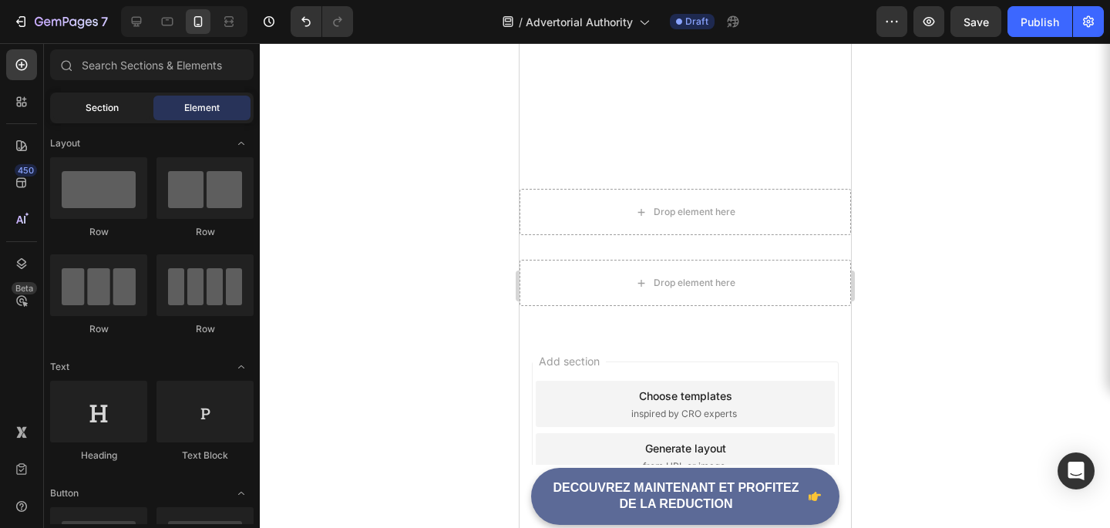
click at [104, 119] on div "Section" at bounding box center [101, 108] width 97 height 25
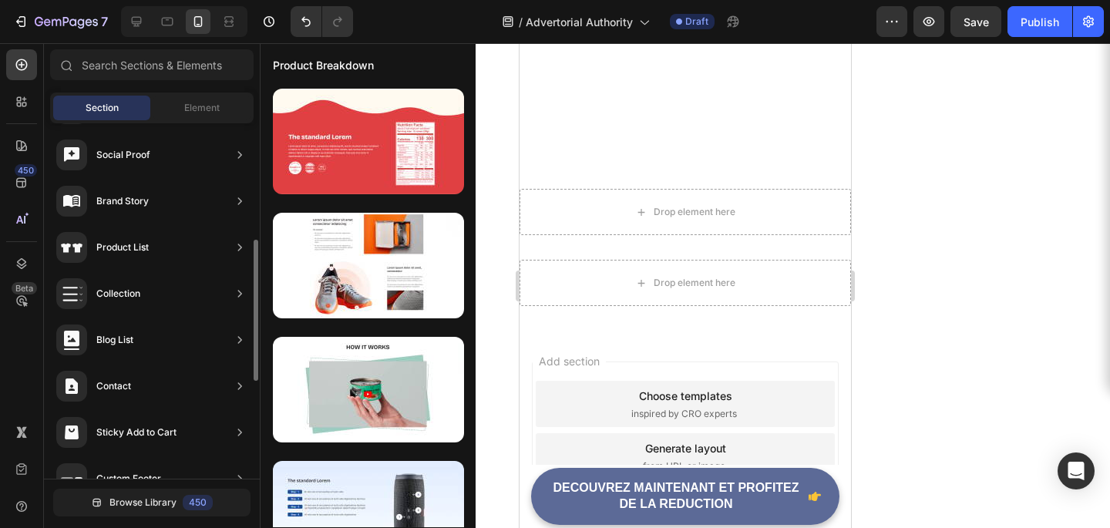
scroll to position [539, 0]
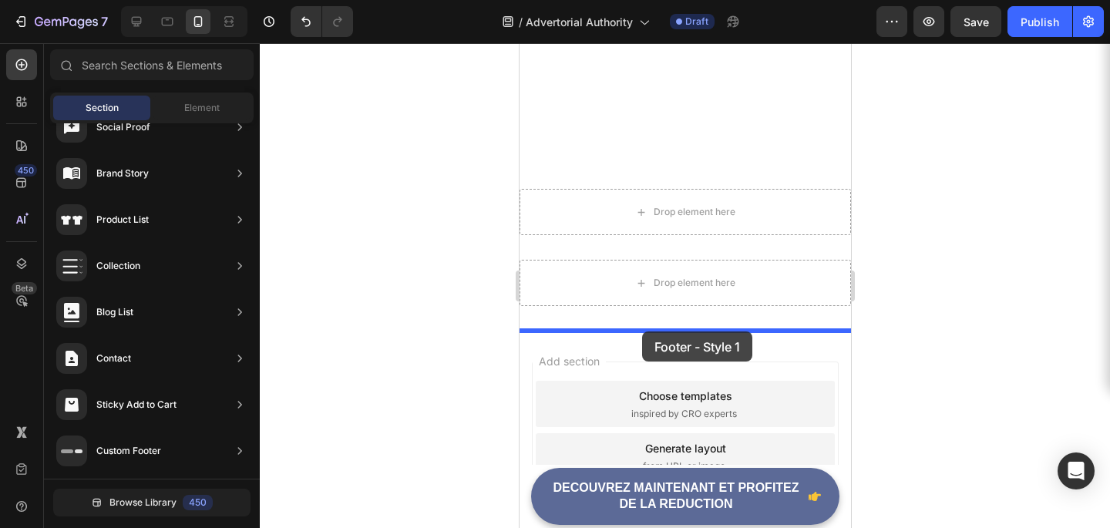
drag, startPoint x: 827, startPoint y: 226, endPoint x: 637, endPoint y: 329, distance: 215.9
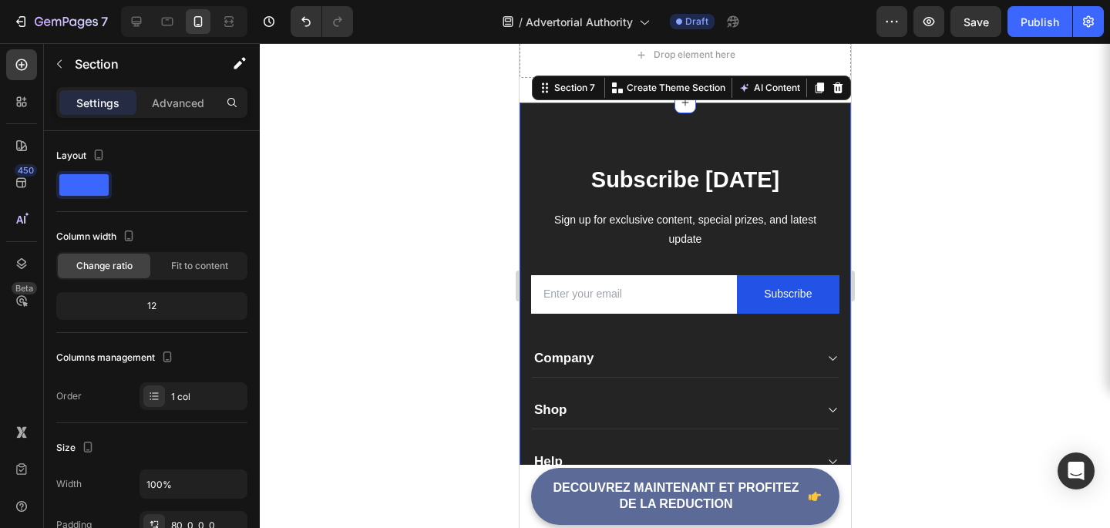
scroll to position [7651, 0]
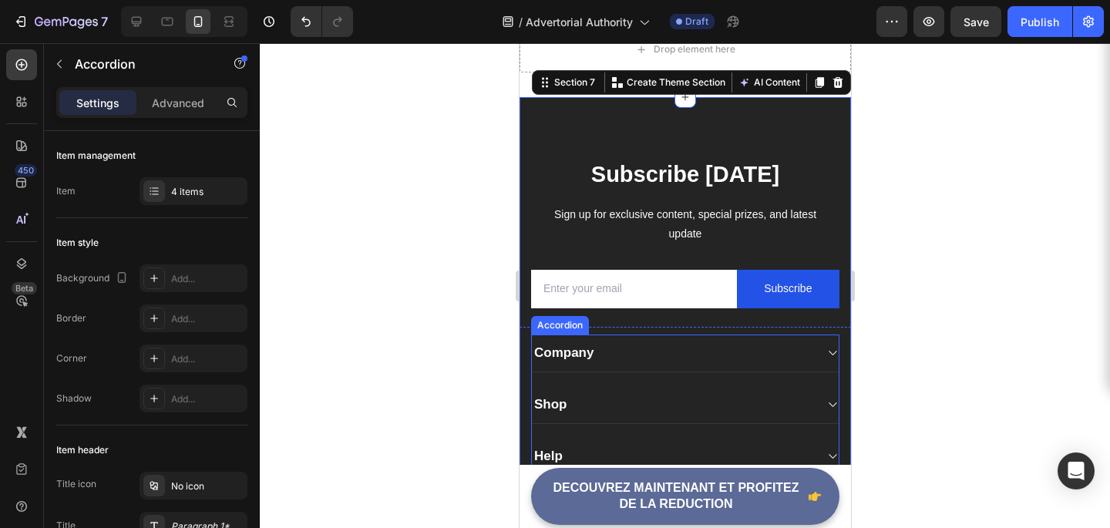
click at [580, 372] on div "Company Shop Help Visit" at bounding box center [684, 431] width 308 height 193
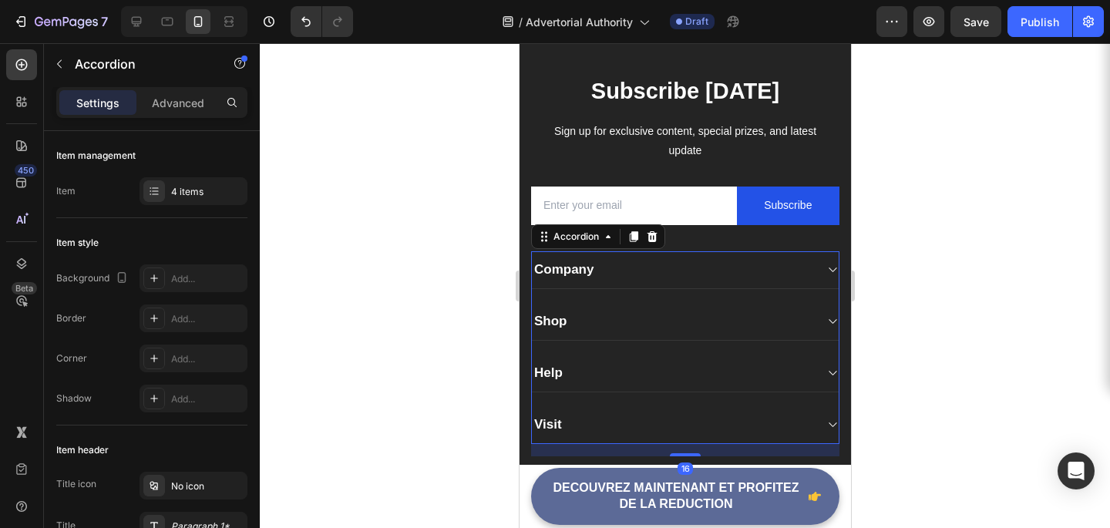
scroll to position [7735, 0]
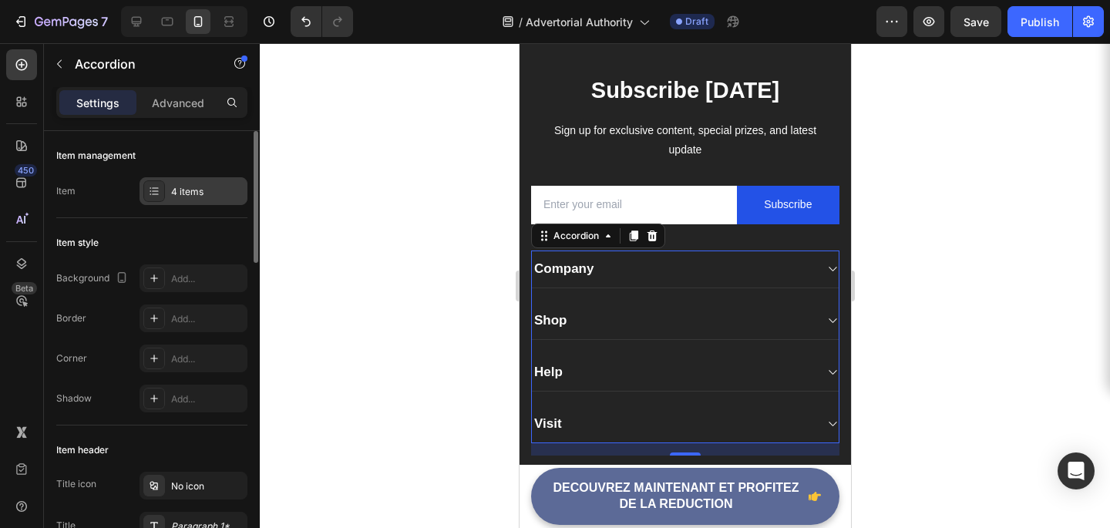
click at [156, 200] on div at bounding box center [154, 191] width 22 height 22
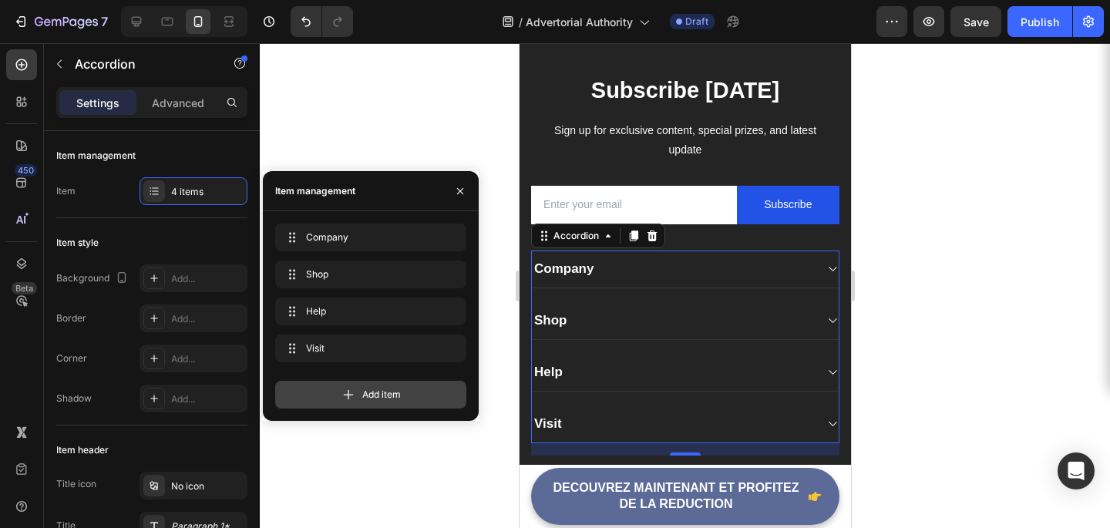
click at [320, 389] on div "Add item" at bounding box center [370, 395] width 191 height 28
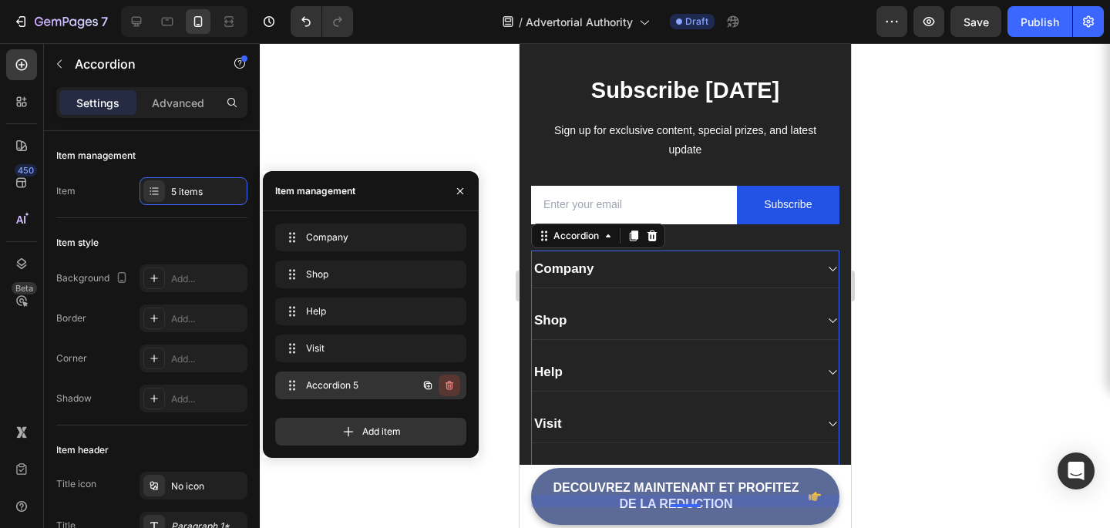
click at [447, 386] on icon "button" at bounding box center [449, 385] width 12 height 12
click at [440, 388] on div "Delete" at bounding box center [439, 385] width 29 height 14
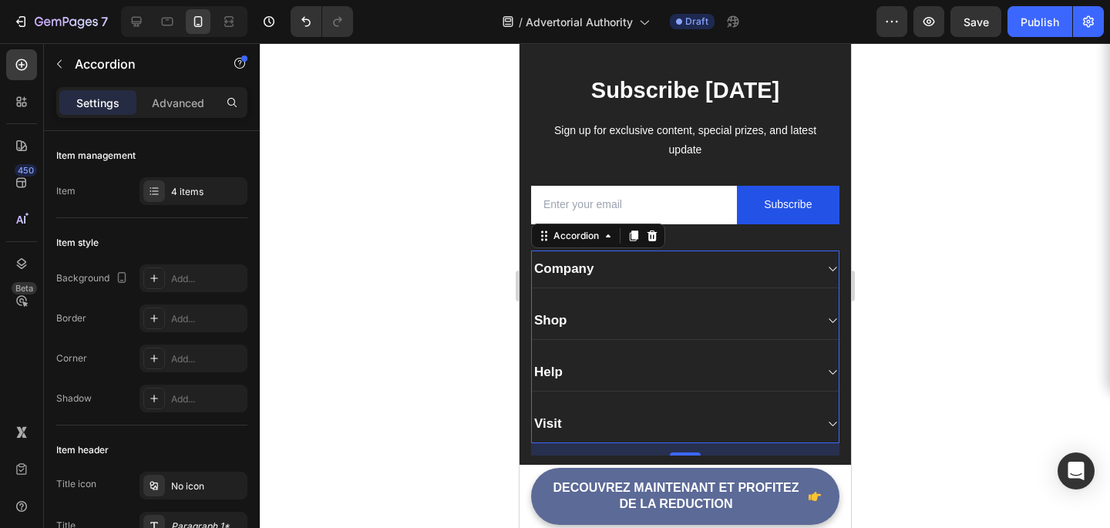
click at [611, 264] on div "Company" at bounding box center [672, 269] width 282 height 22
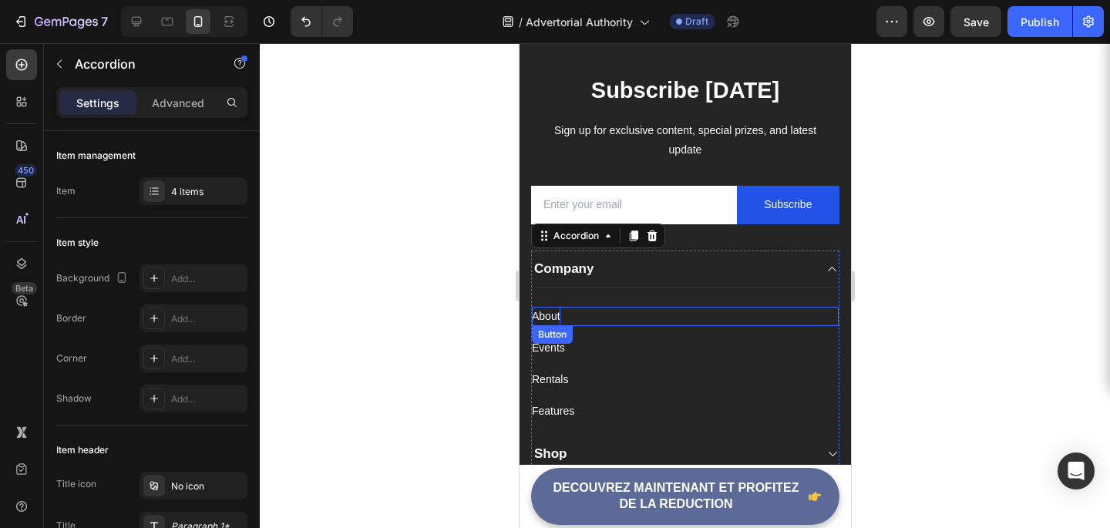
click at [549, 316] on div "About" at bounding box center [545, 316] width 29 height 19
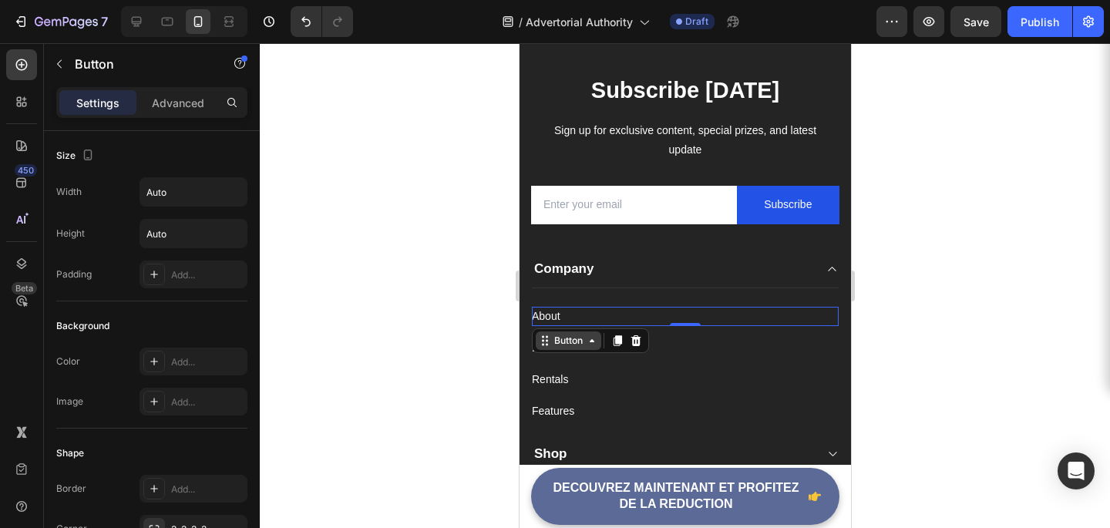
click at [577, 343] on div "Button" at bounding box center [567, 341] width 35 height 14
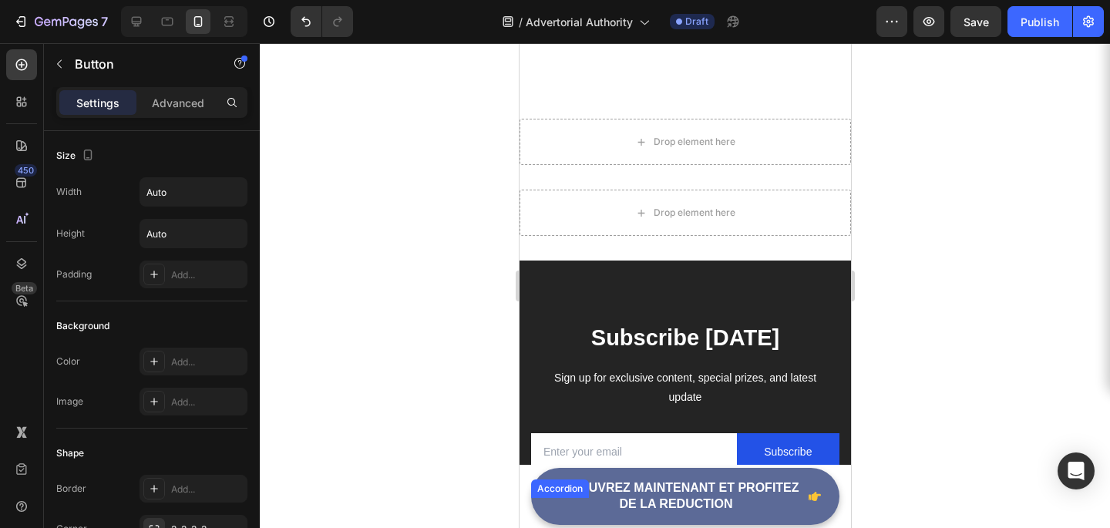
scroll to position [7457, 0]
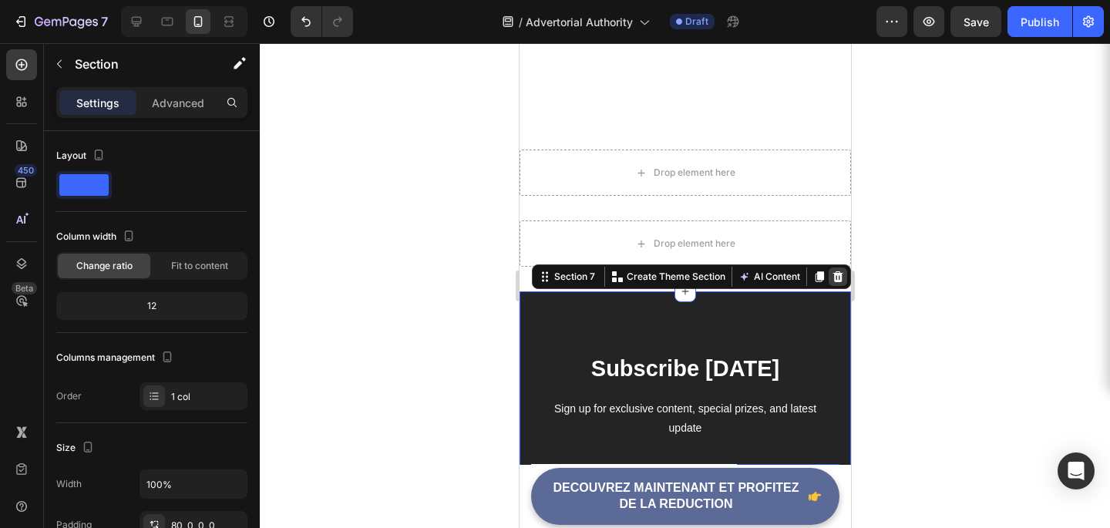
click at [843, 277] on div at bounding box center [837, 276] width 18 height 18
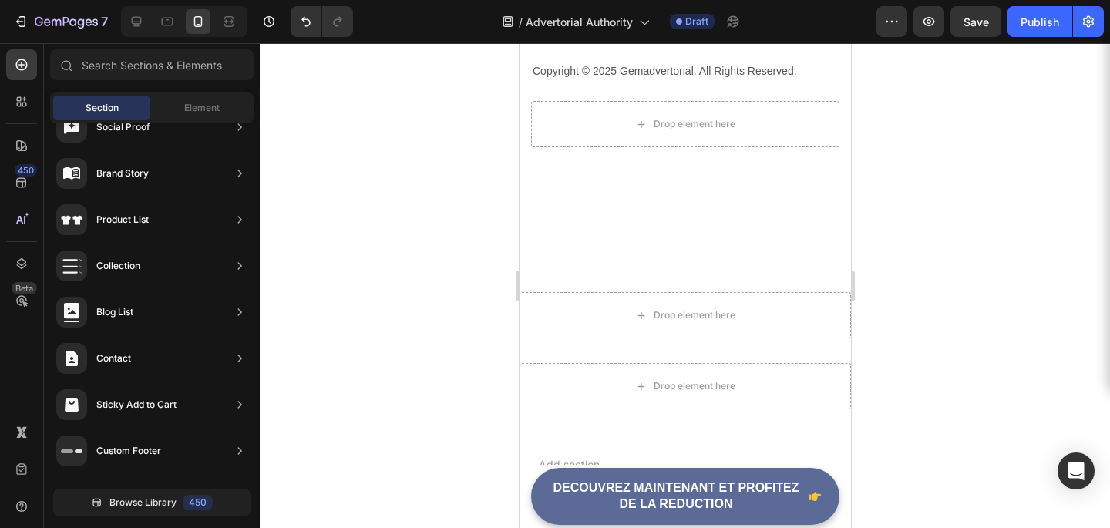
scroll to position [6277, 0]
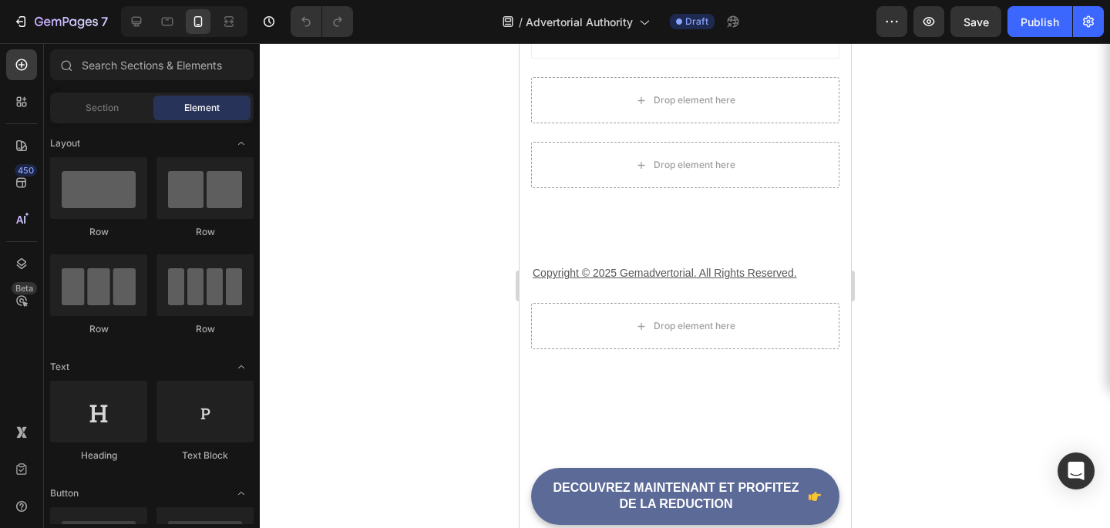
scroll to position [7096, 0]
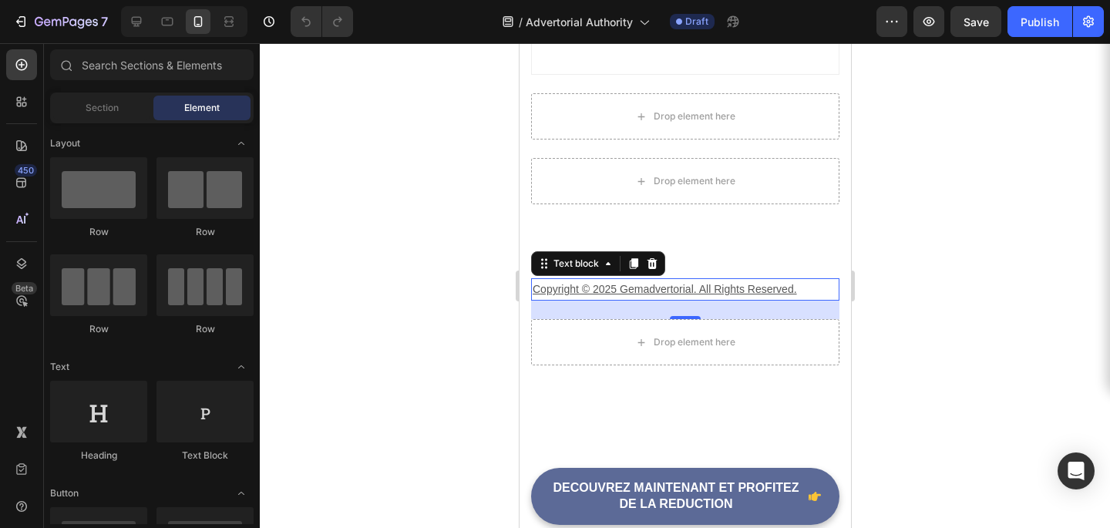
click at [672, 290] on u "Copyright © 2025 Gemadvertorial. All Rights Reserved." at bounding box center [664, 289] width 264 height 12
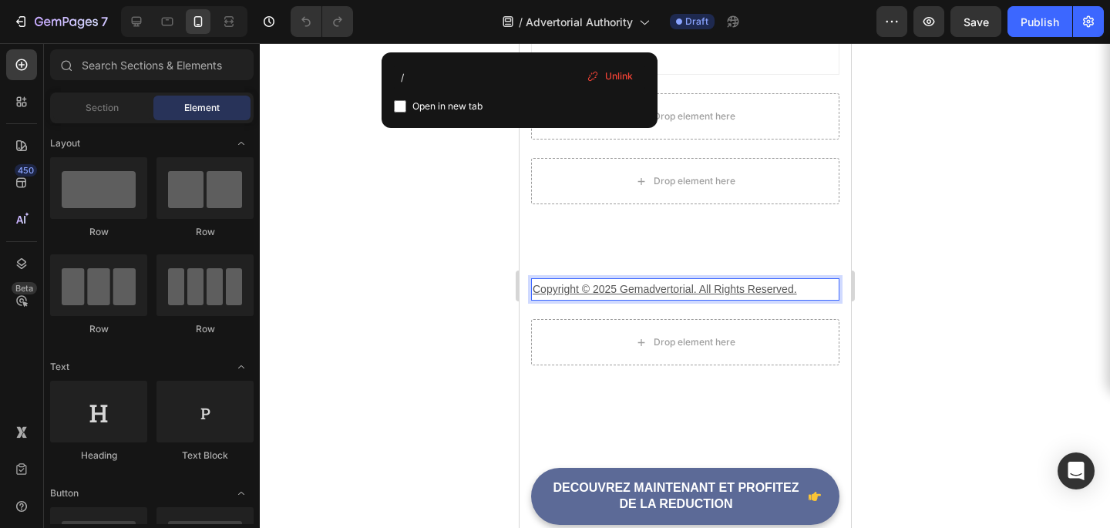
click at [665, 284] on u "Copyright © 2025 Gemadvertorial. All Rights Reserved." at bounding box center [664, 289] width 264 height 12
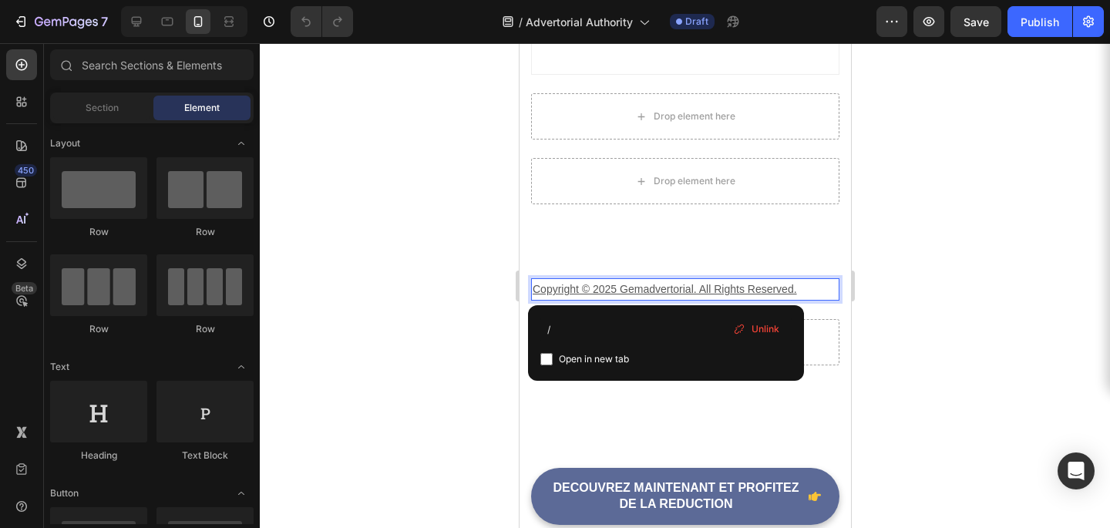
click at [773, 326] on span "Unlink" at bounding box center [765, 329] width 28 height 14
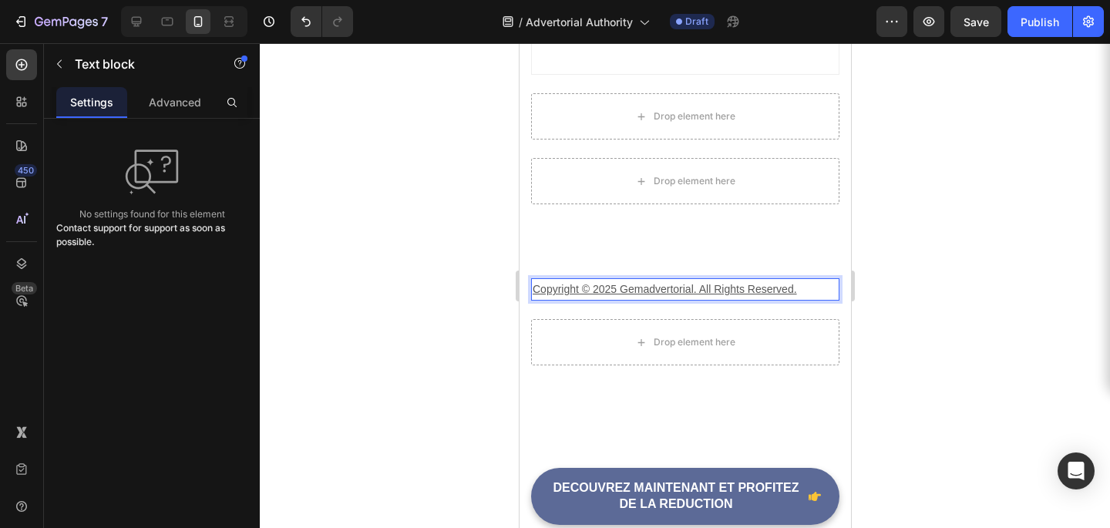
click at [808, 287] on p "Copyright © 2025 Gemadvertorial. All Rights Reserved." at bounding box center [684, 289] width 305 height 19
click at [817, 241] on div "Copyright © 2025 Gemadvertorial. All Rights Reserved. Text block 0 Drop element…" at bounding box center [684, 321] width 331 height 161
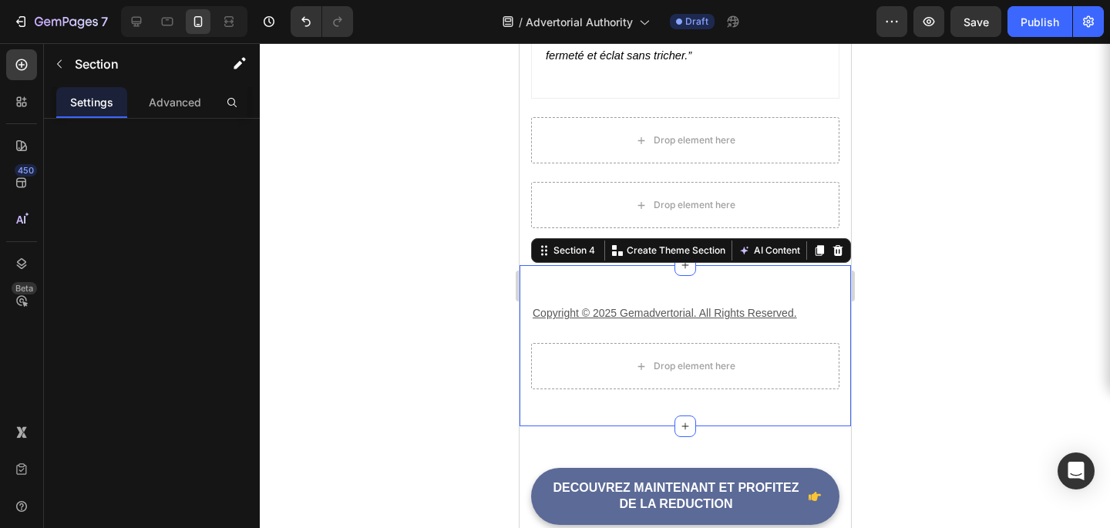
scroll to position [7071, 0]
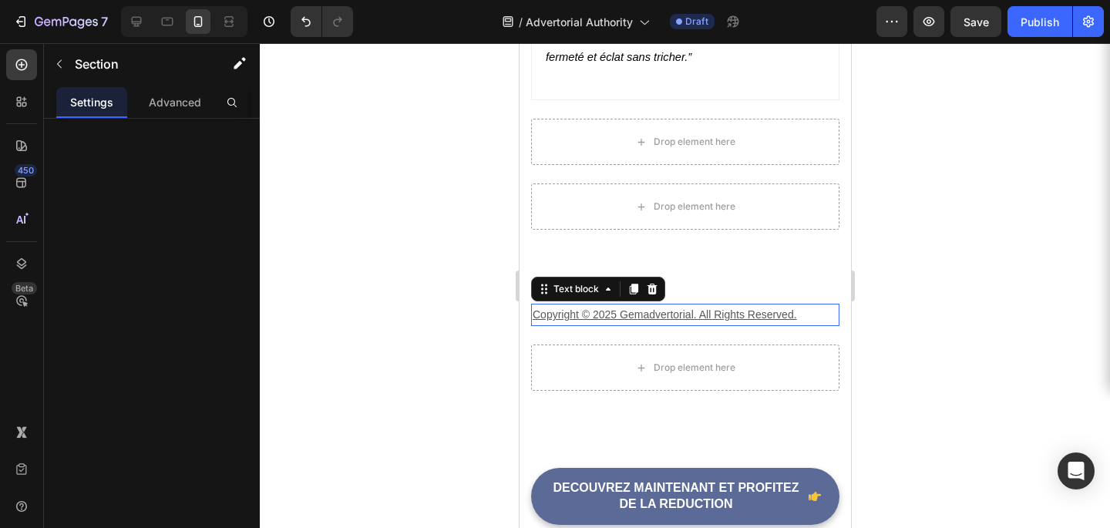
click at [690, 315] on u "Copyright © 2025 Gemadvertorial. All Rights Reserved." at bounding box center [664, 314] width 264 height 12
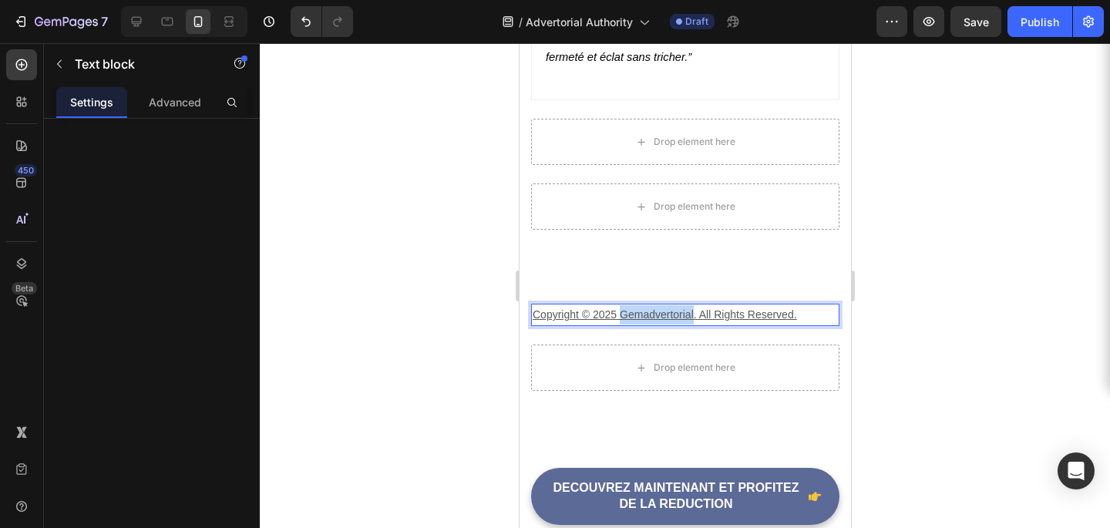
click at [690, 315] on u "Copyright © 2025 Gemadvertorial. All Rights Reserved." at bounding box center [664, 314] width 264 height 12
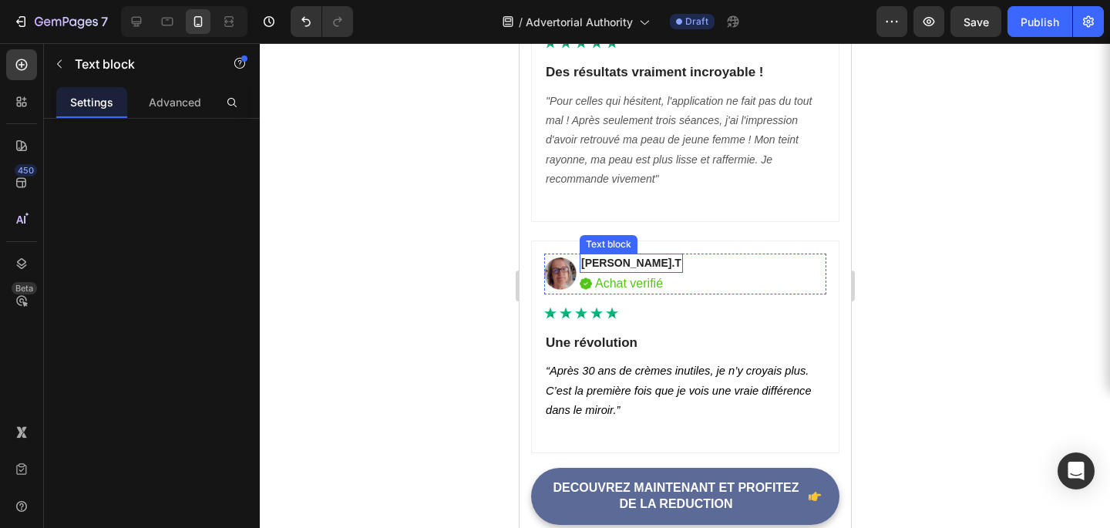
scroll to position [6481, 0]
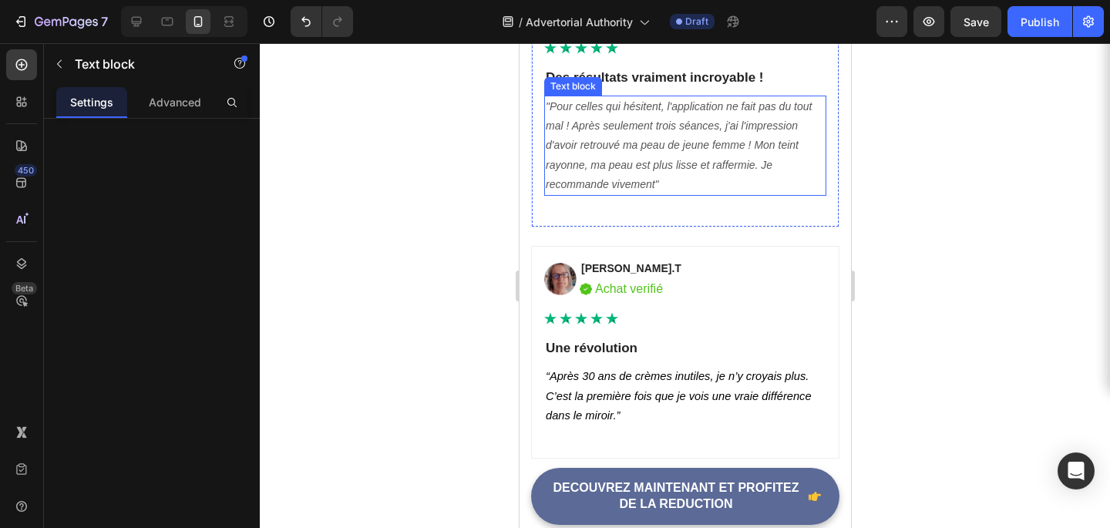
click at [643, 146] on icon ""Pour celles qui hésitent, l'application ne fait pas du tout mal ! Après seulem…" at bounding box center [678, 145] width 266 height 90
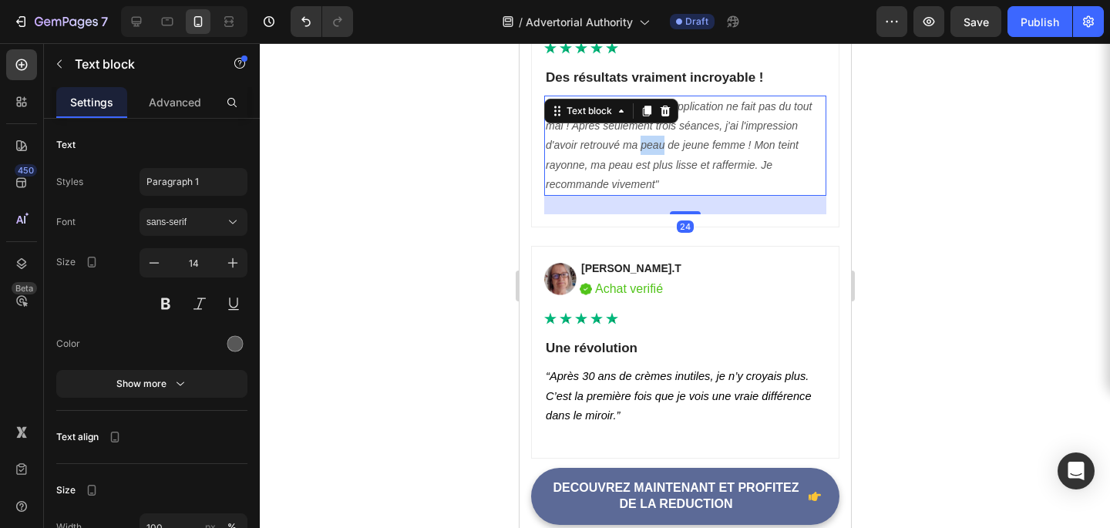
click at [643, 146] on icon ""Pour celles qui hésitent, l'application ne fait pas du tout mal ! Après seulem…" at bounding box center [678, 145] width 266 height 90
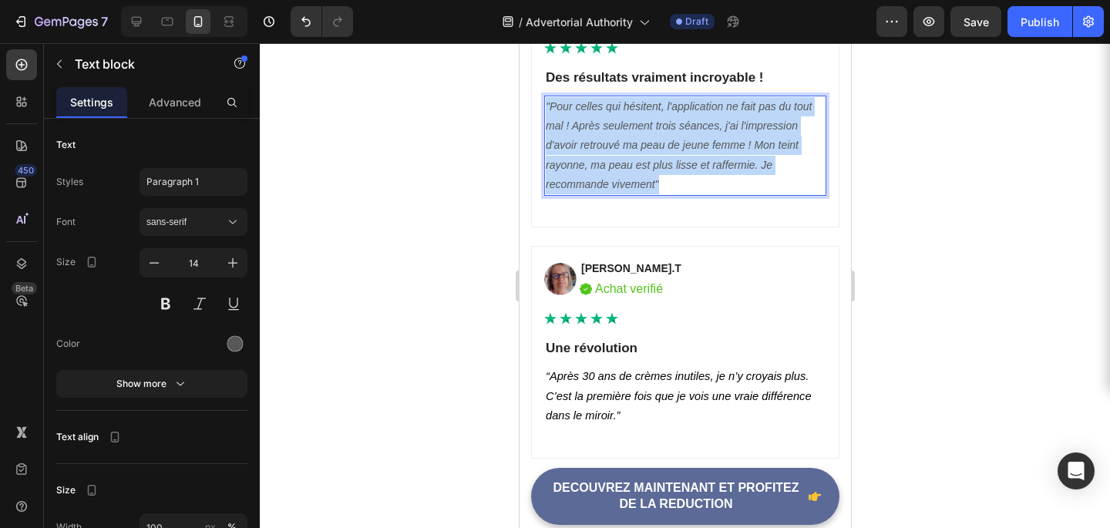
click at [643, 146] on icon ""Pour celles qui hésitent, l'application ne fait pas du tout mal ! Après seulem…" at bounding box center [678, 145] width 266 height 90
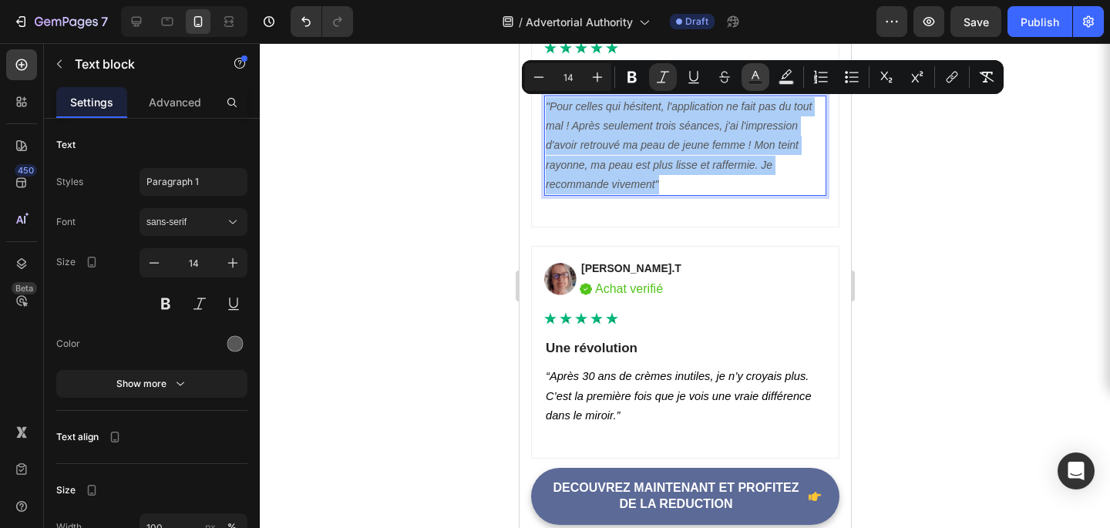
click at [747, 81] on button "Text Color" at bounding box center [755, 77] width 28 height 28
type input "575757"
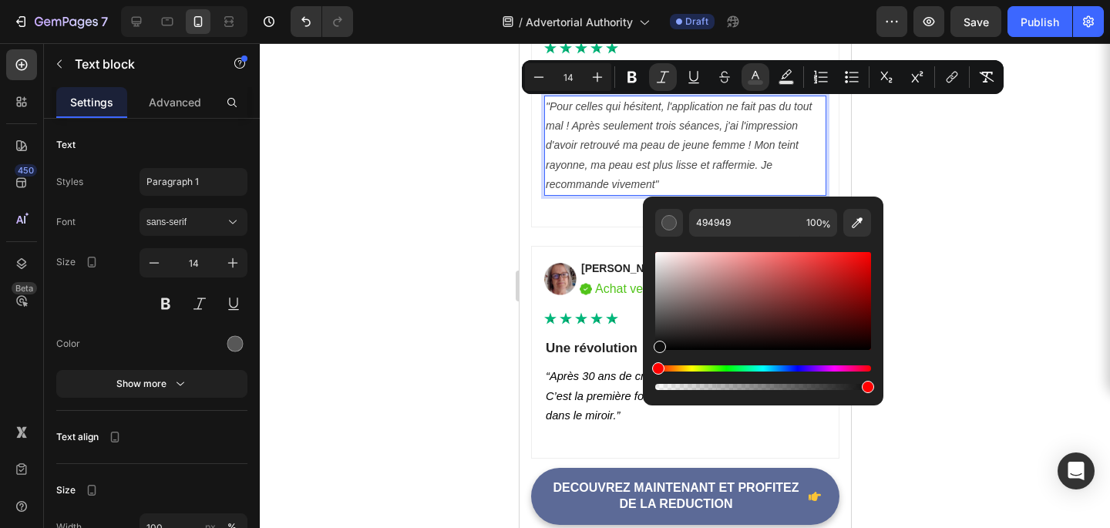
type input "0F0F0F"
drag, startPoint x: 659, startPoint y: 321, endPoint x: 658, endPoint y: 343, distance: 22.4
click at [658, 343] on div "Editor contextual toolbar" at bounding box center [660, 347] width 12 height 12
click at [478, 251] on div at bounding box center [685, 285] width 850 height 485
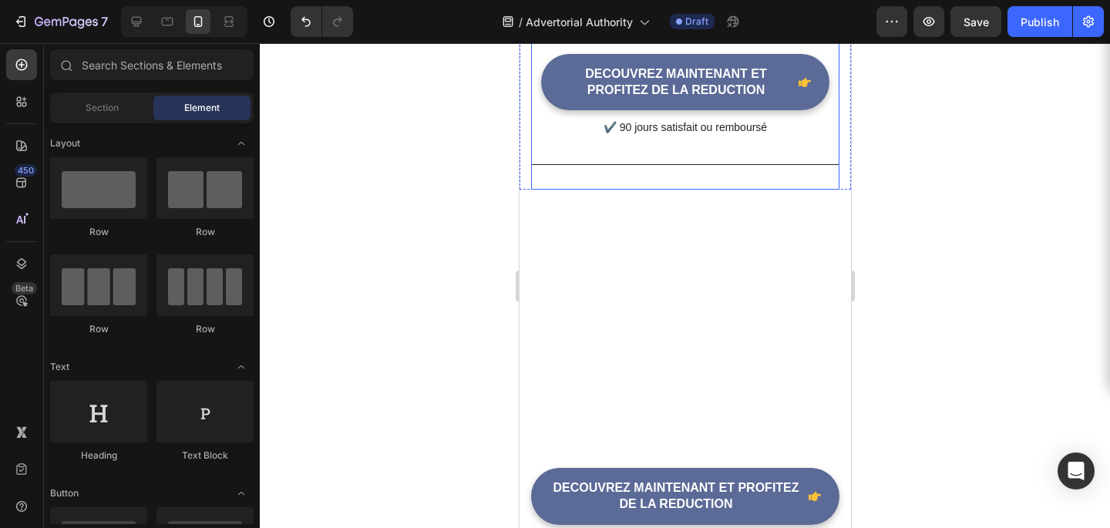
scroll to position [4726, 0]
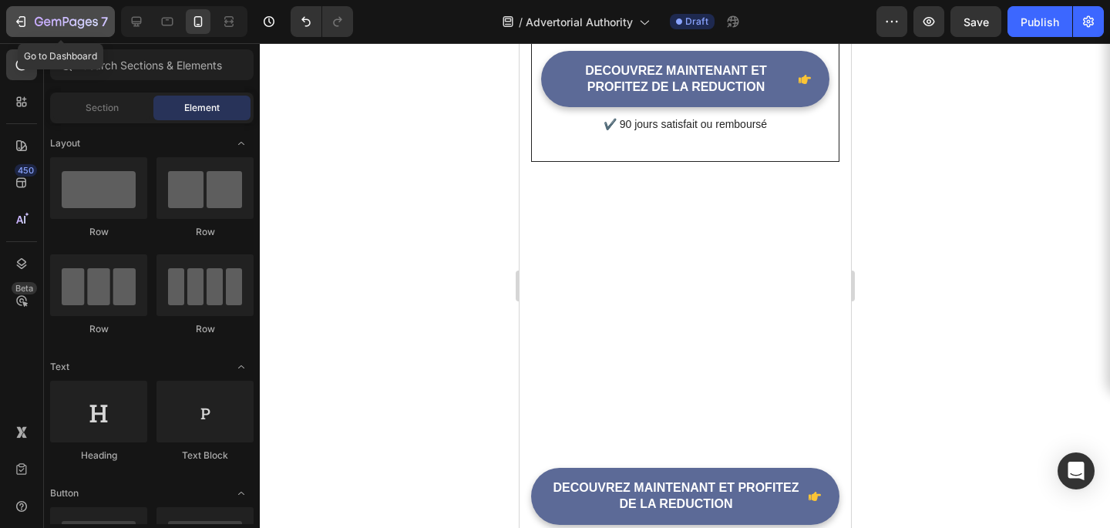
click at [24, 15] on icon "button" at bounding box center [20, 21] width 15 height 15
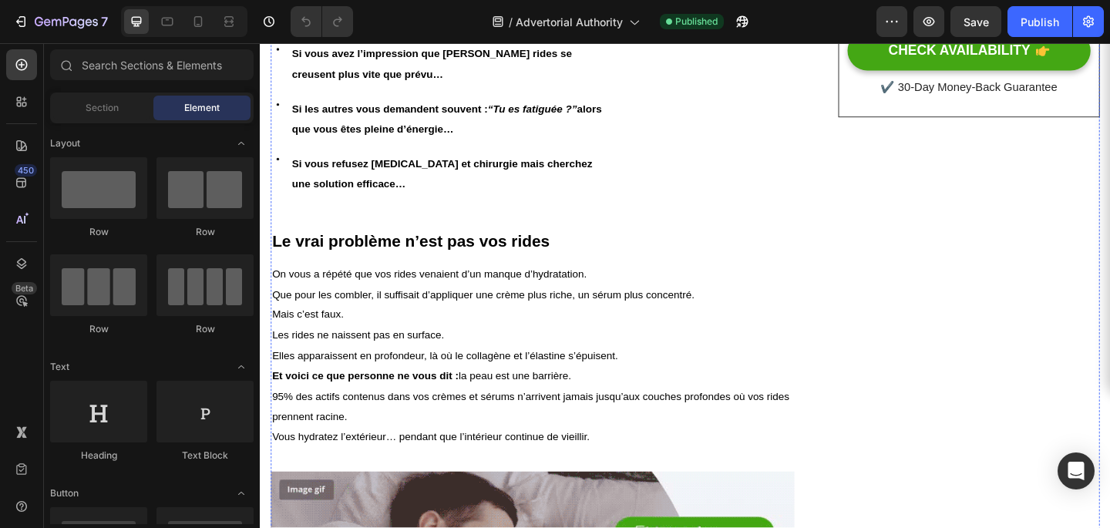
scroll to position [537, 0]
